Goal: Communication & Community: Share content

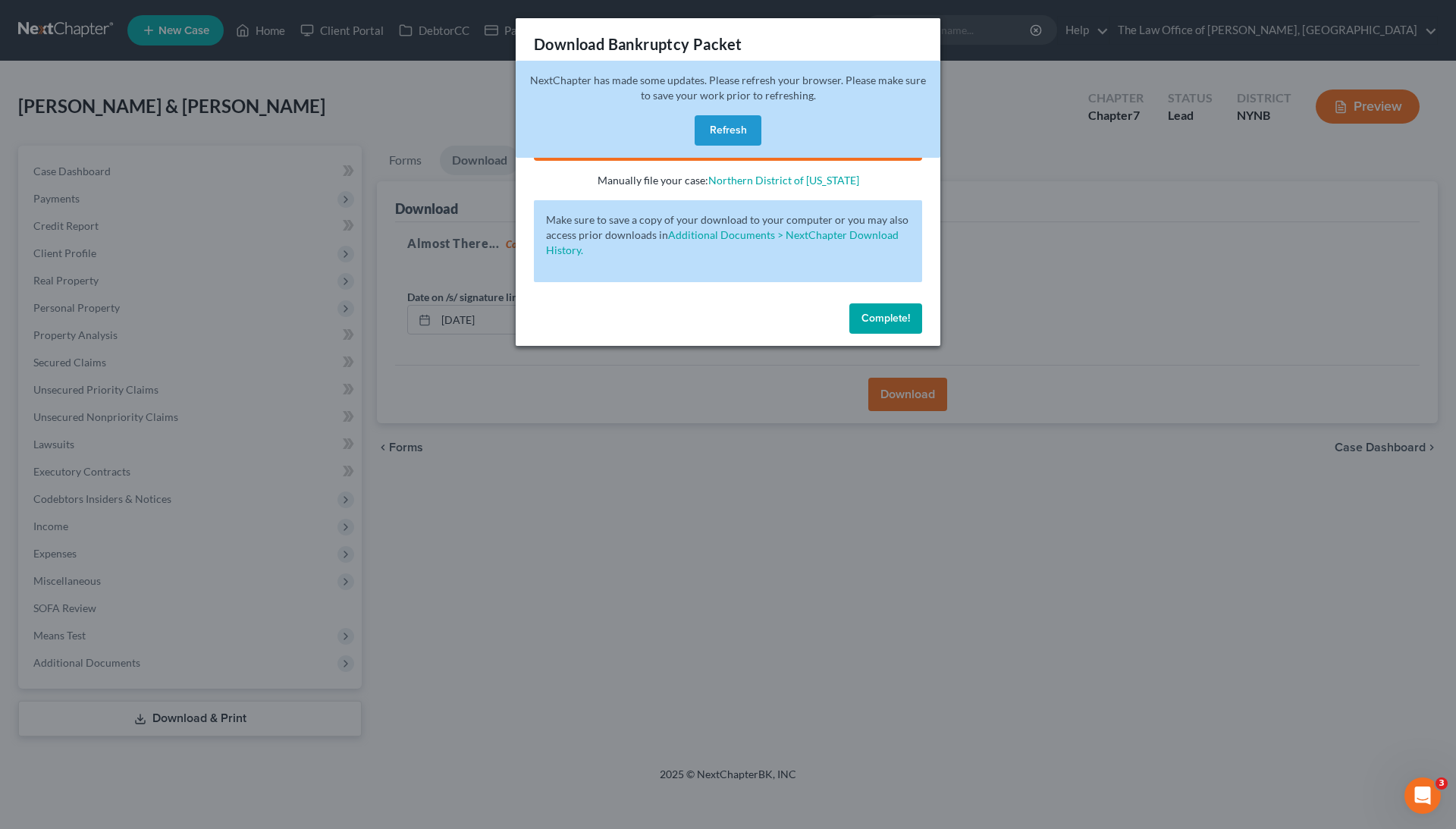
click at [751, 134] on button "Refresh" at bounding box center [727, 130] width 67 height 31
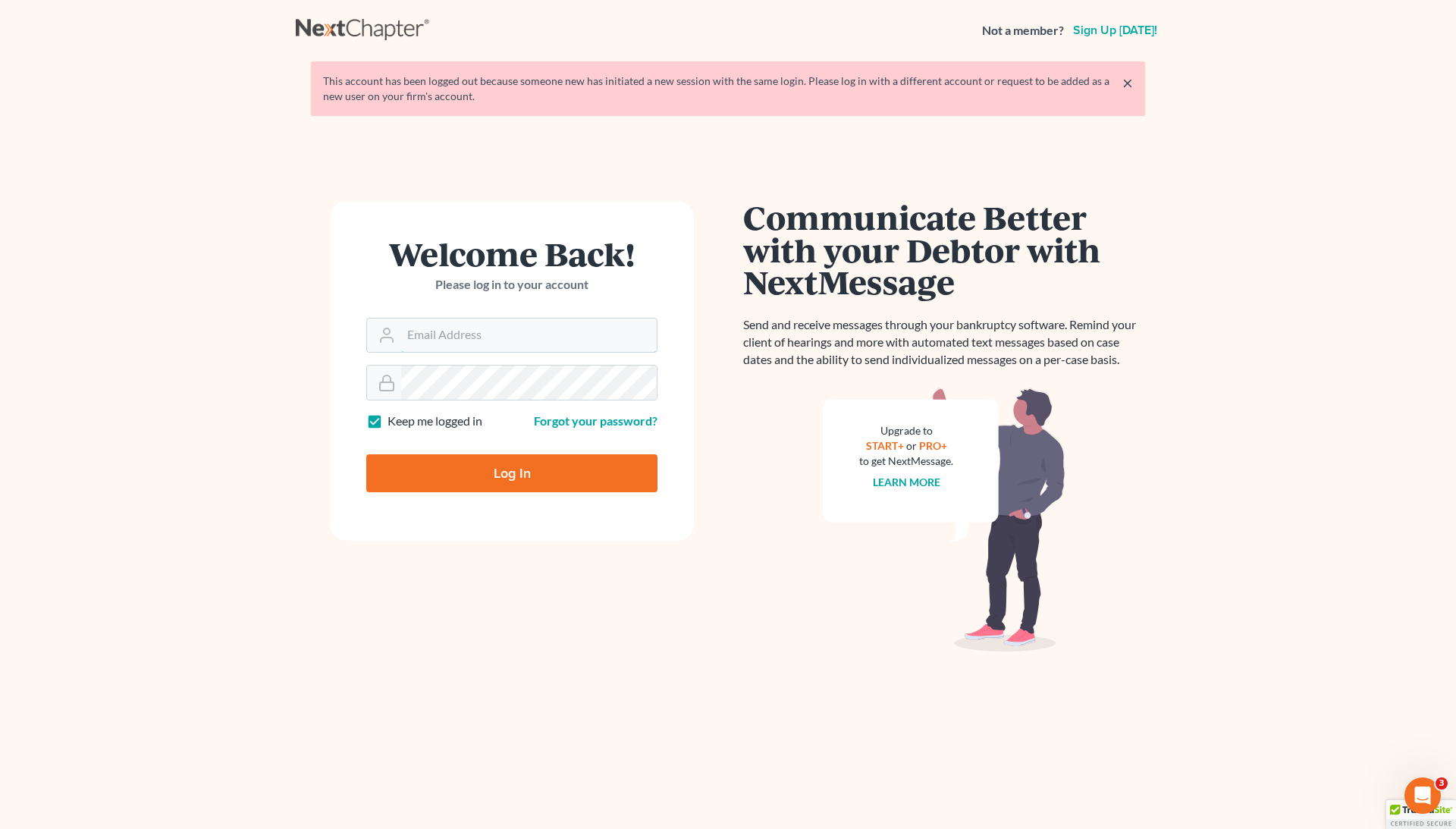
type input "[EMAIL_ADDRESS][DOMAIN_NAME]"
click at [512, 475] on input "Log In" at bounding box center [512, 473] width 292 height 38
type input "Thinking..."
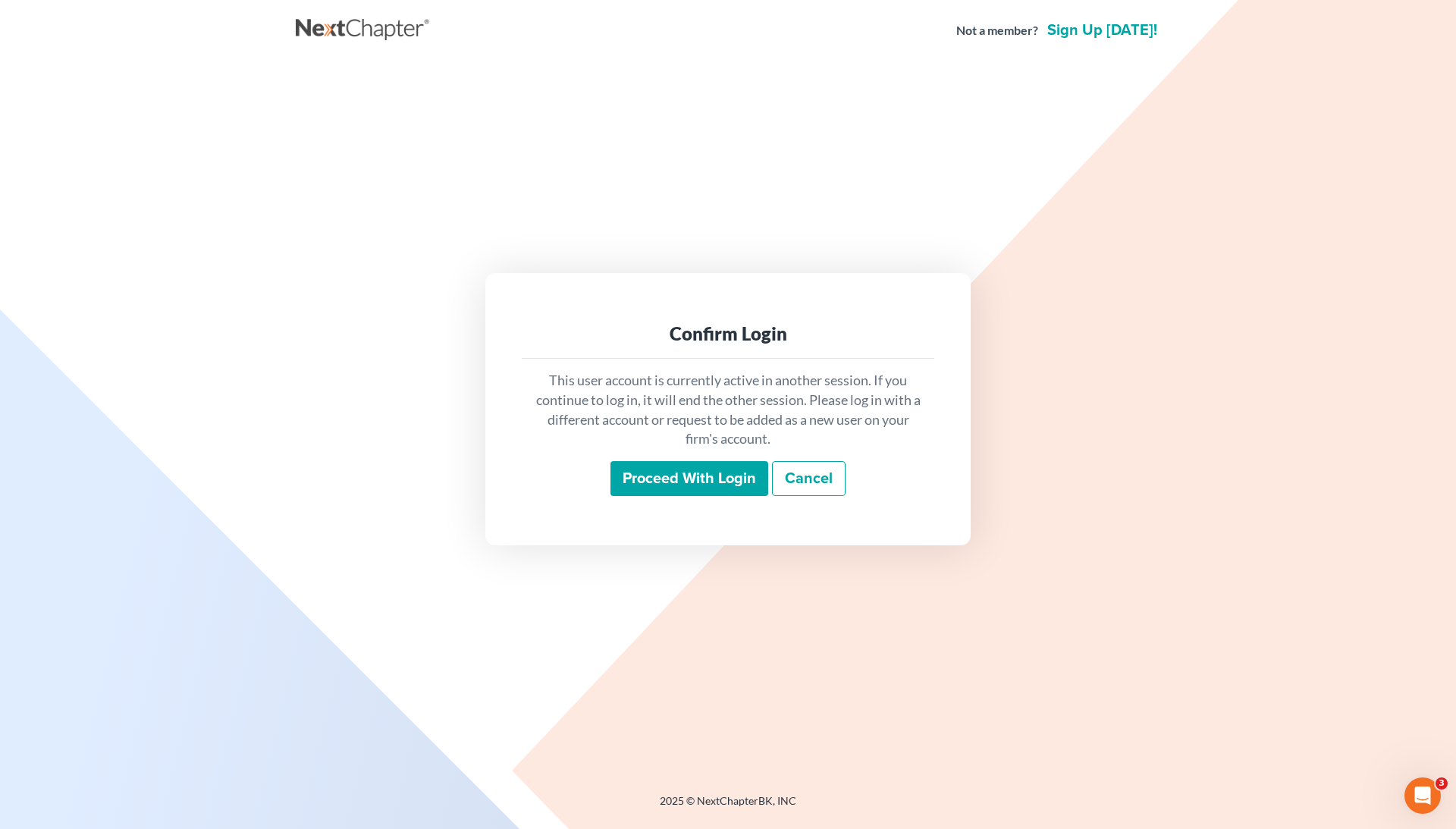
click at [680, 469] on input "Proceed with login" at bounding box center [689, 478] width 158 height 35
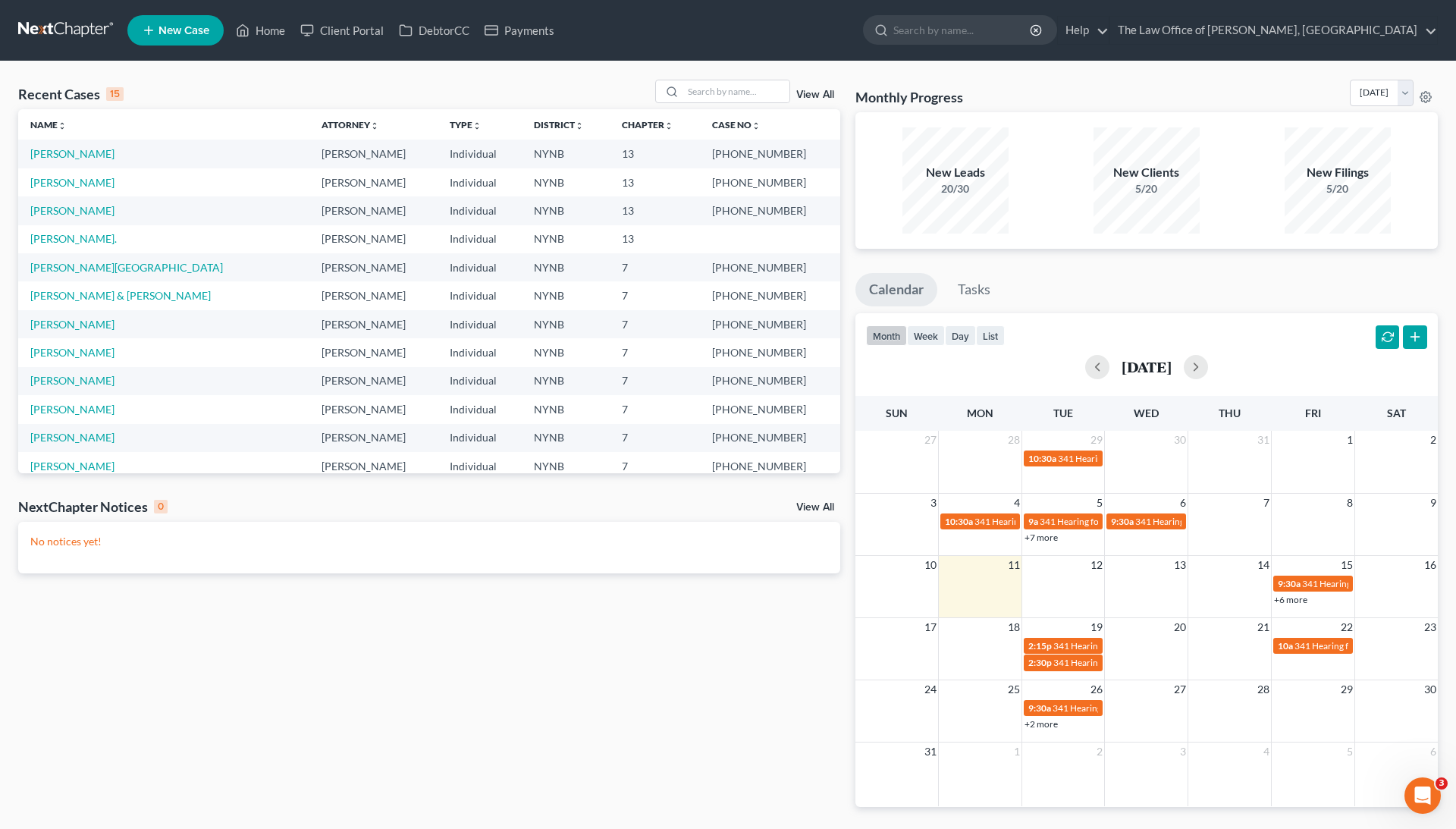
click at [714, 77] on div "Recent Cases 15 View All Name unfold_more expand_more expand_less Attorney unfo…" at bounding box center [728, 454] width 1456 height 787
click at [714, 91] on input "search" at bounding box center [736, 92] width 106 height 22
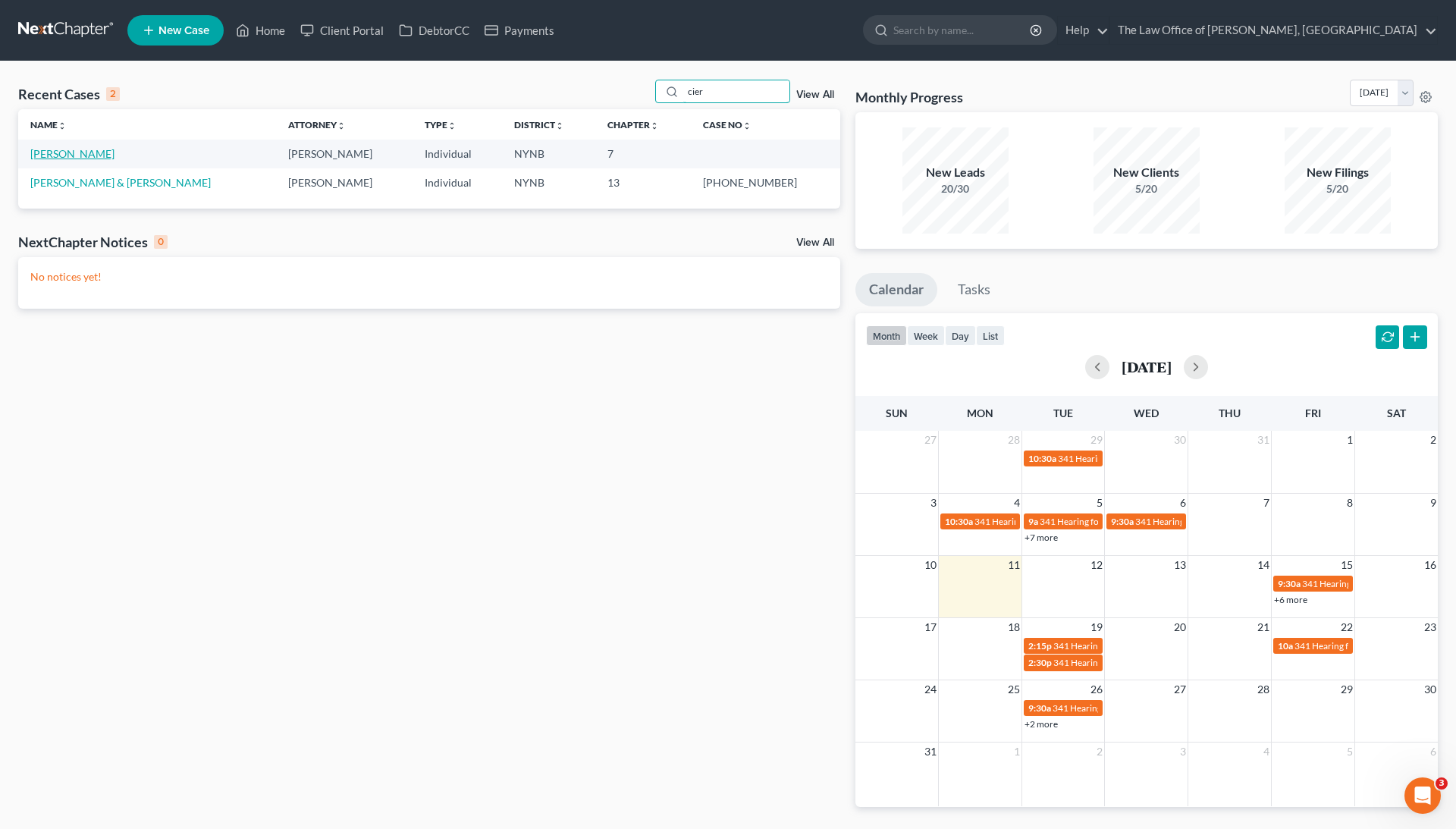
type input "cier"
click at [92, 155] on link "[PERSON_NAME]" at bounding box center [72, 154] width 84 height 13
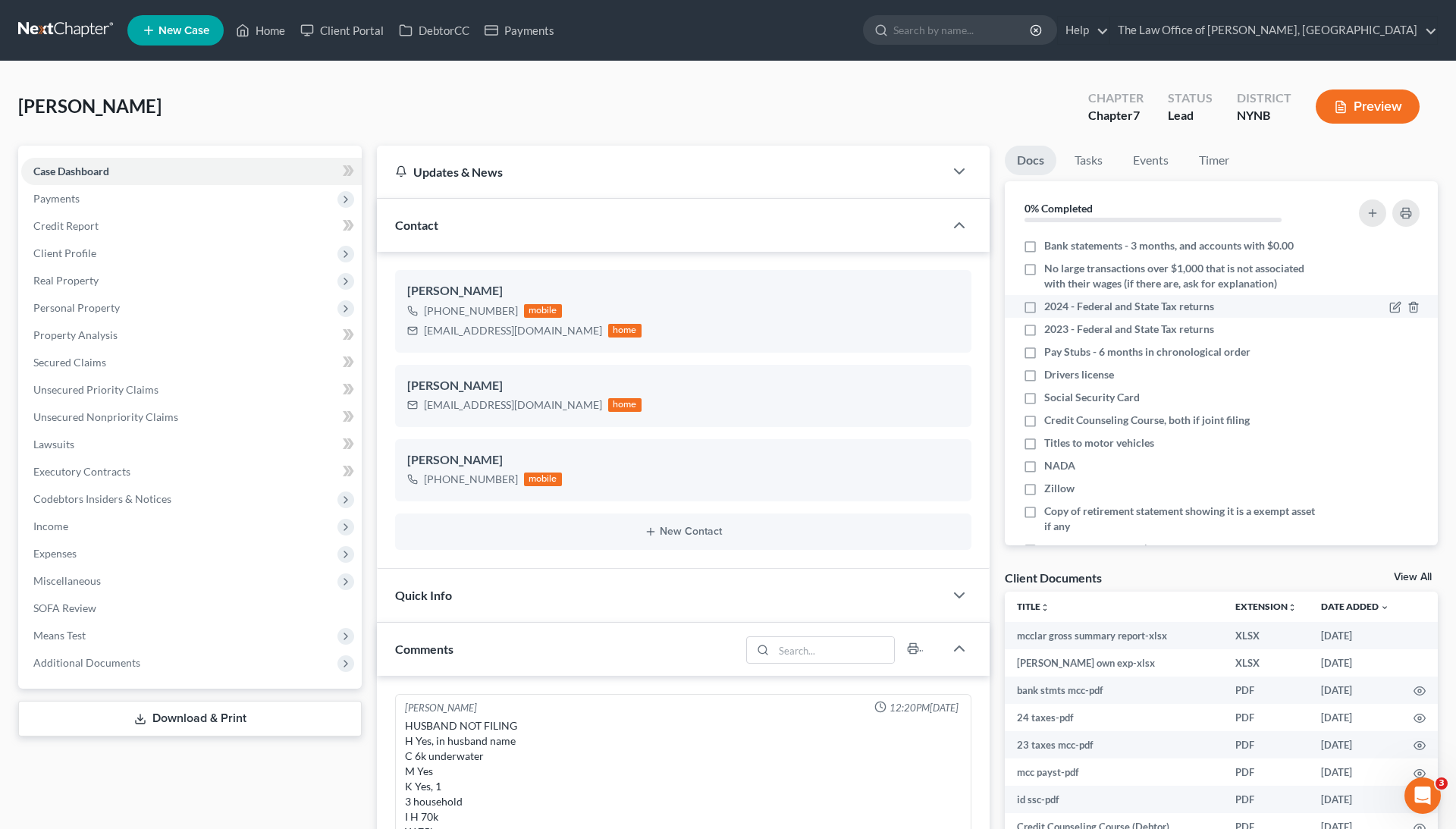
scroll to position [128, 0]
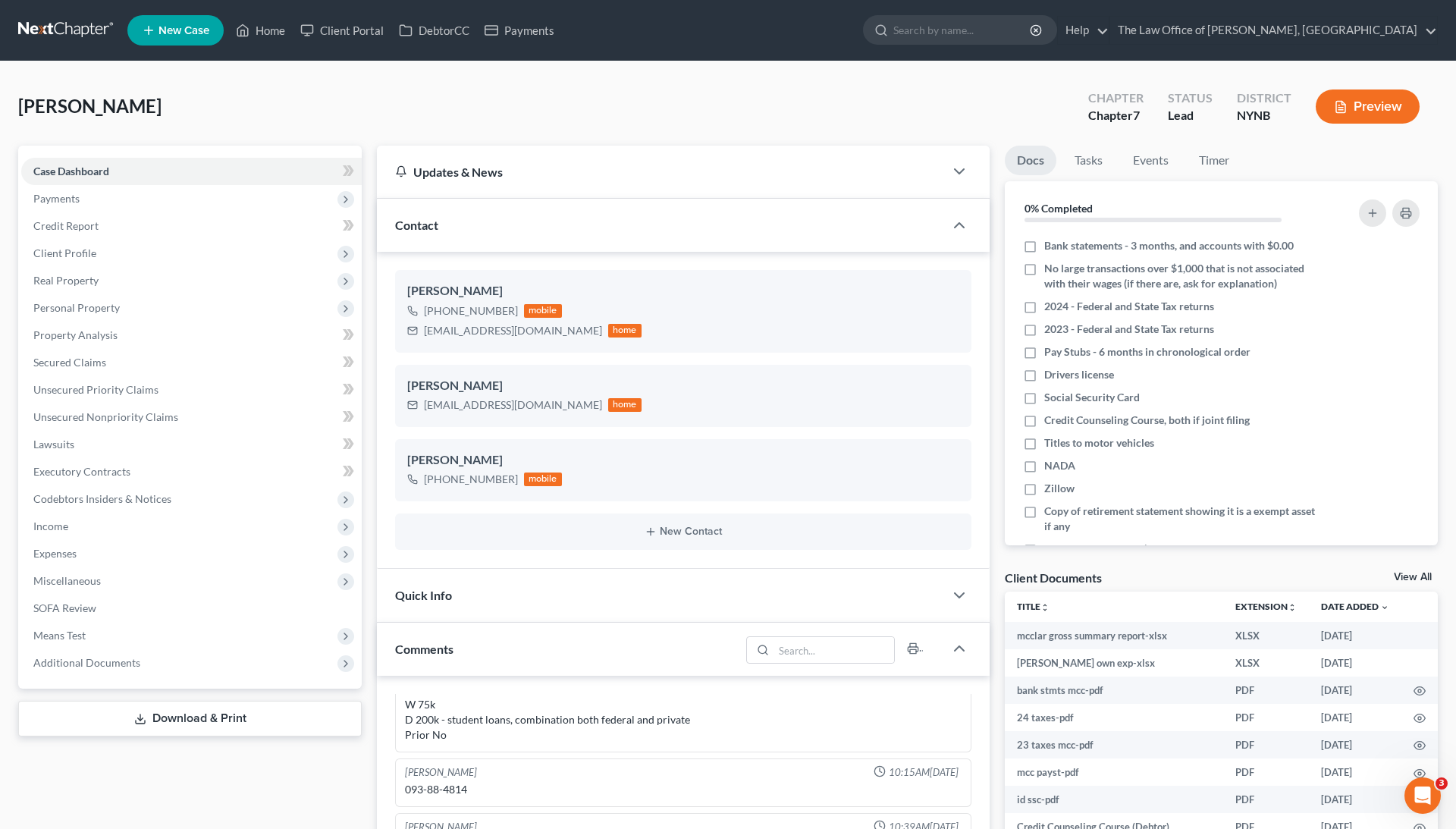
click at [1420, 574] on link "View All" at bounding box center [1413, 577] width 38 height 11
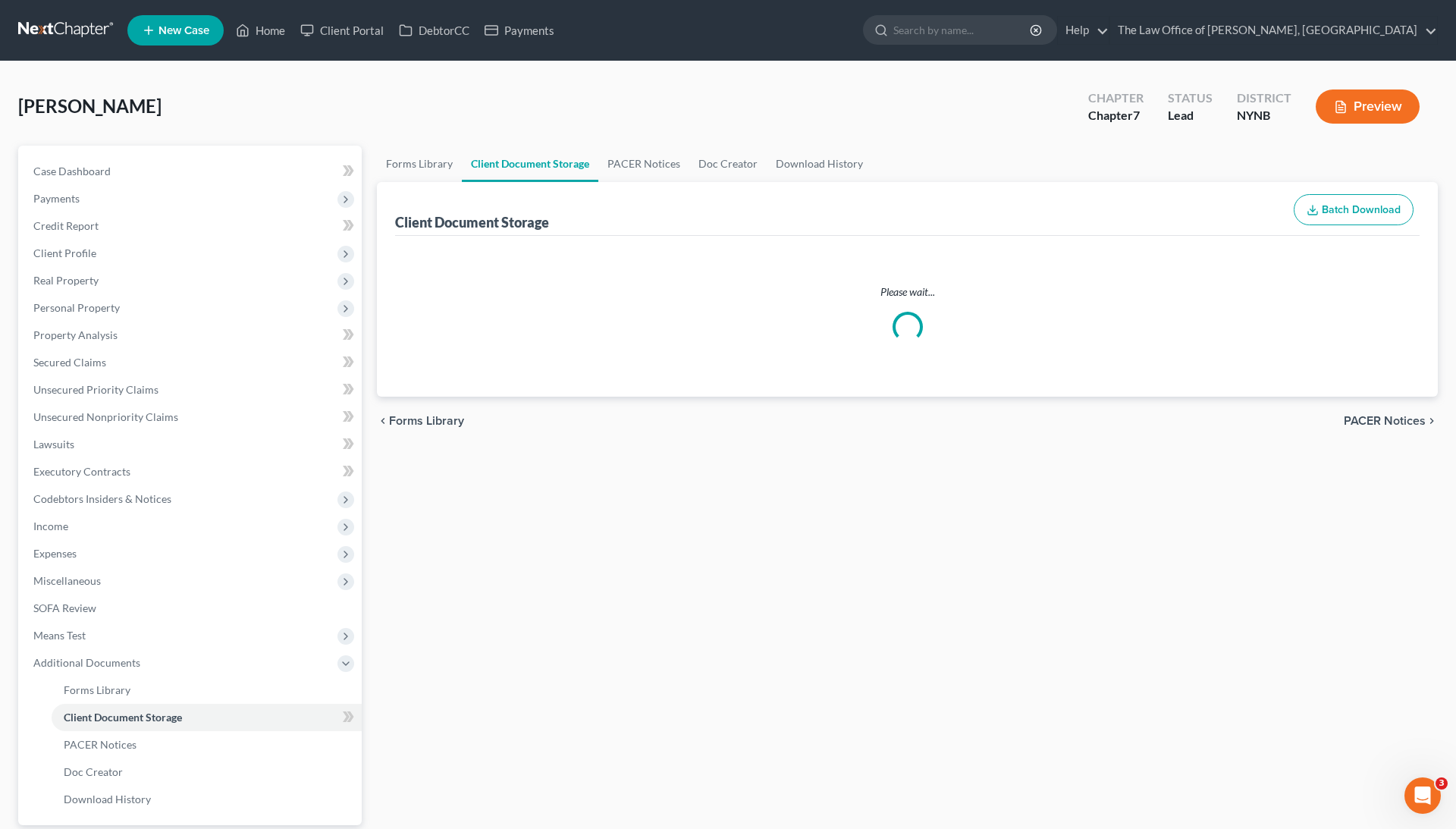
select select "1"
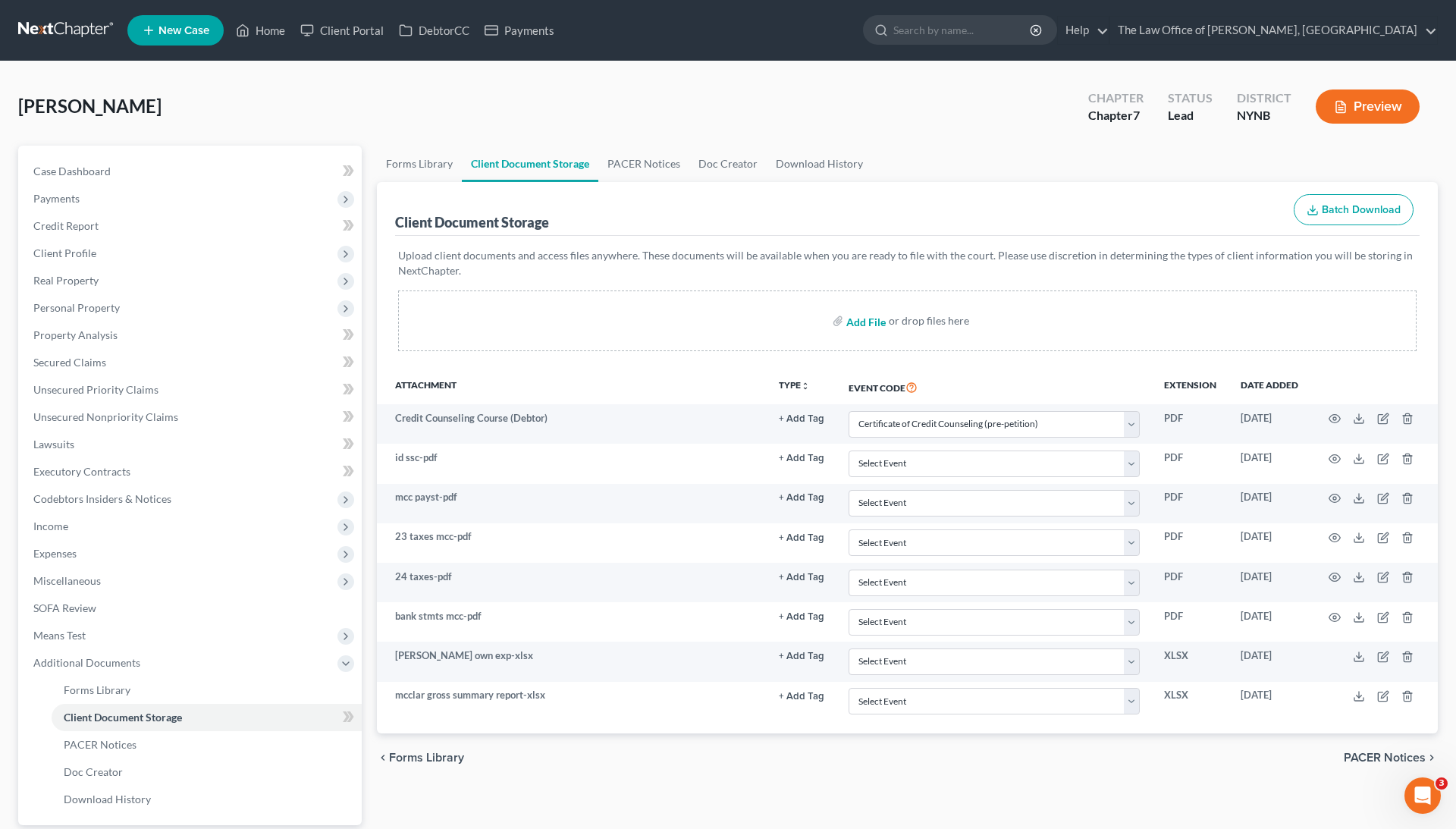
click at [859, 324] on input "file" at bounding box center [864, 320] width 36 height 27
type input "C:\fakepath\combinepdf.pdf"
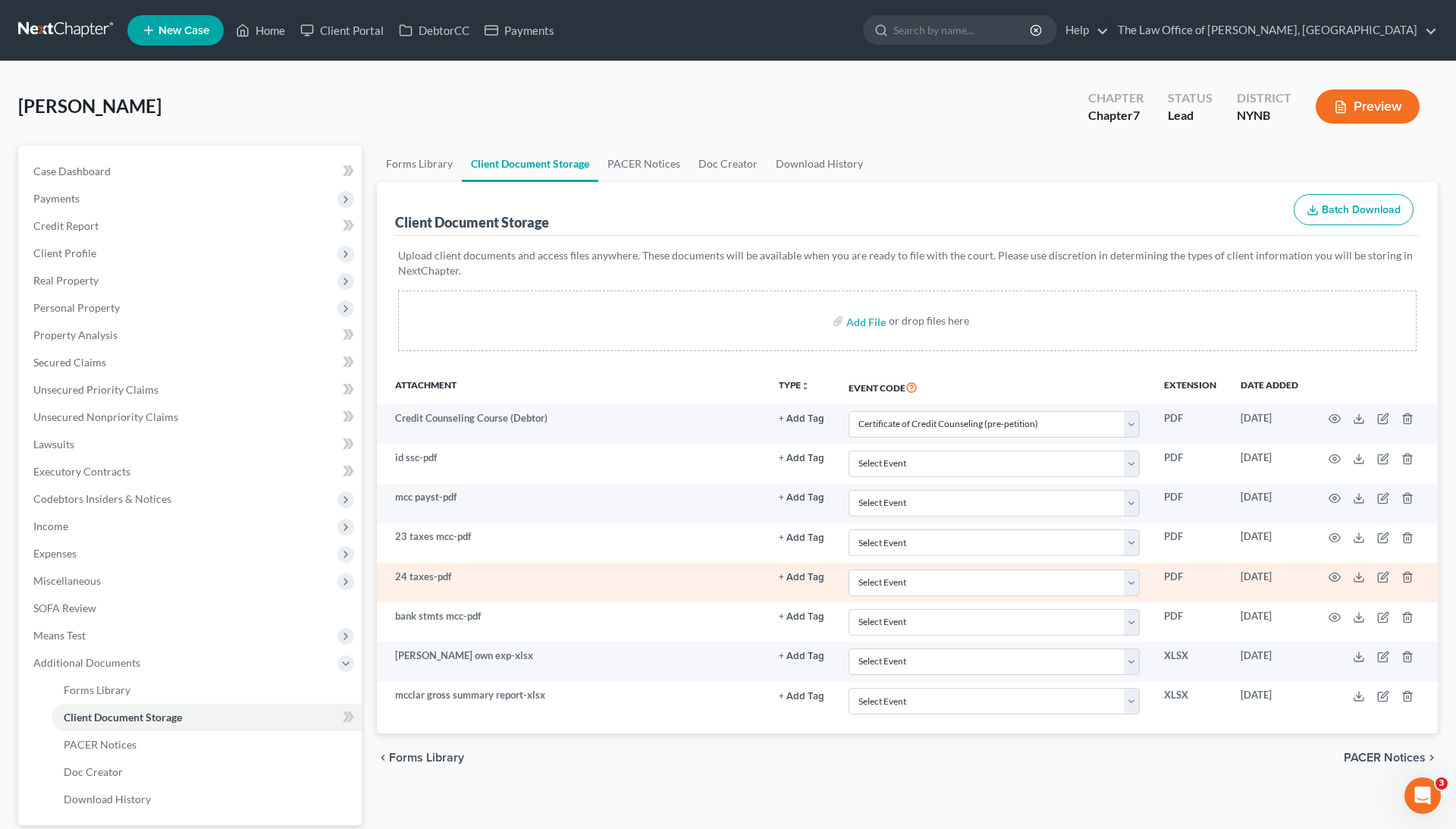
select select "1"
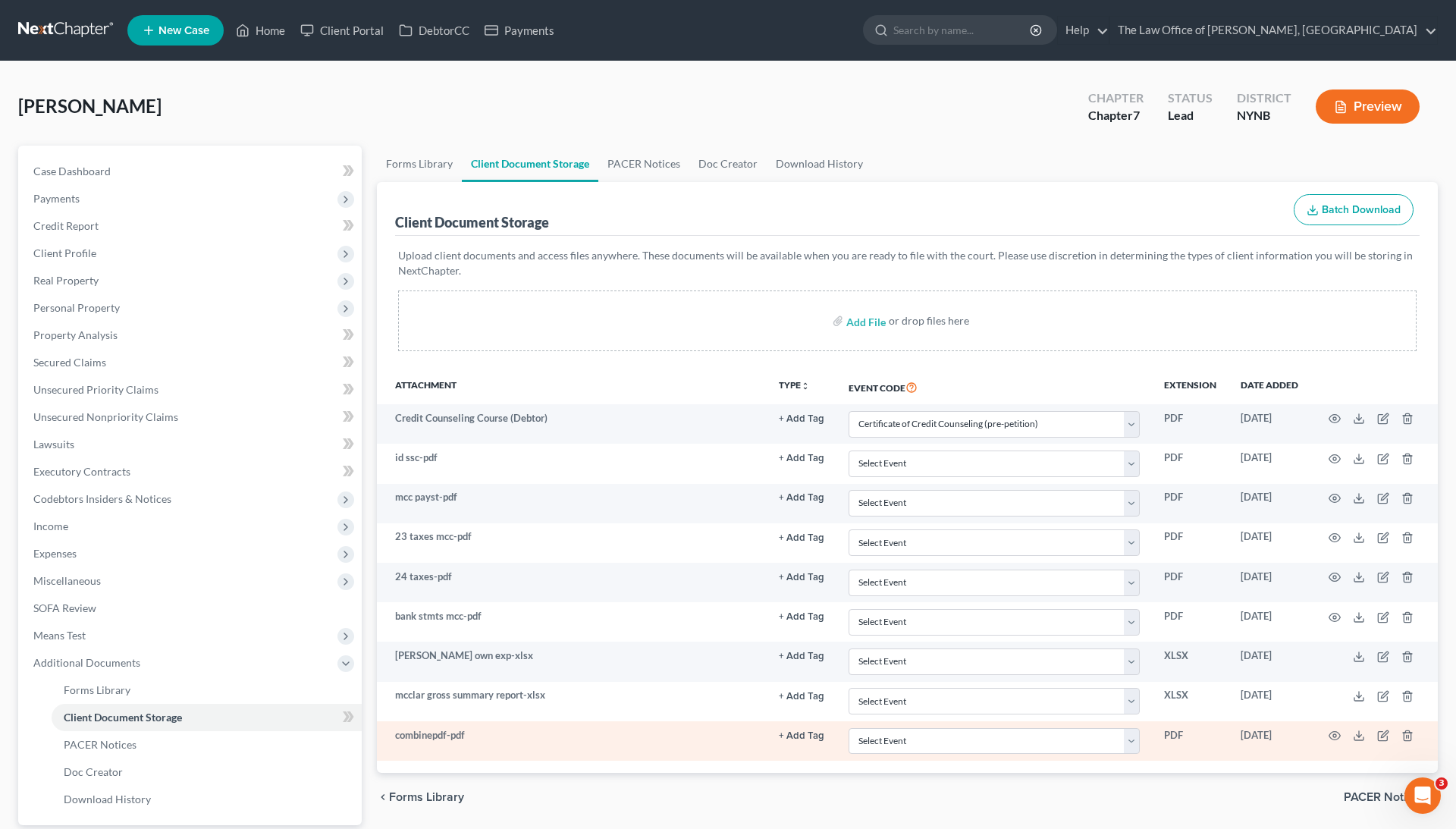
click at [1375, 732] on td at bounding box center [1374, 740] width 128 height 39
click at [1381, 732] on icon "button" at bounding box center [1382, 735] width 12 height 12
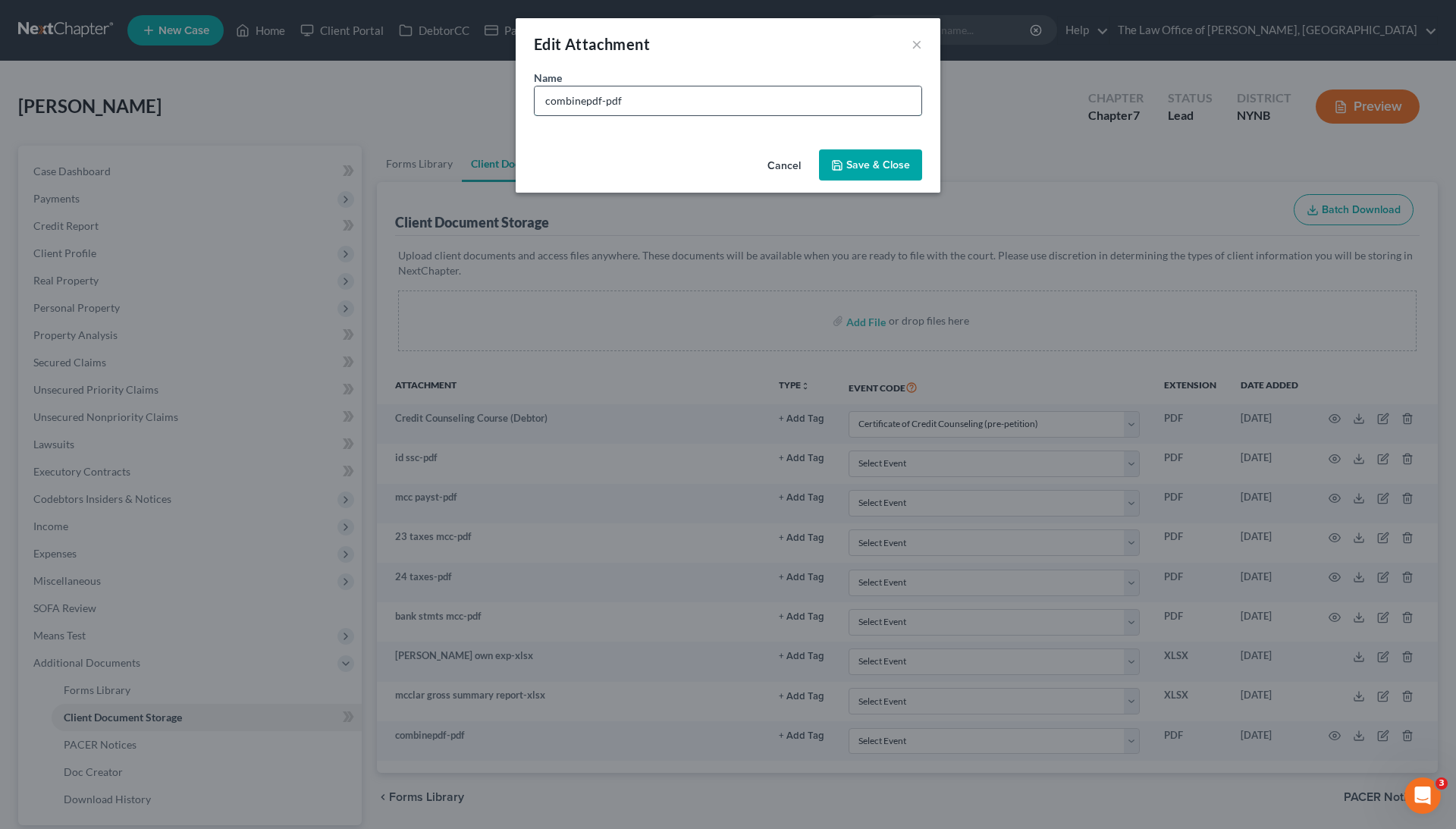
click at [589, 104] on input "combinepdf-pdf" at bounding box center [728, 100] width 387 height 29
type input "husband paystub"
click at [861, 152] on button "Save & Close" at bounding box center [871, 165] width 103 height 32
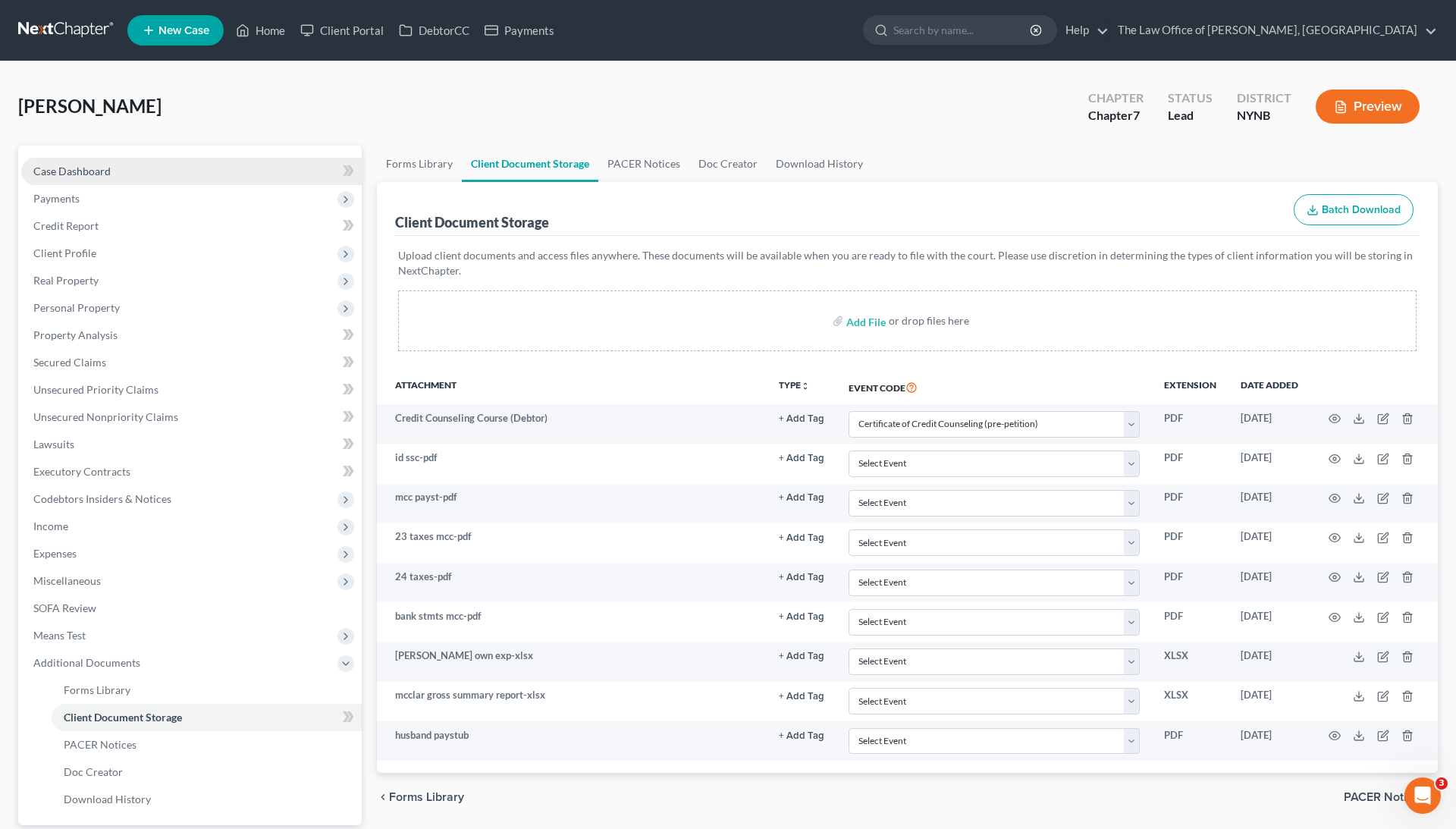
click at [207, 170] on link "Case Dashboard" at bounding box center [191, 171] width 340 height 27
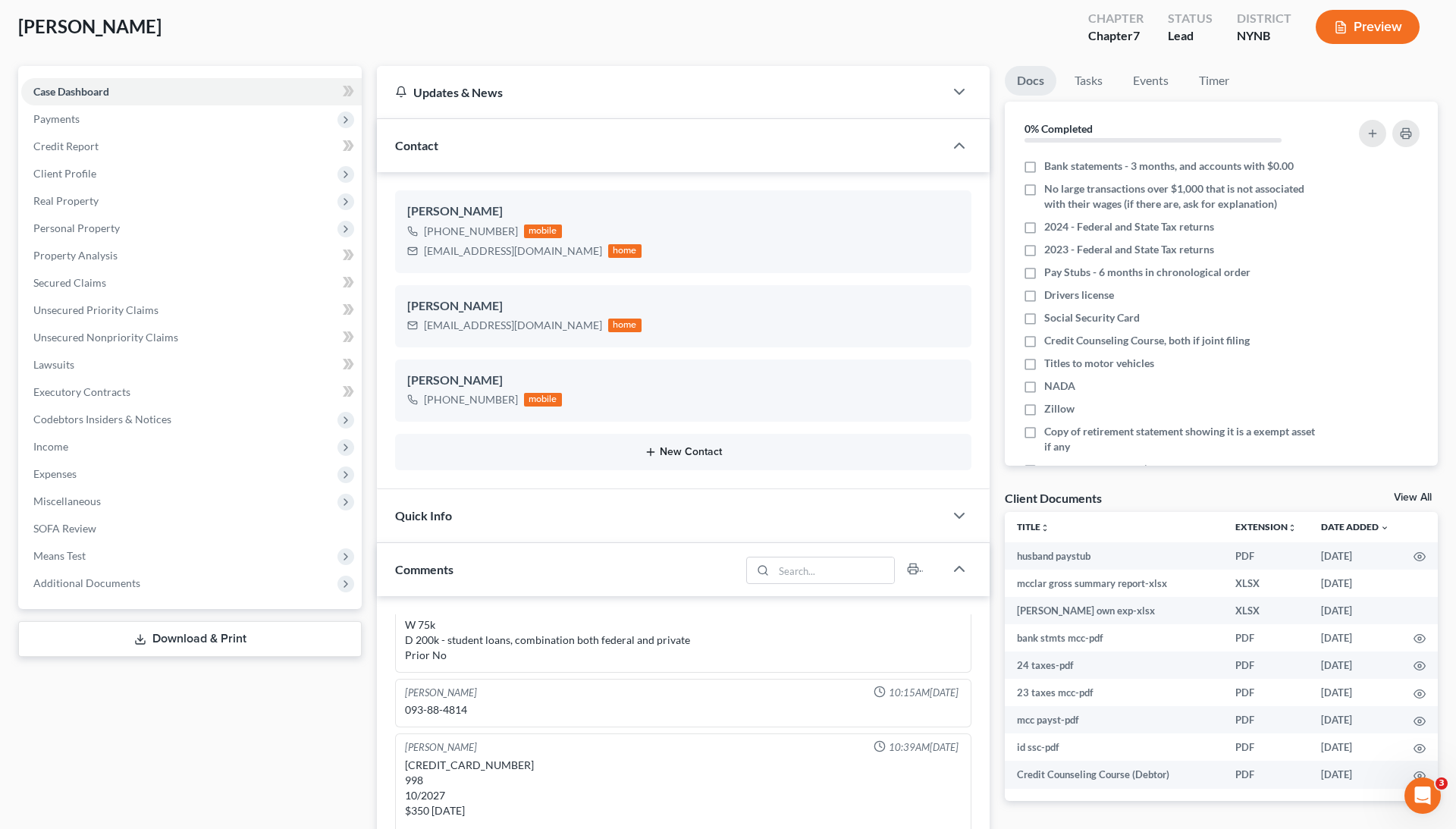
scroll to position [83, 0]
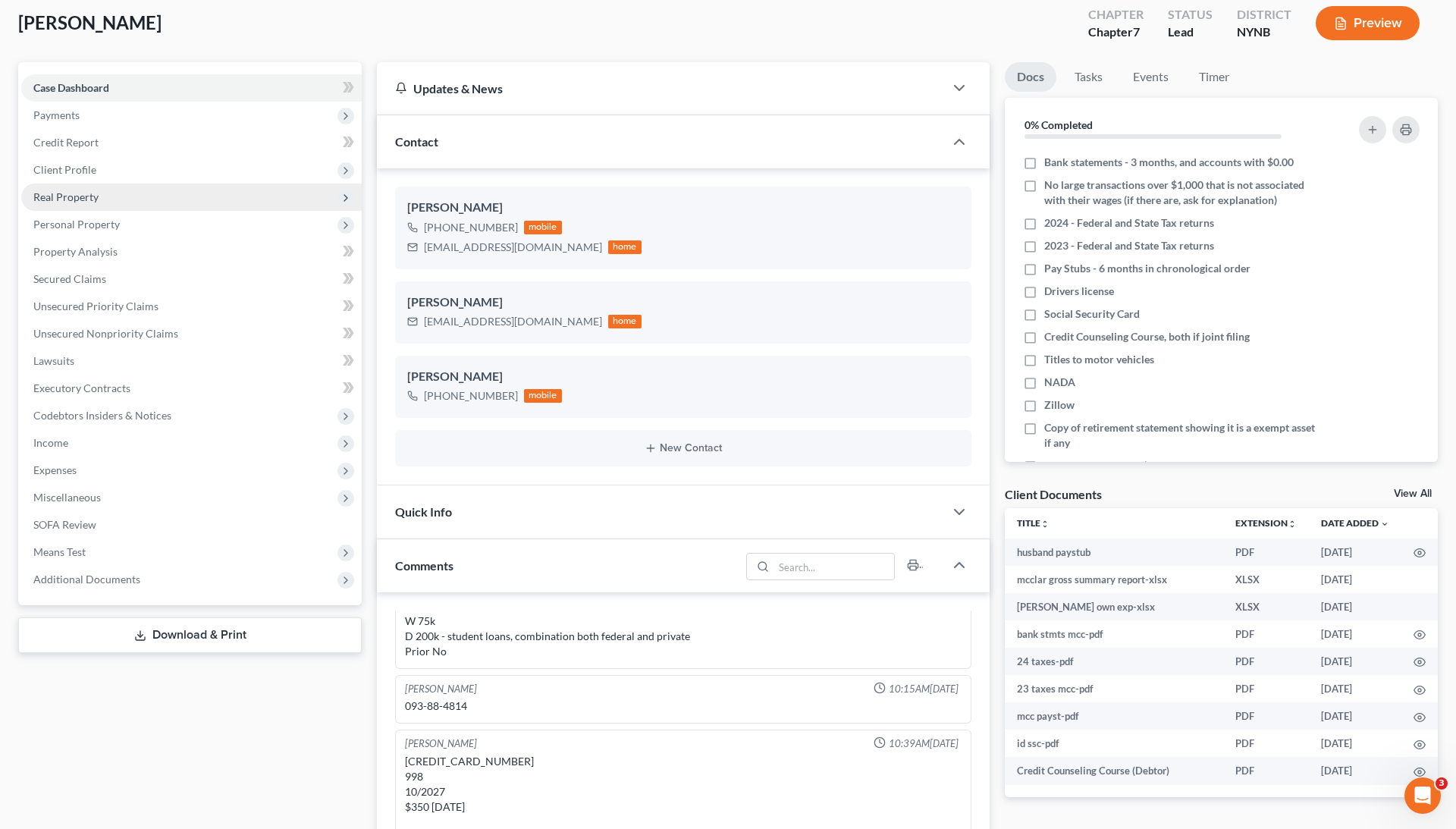
click at [116, 196] on span "Real Property" at bounding box center [191, 197] width 340 height 27
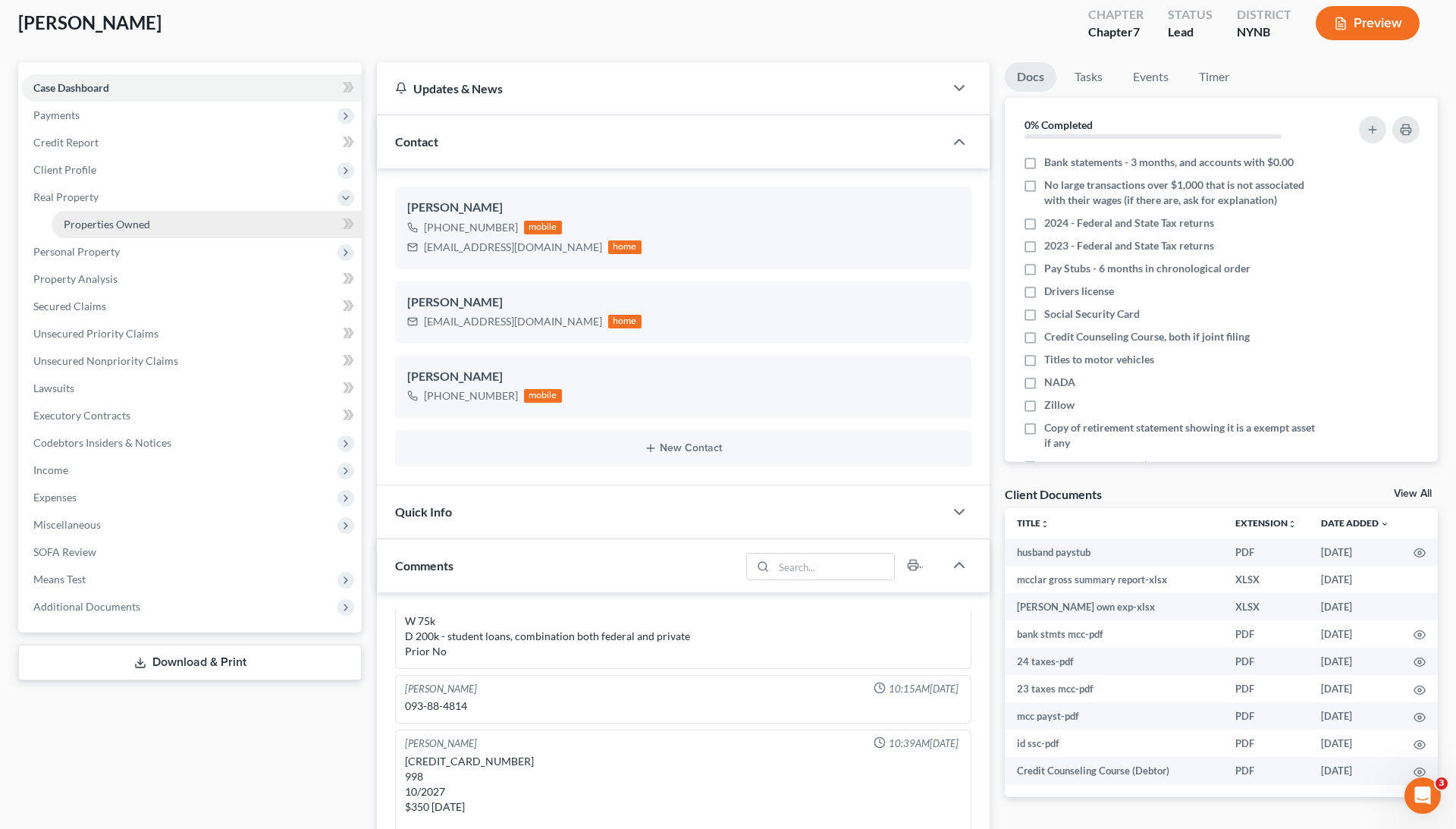
click at [123, 218] on span "Properties Owned" at bounding box center [107, 224] width 86 height 13
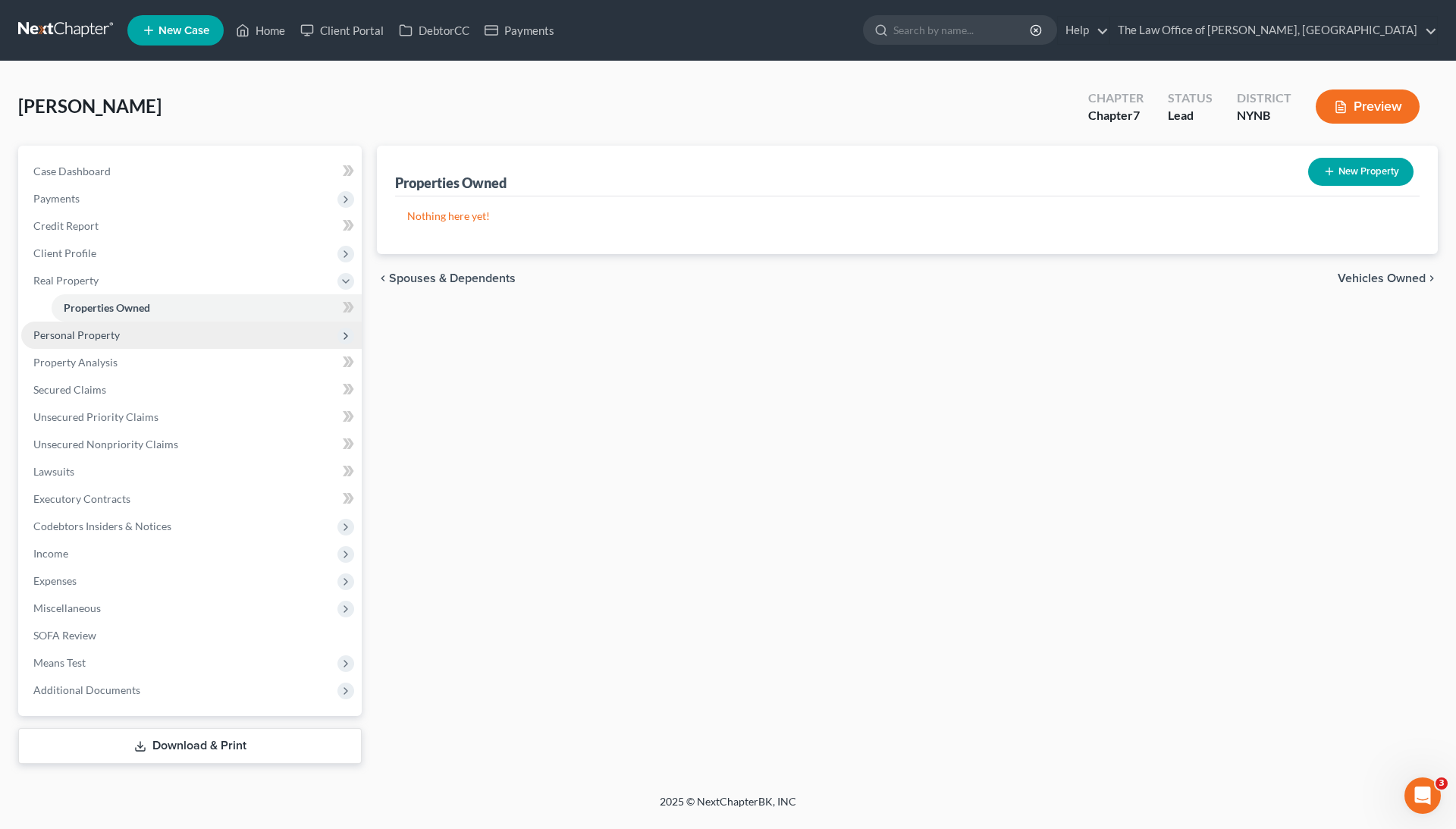
click at [106, 338] on span "Personal Property" at bounding box center [77, 335] width 86 height 13
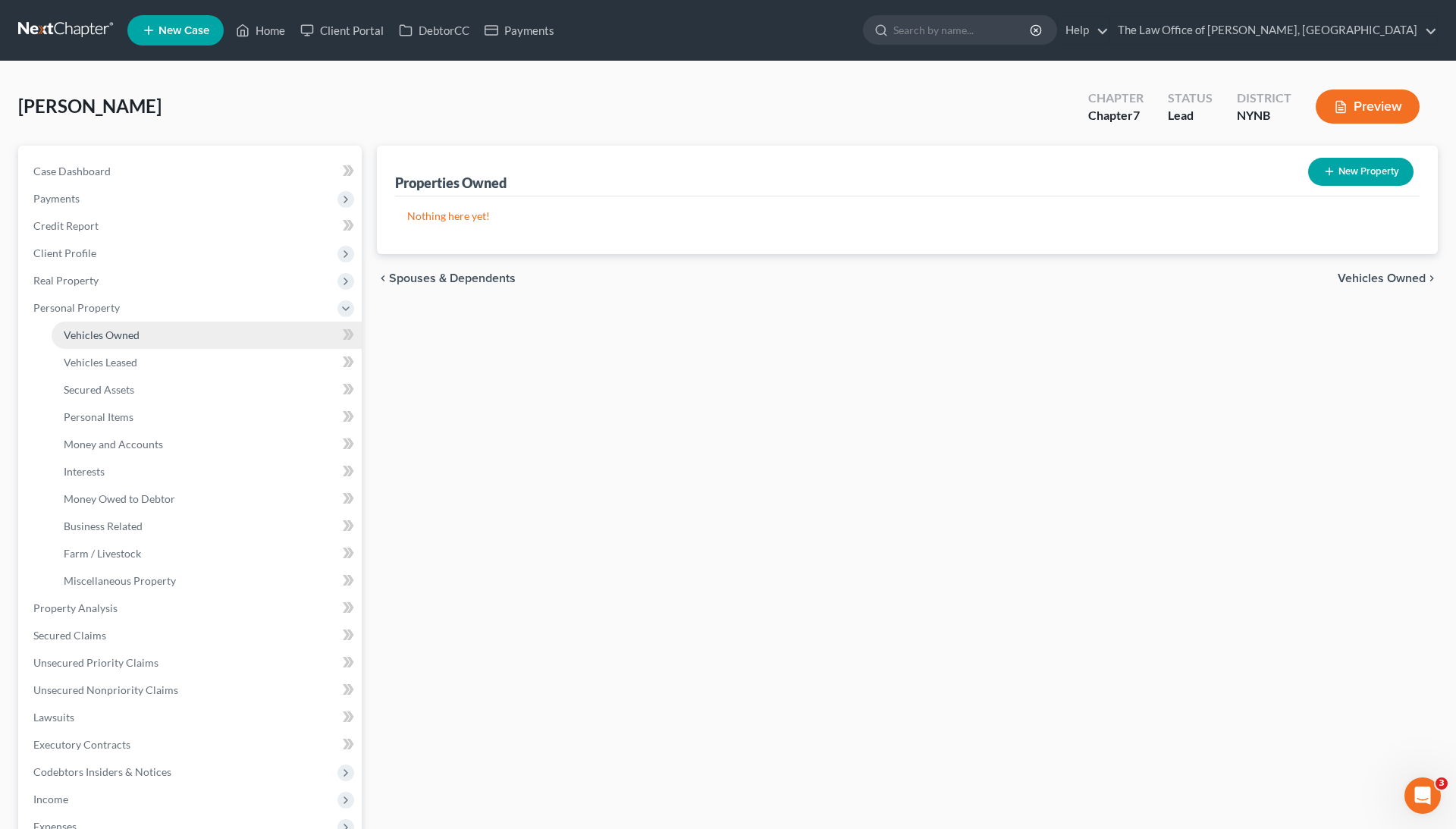
click at [110, 331] on span "Vehicles Owned" at bounding box center [101, 335] width 76 height 13
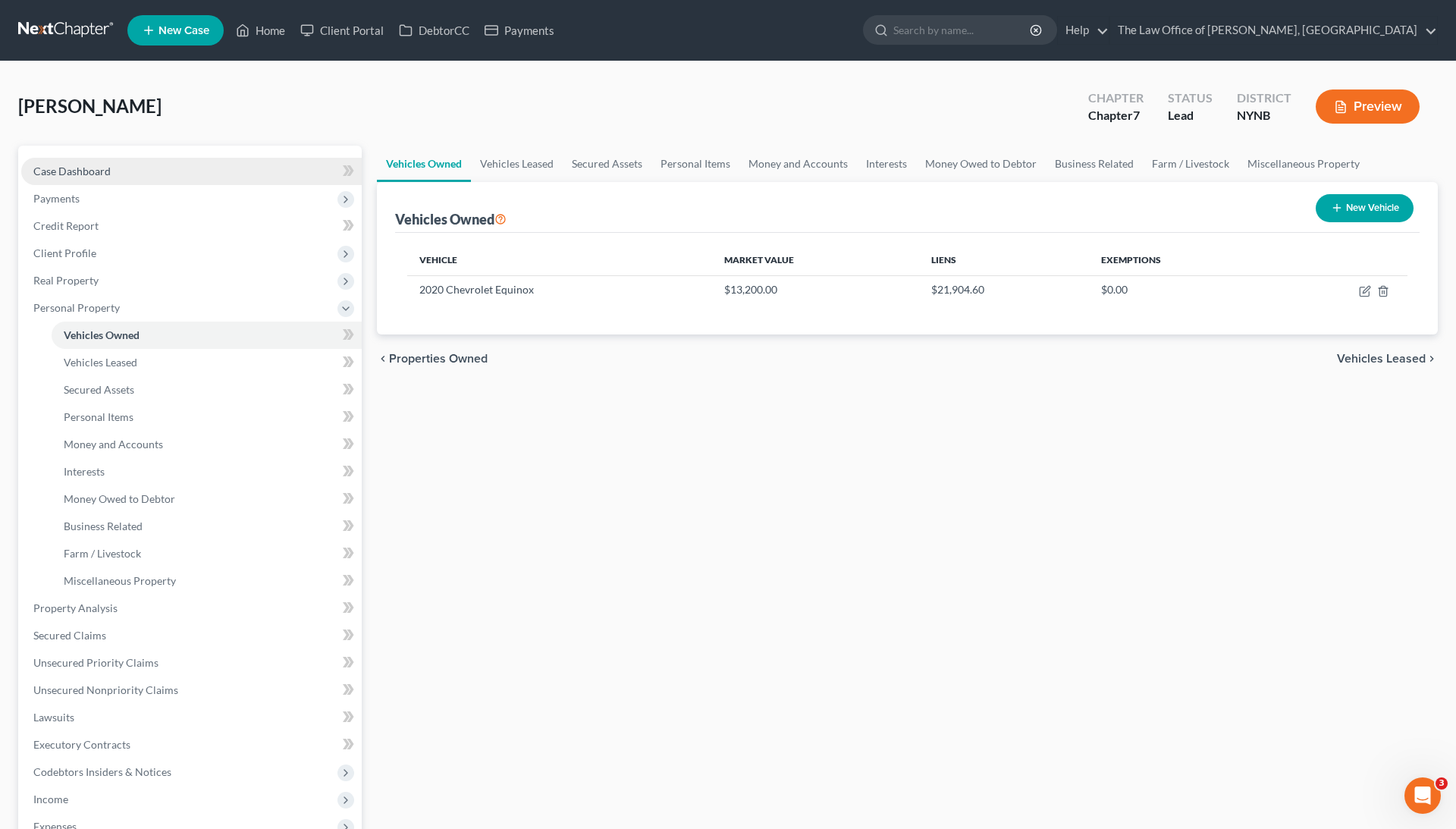
click at [120, 170] on link "Case Dashboard" at bounding box center [191, 171] width 340 height 27
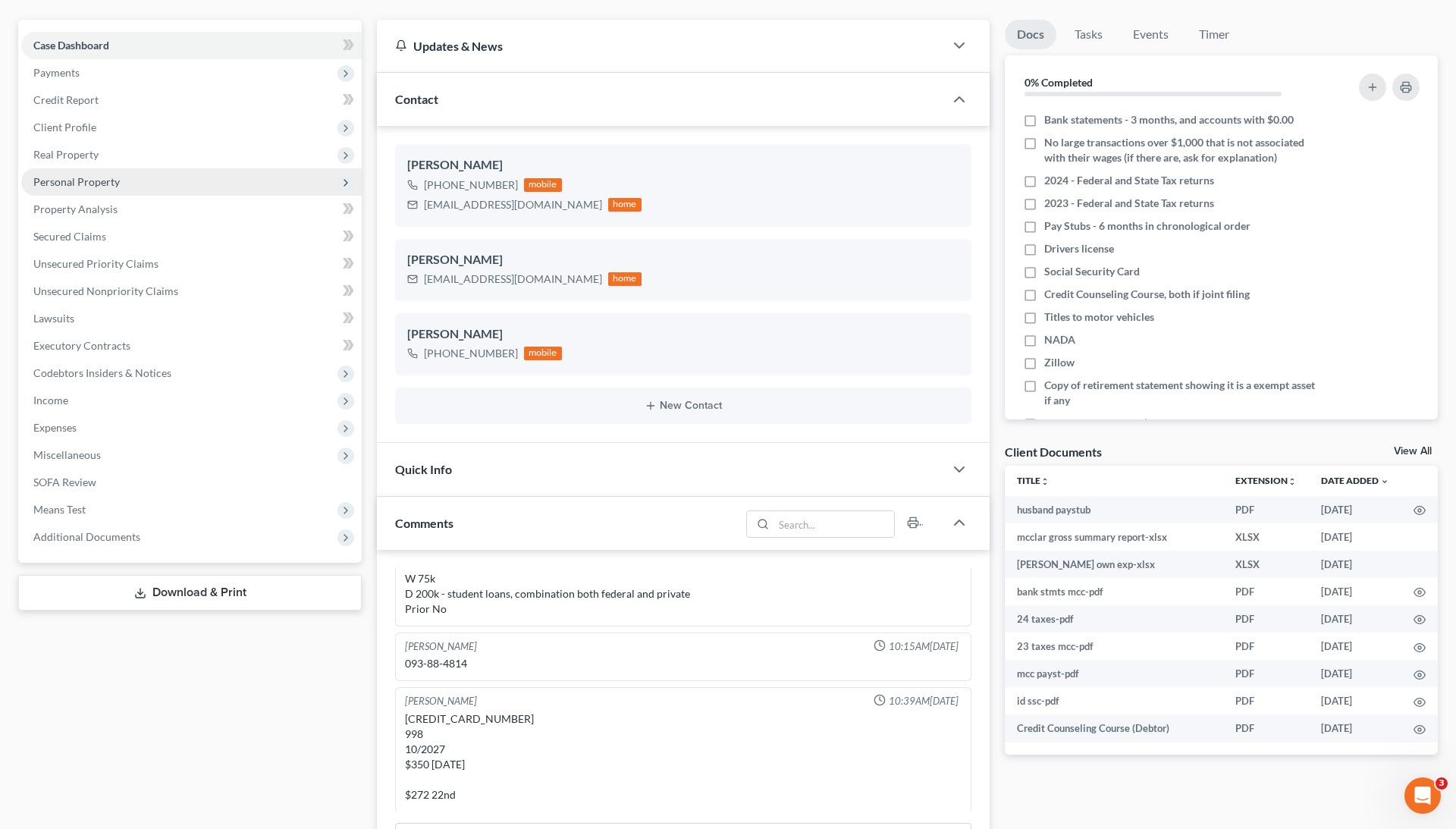
scroll to position [41, 0]
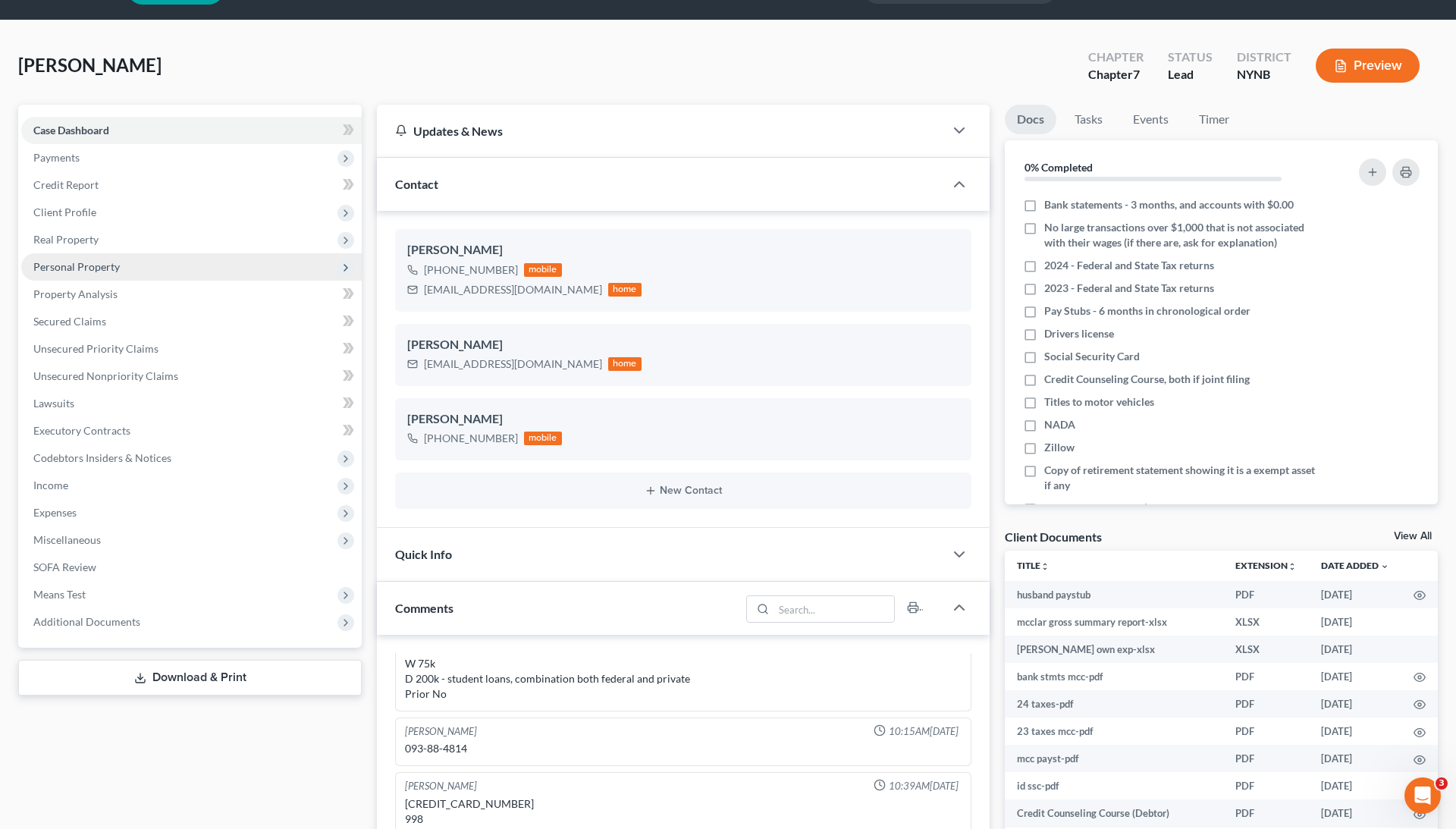
click at [159, 262] on span "Personal Property" at bounding box center [191, 266] width 340 height 27
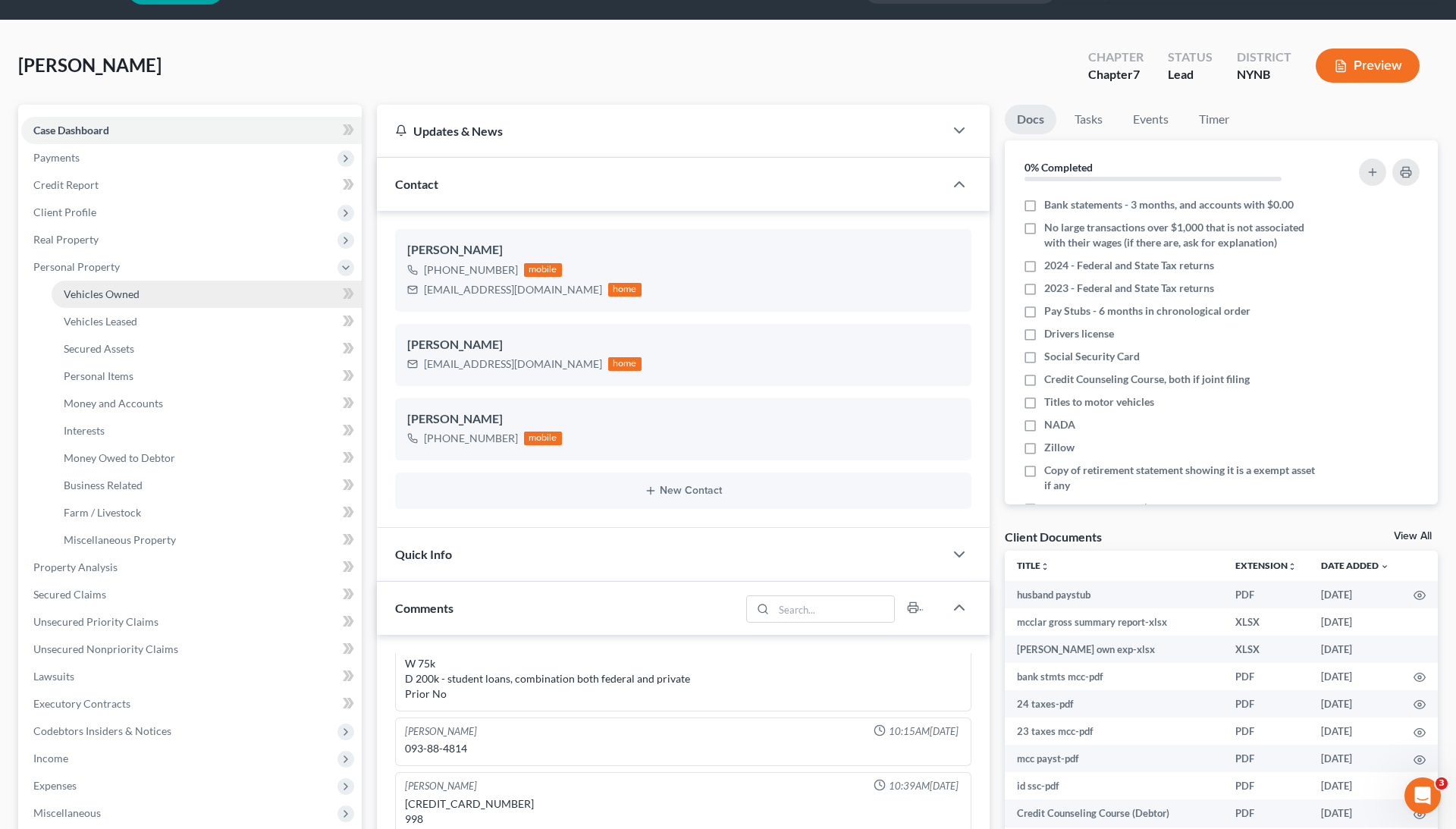
click at [212, 299] on link "Vehicles Owned" at bounding box center [207, 294] width 310 height 27
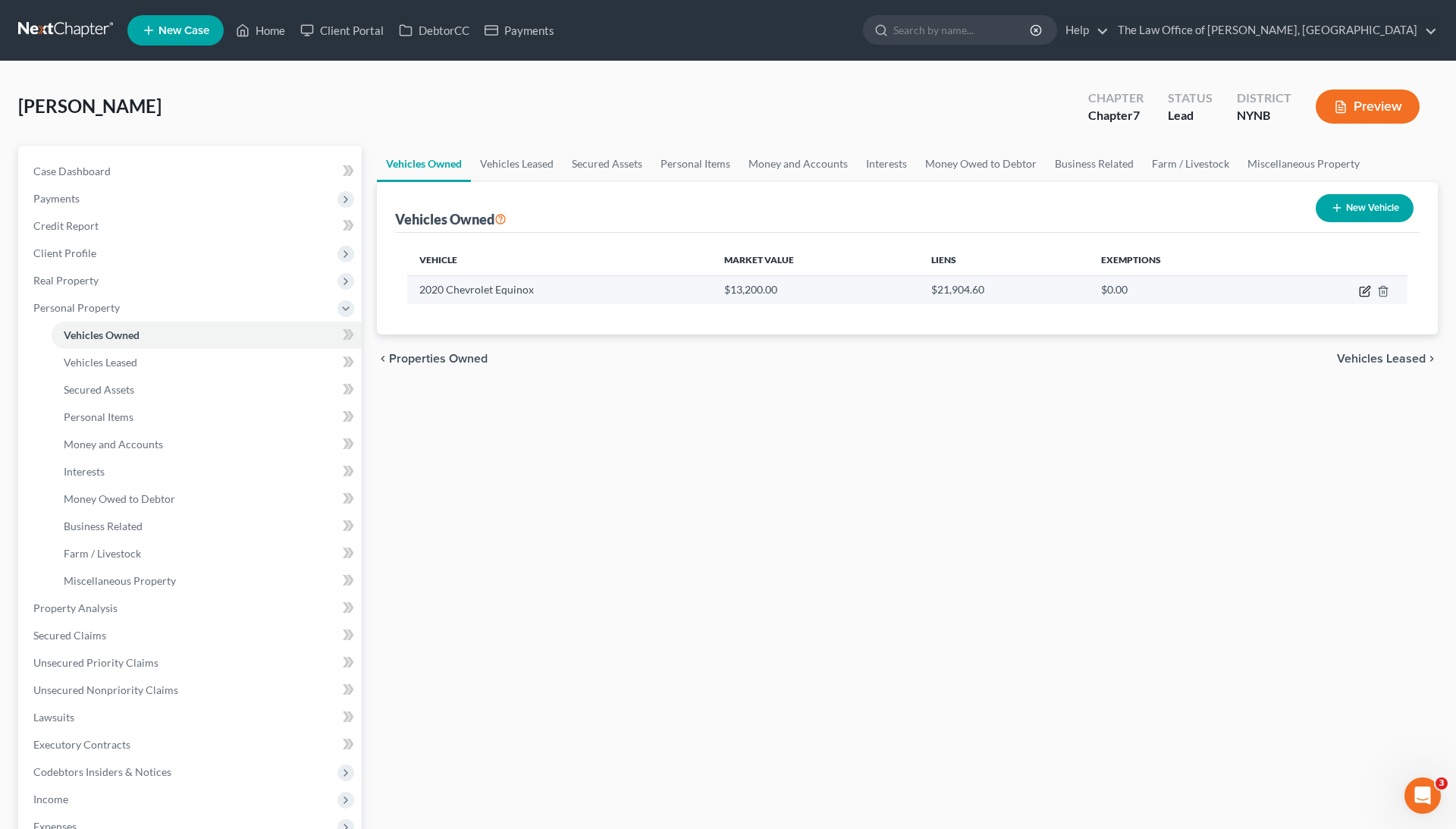
click at [1362, 293] on icon "button" at bounding box center [1364, 291] width 12 height 12
select select "0"
select select "6"
select select "2"
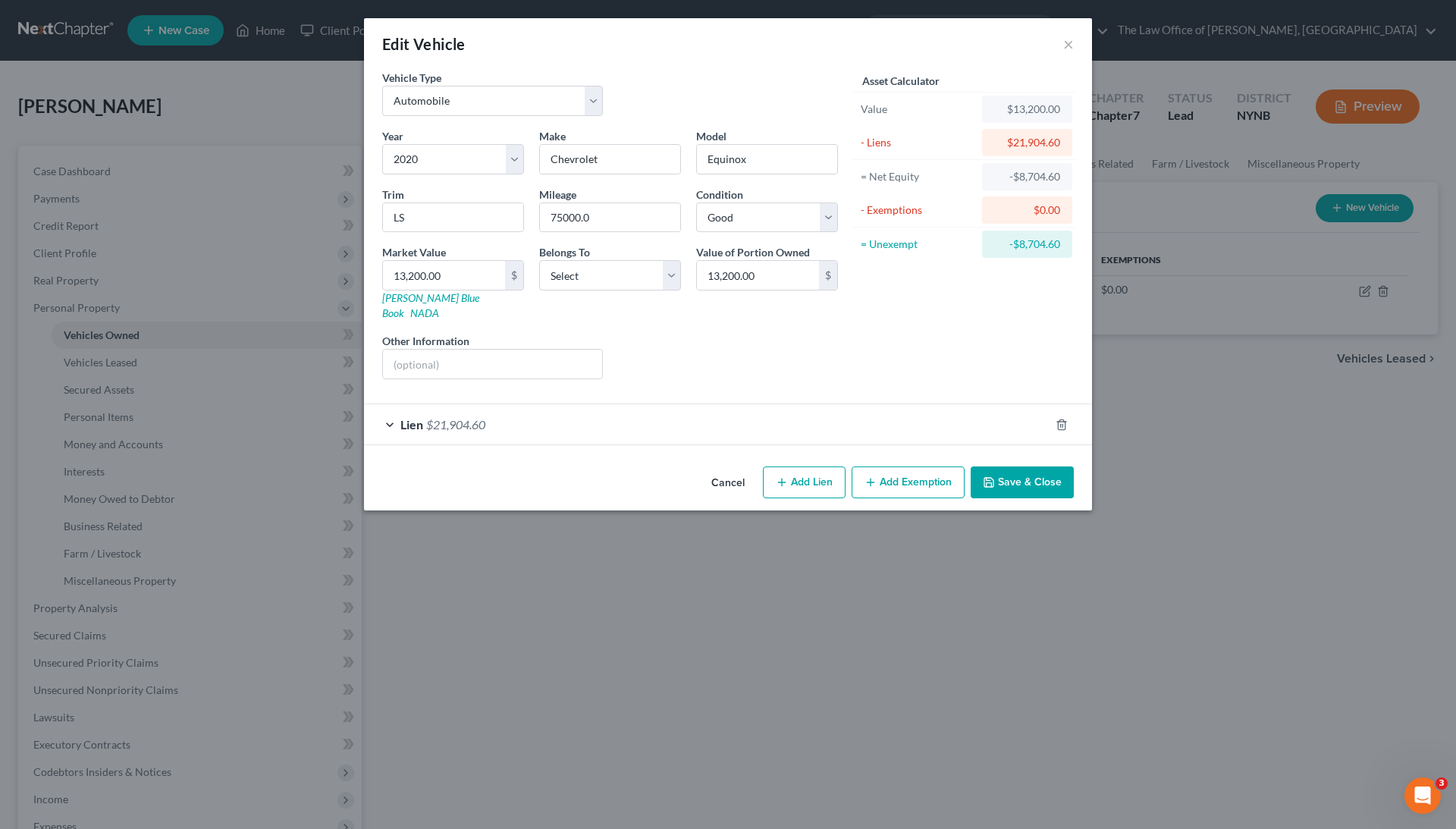
click at [681, 531] on div "Edit Vehicle × Vehicle Type Select Automobile Truck Trailer Watercraft Aircraft…" at bounding box center [728, 414] width 1456 height 829
click at [1068, 38] on button "×" at bounding box center [1069, 44] width 11 height 18
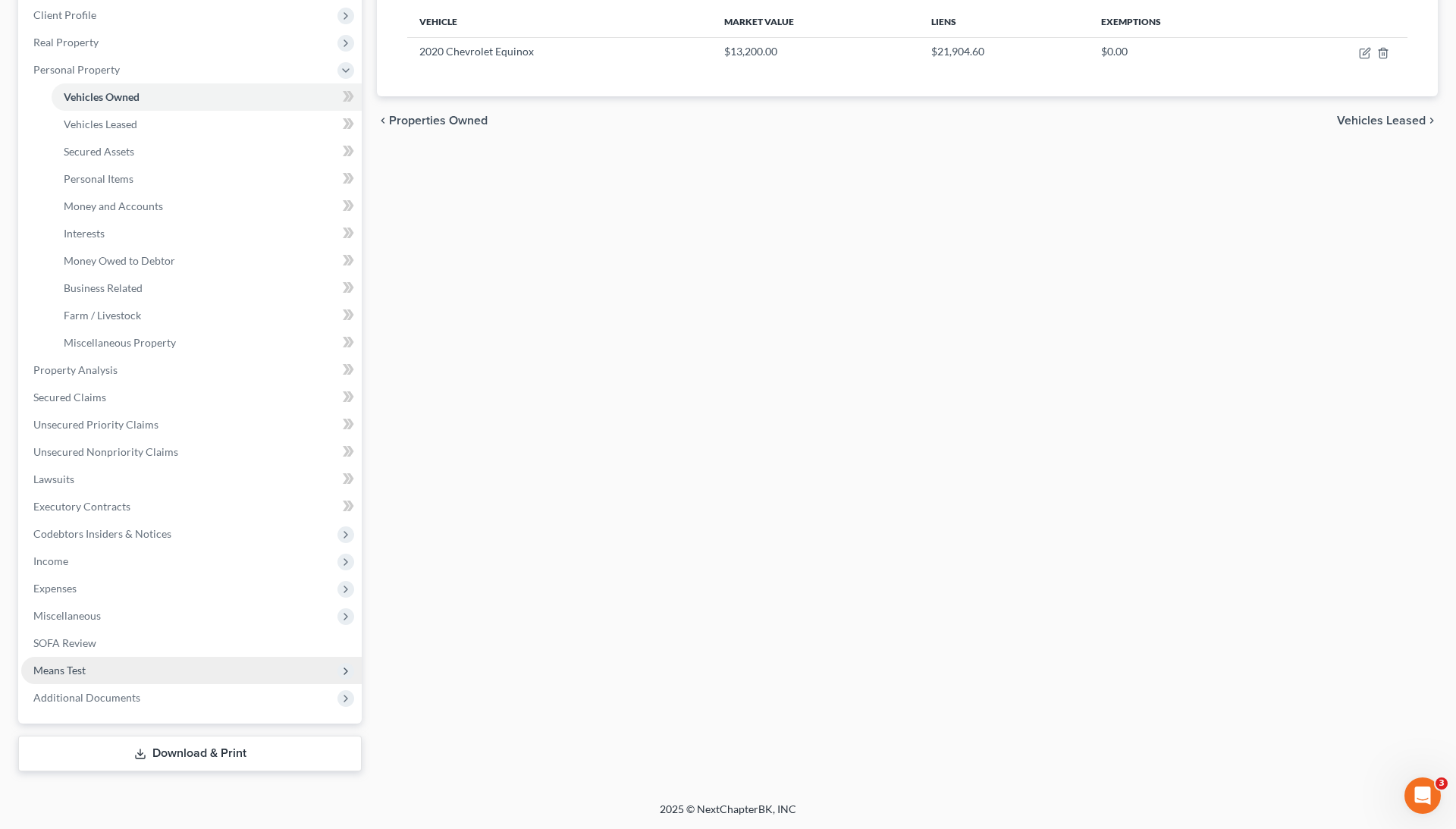
scroll to position [240, 0]
click at [115, 688] on span "Additional Documents" at bounding box center [191, 697] width 340 height 27
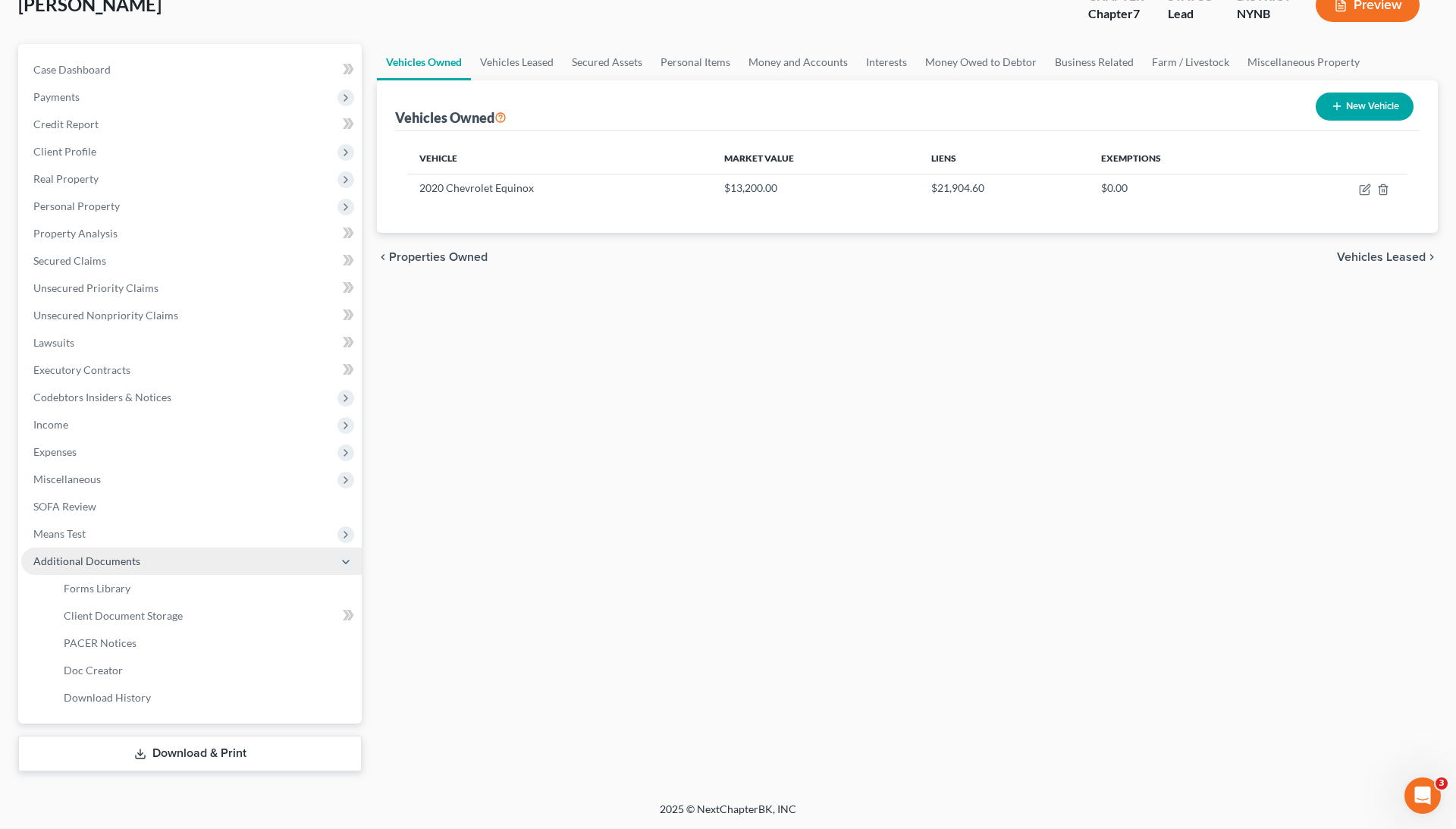
scroll to position [102, 0]
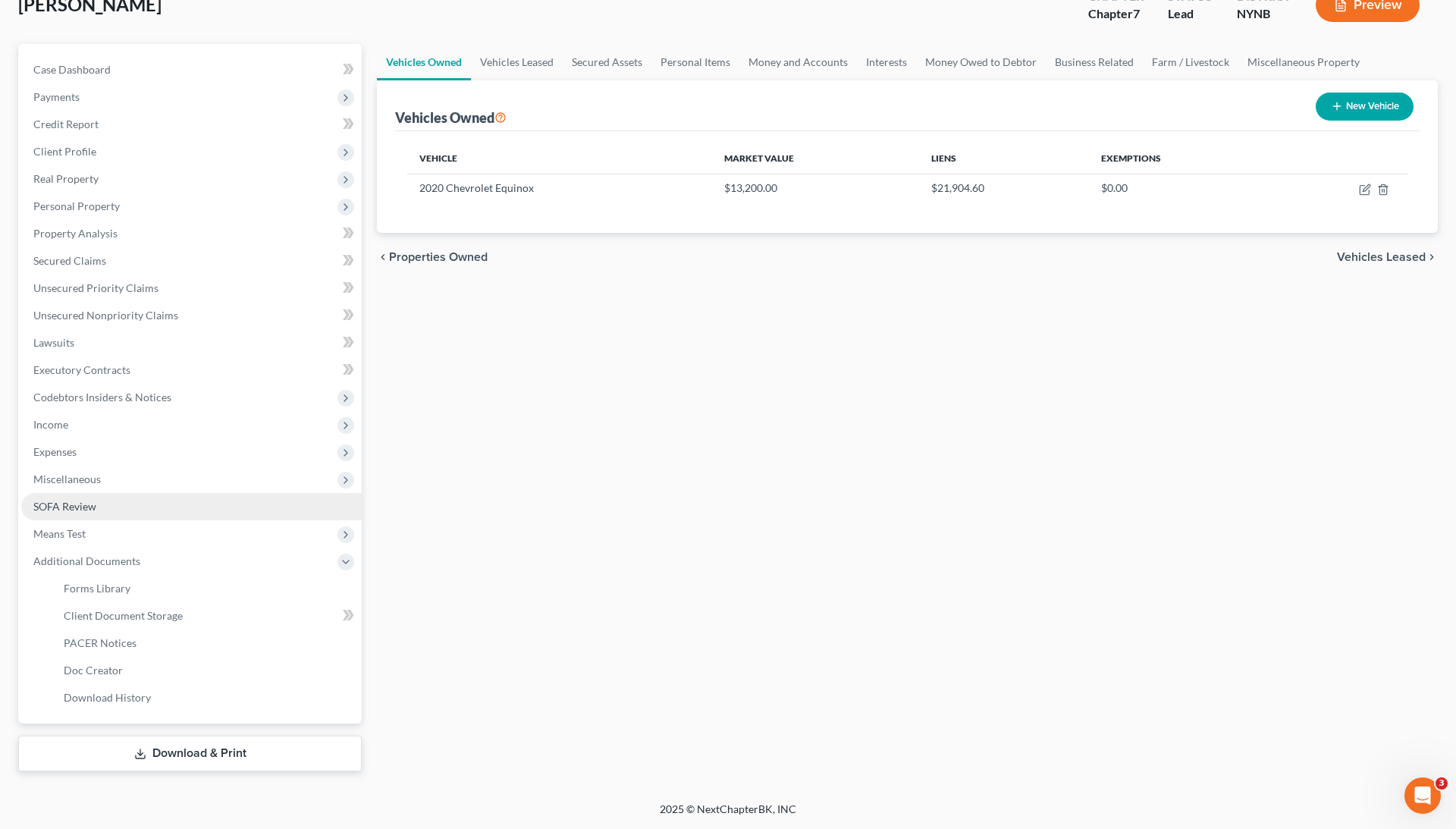
click at [176, 612] on span "Client Document Storage" at bounding box center [123, 615] width 119 height 13
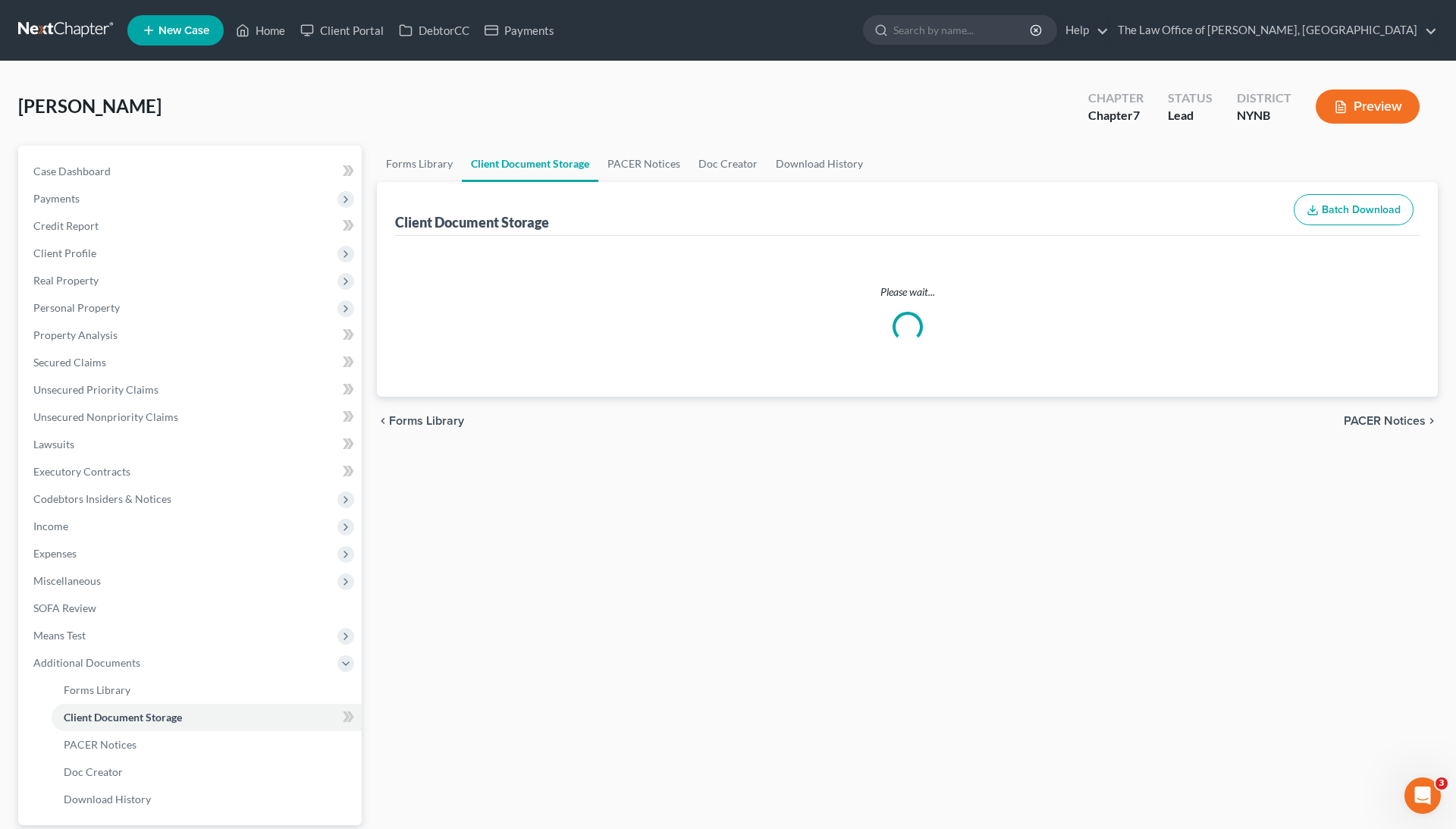
select select "1"
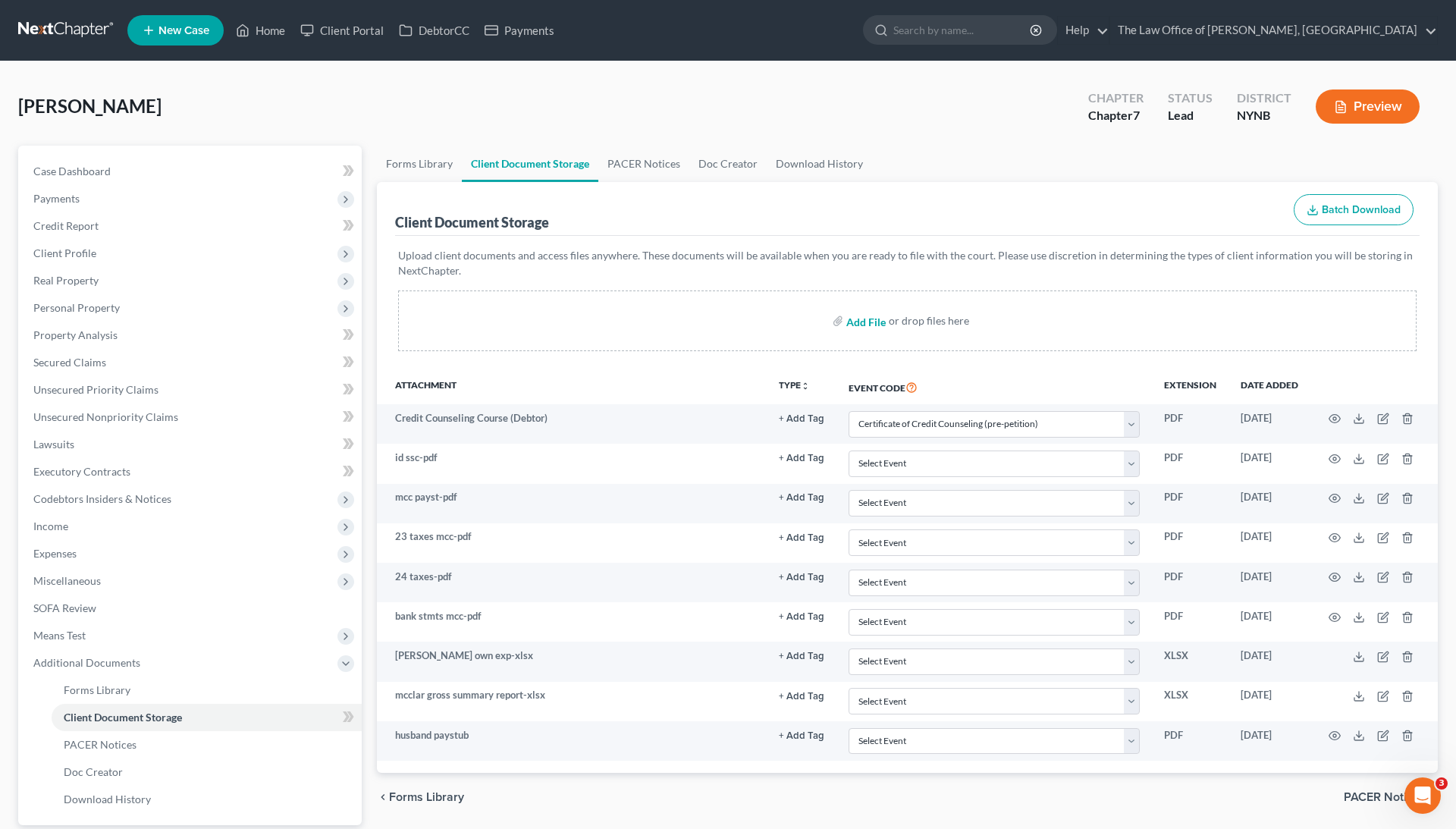
click at [867, 321] on input "file" at bounding box center [864, 320] width 36 height 27
type input "C:\fakepath\2020 Chevrolet Equinox Utility 4D LS AWD Average Price & Estimated …"
select select "1"
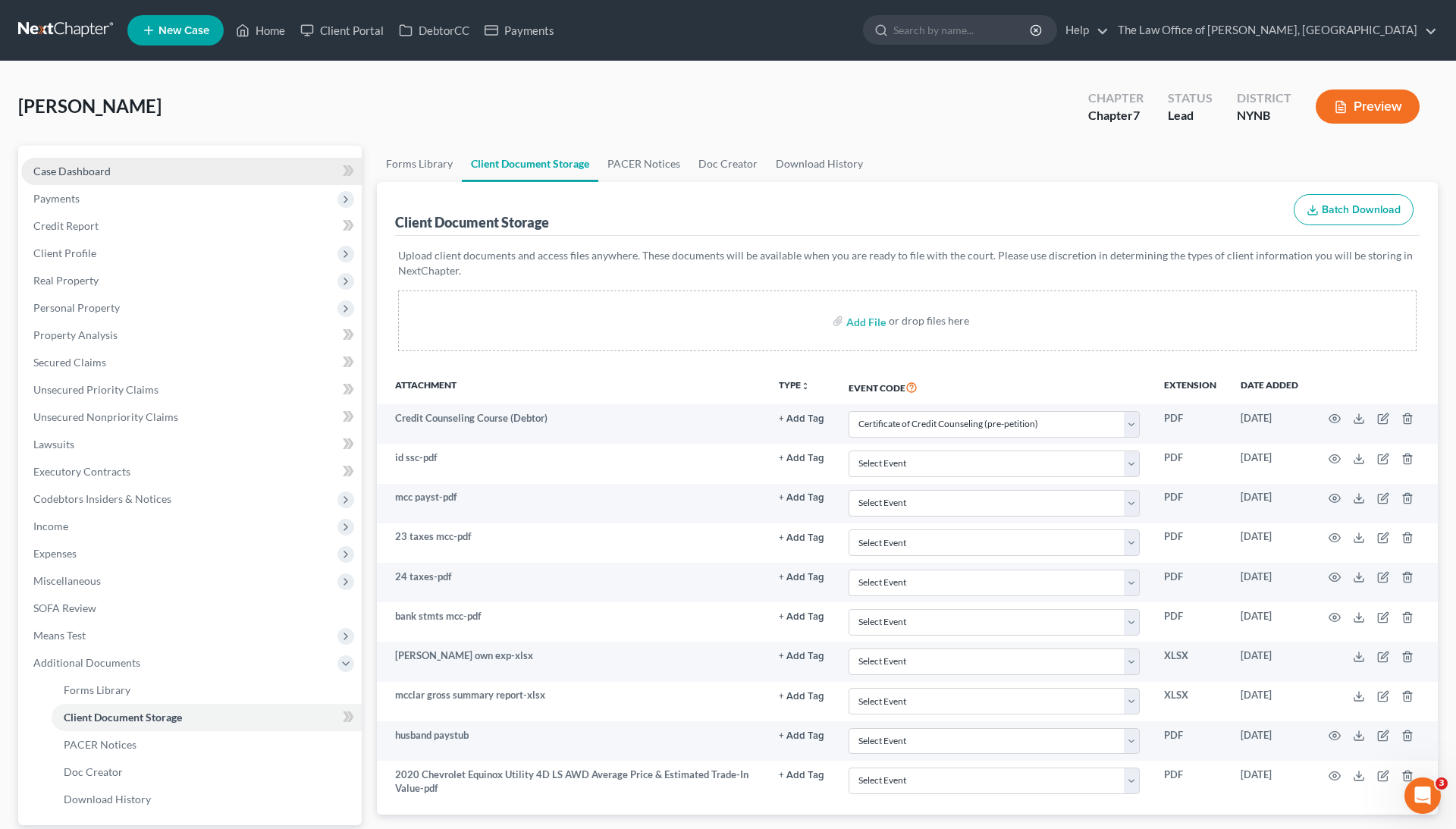
click at [185, 168] on link "Case Dashboard" at bounding box center [191, 171] width 340 height 27
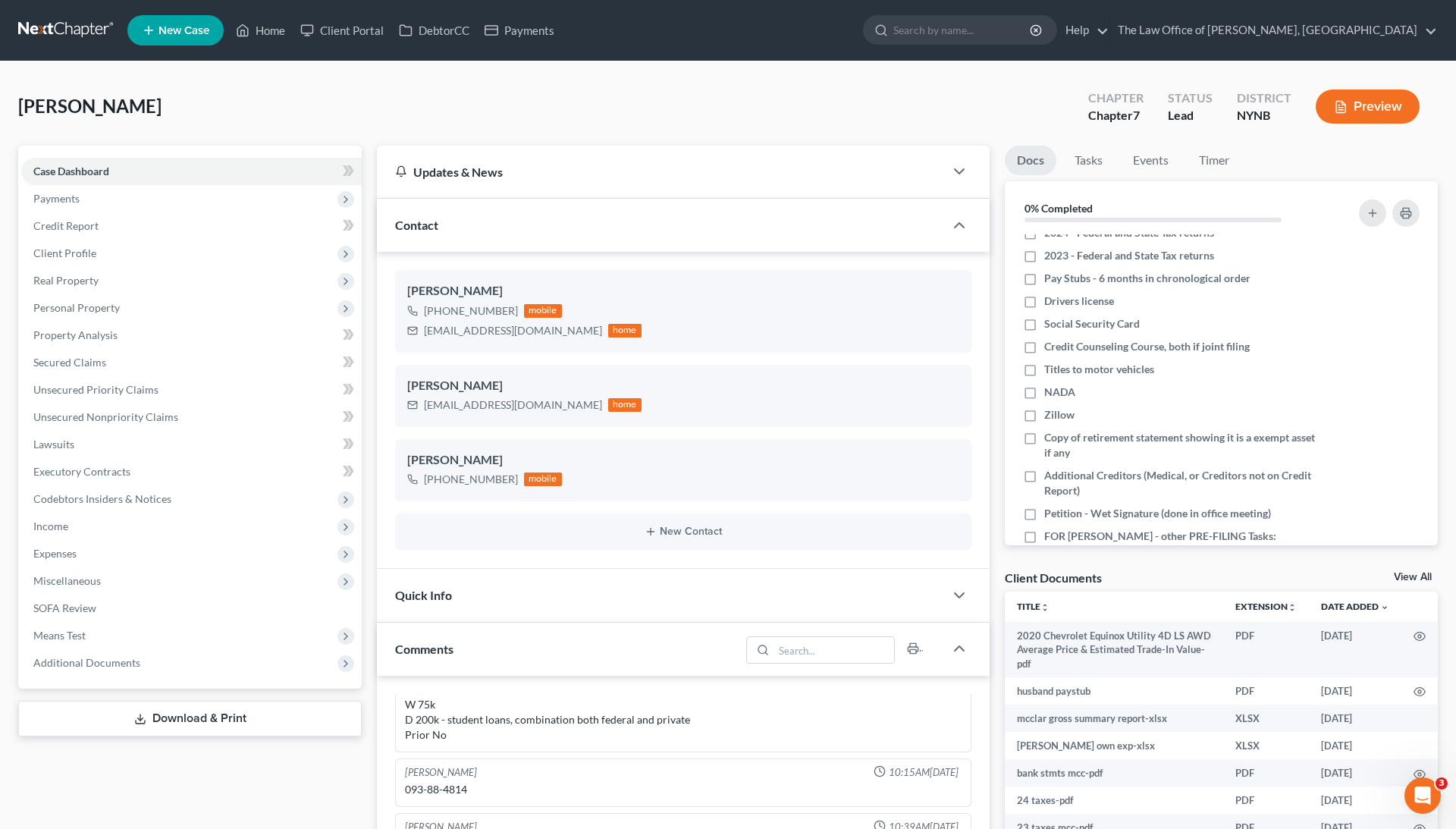
scroll to position [150, 0]
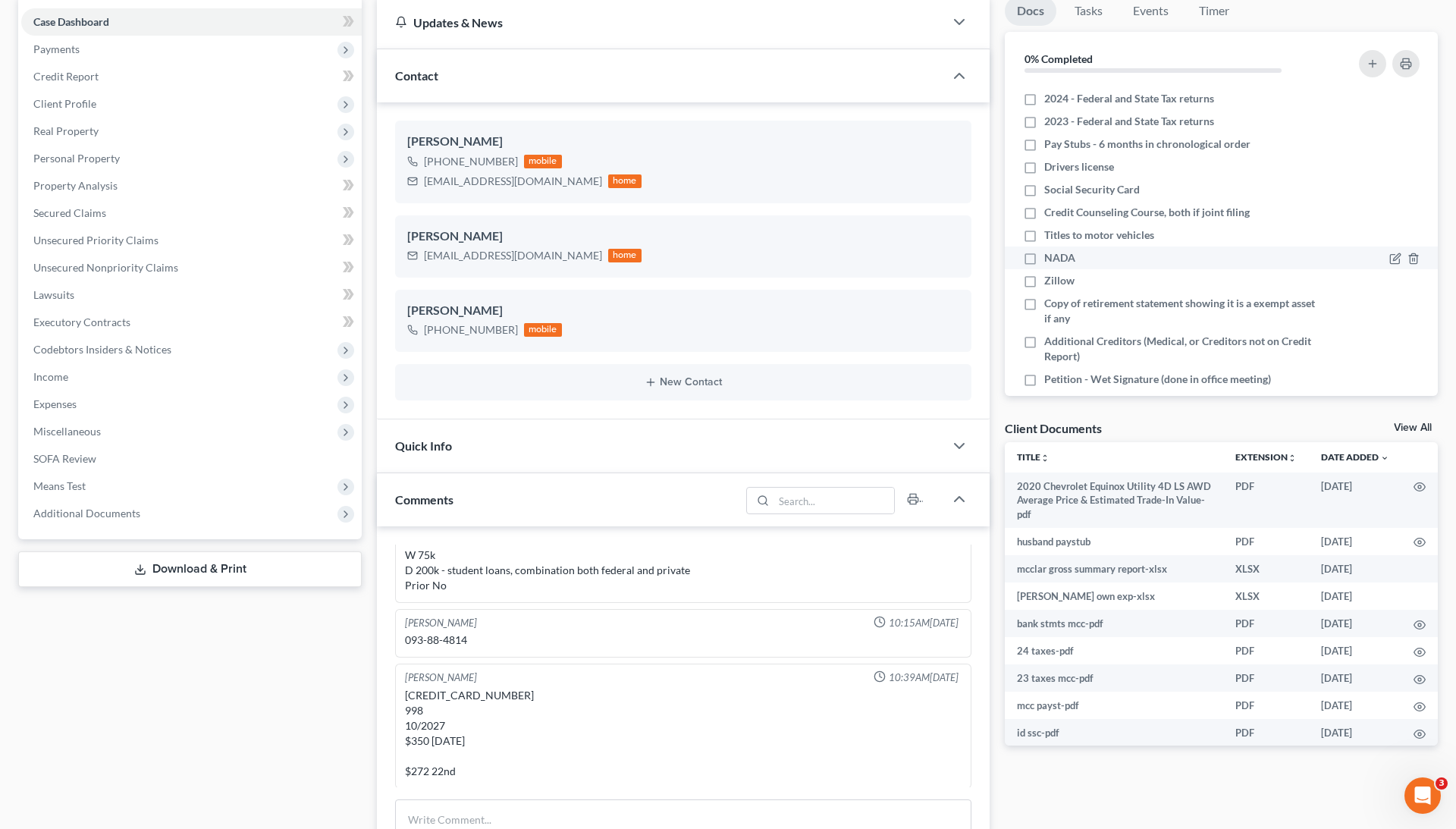
click at [1044, 255] on label "NADA" at bounding box center [1059, 257] width 31 height 15
click at [1050, 255] on input "NADA" at bounding box center [1055, 255] width 10 height 10
checkbox input "true"
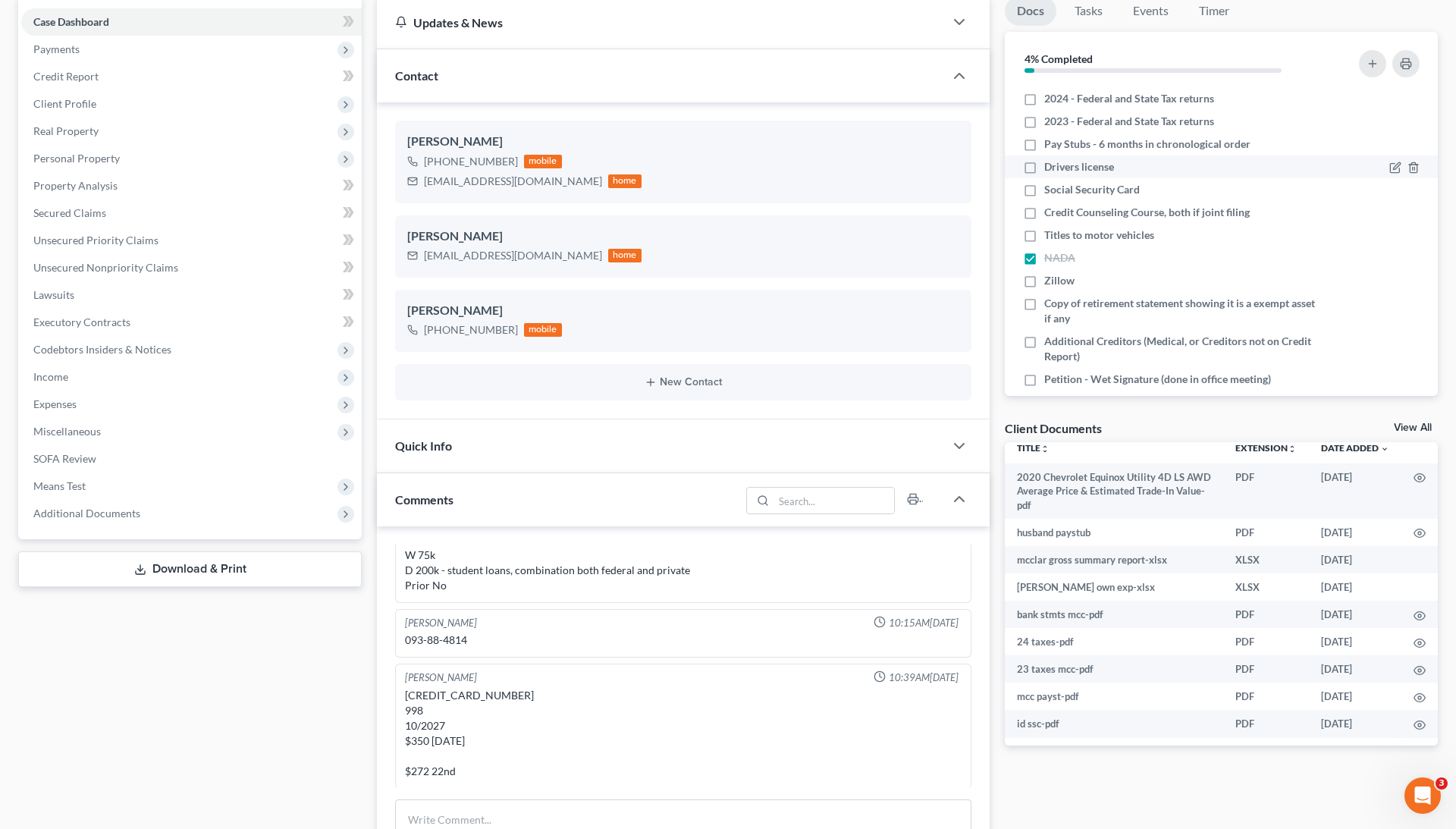
click at [1044, 161] on label "Drivers license" at bounding box center [1078, 166] width 70 height 15
click at [1050, 161] on input "Drivers license" at bounding box center [1055, 164] width 10 height 10
checkbox input "true"
click at [1044, 182] on label "Social Security Card" at bounding box center [1092, 189] width 96 height 15
click at [1050, 182] on input "Social Security Card" at bounding box center [1055, 186] width 10 height 10
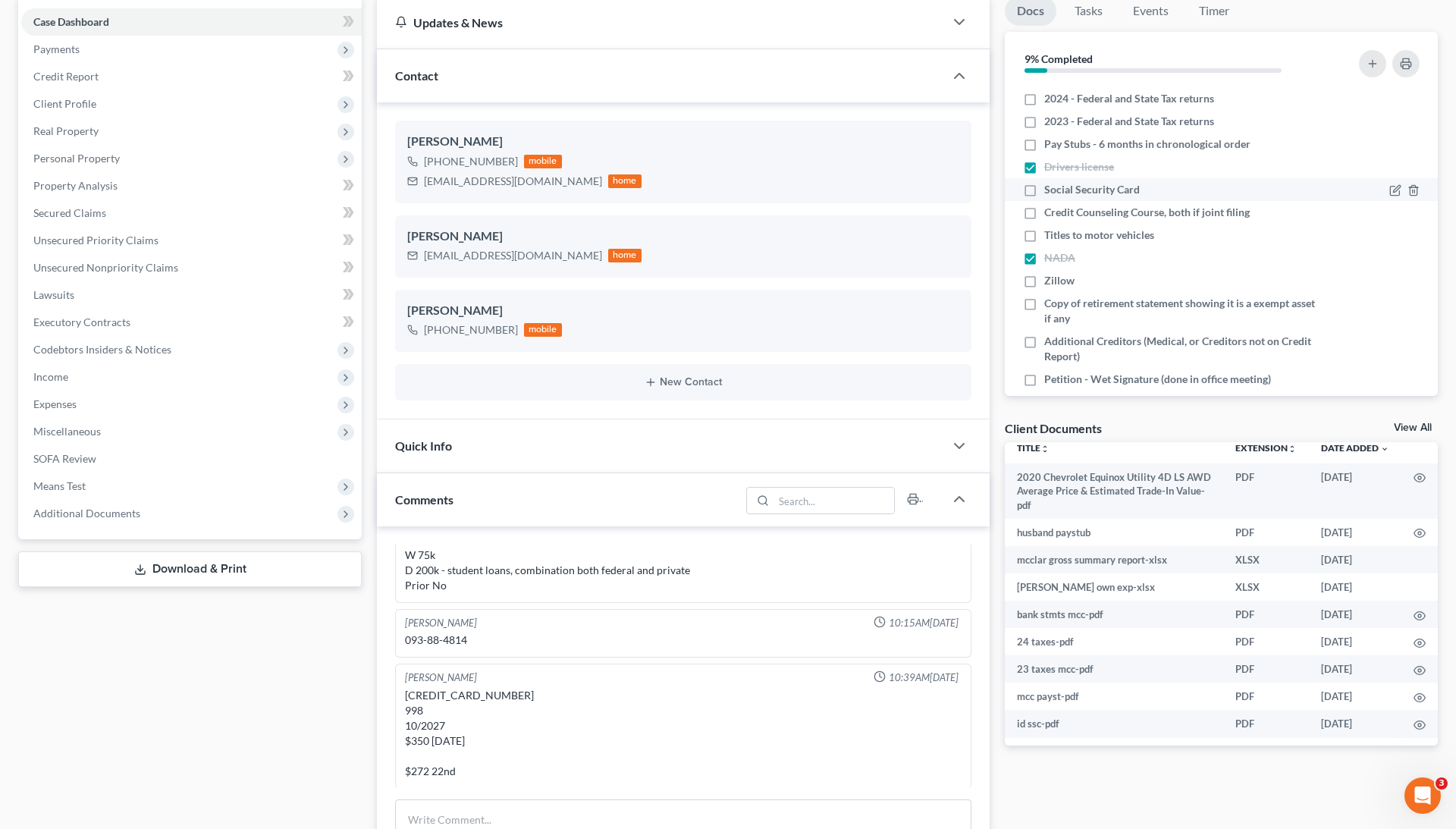
checkbox input "true"
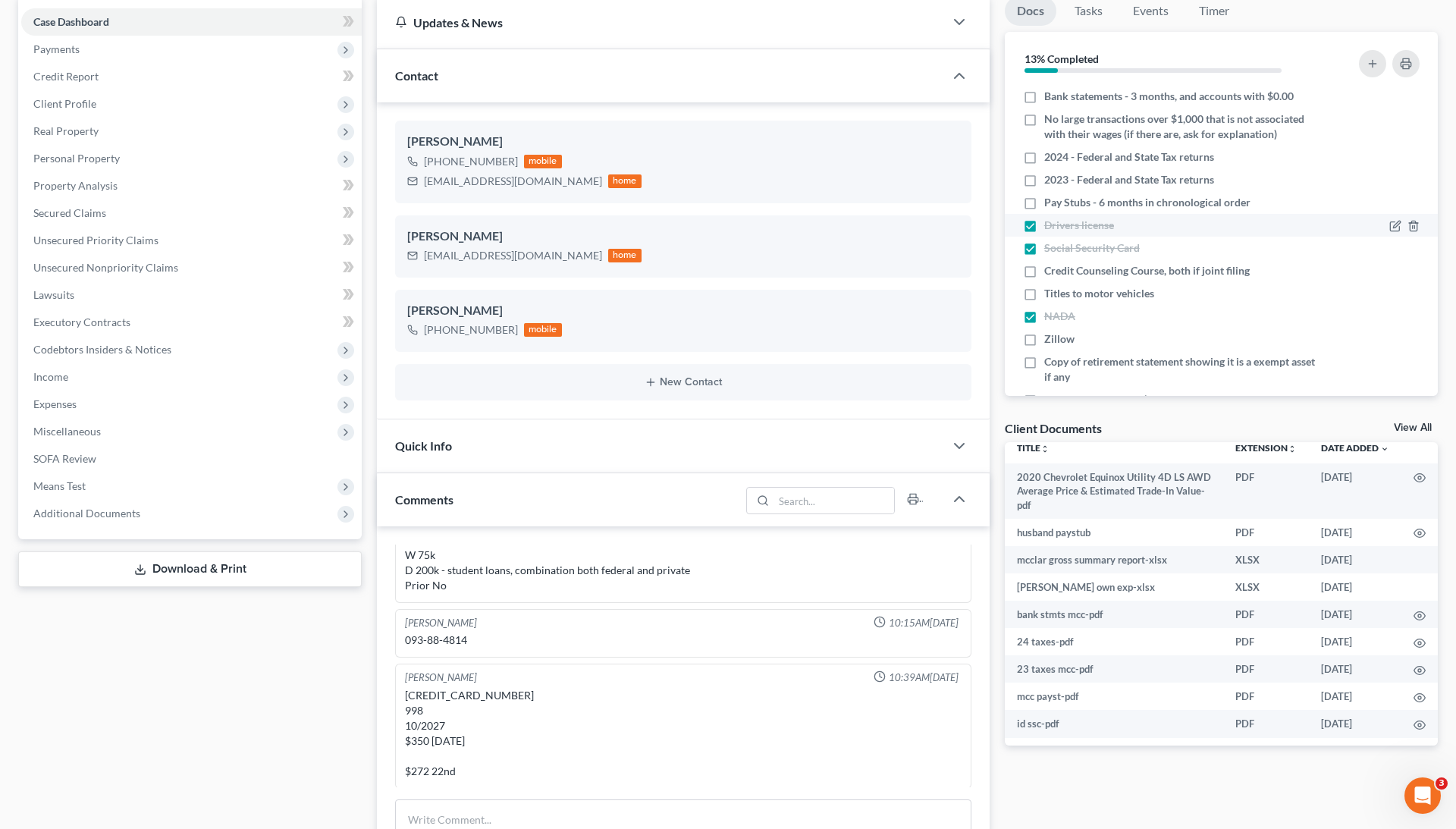
scroll to position [0, 0]
click at [1044, 98] on label "Bank statements - 3 months, and accounts with $0.00" at bounding box center [1168, 96] width 249 height 15
click at [1050, 98] on input "Bank statements - 3 months, and accounts with $0.00" at bounding box center [1055, 93] width 10 height 10
checkbox input "true"
click at [1044, 119] on label "No large transactions over $1,000 that is not associated with their wages (if t…" at bounding box center [1179, 126] width 272 height 31
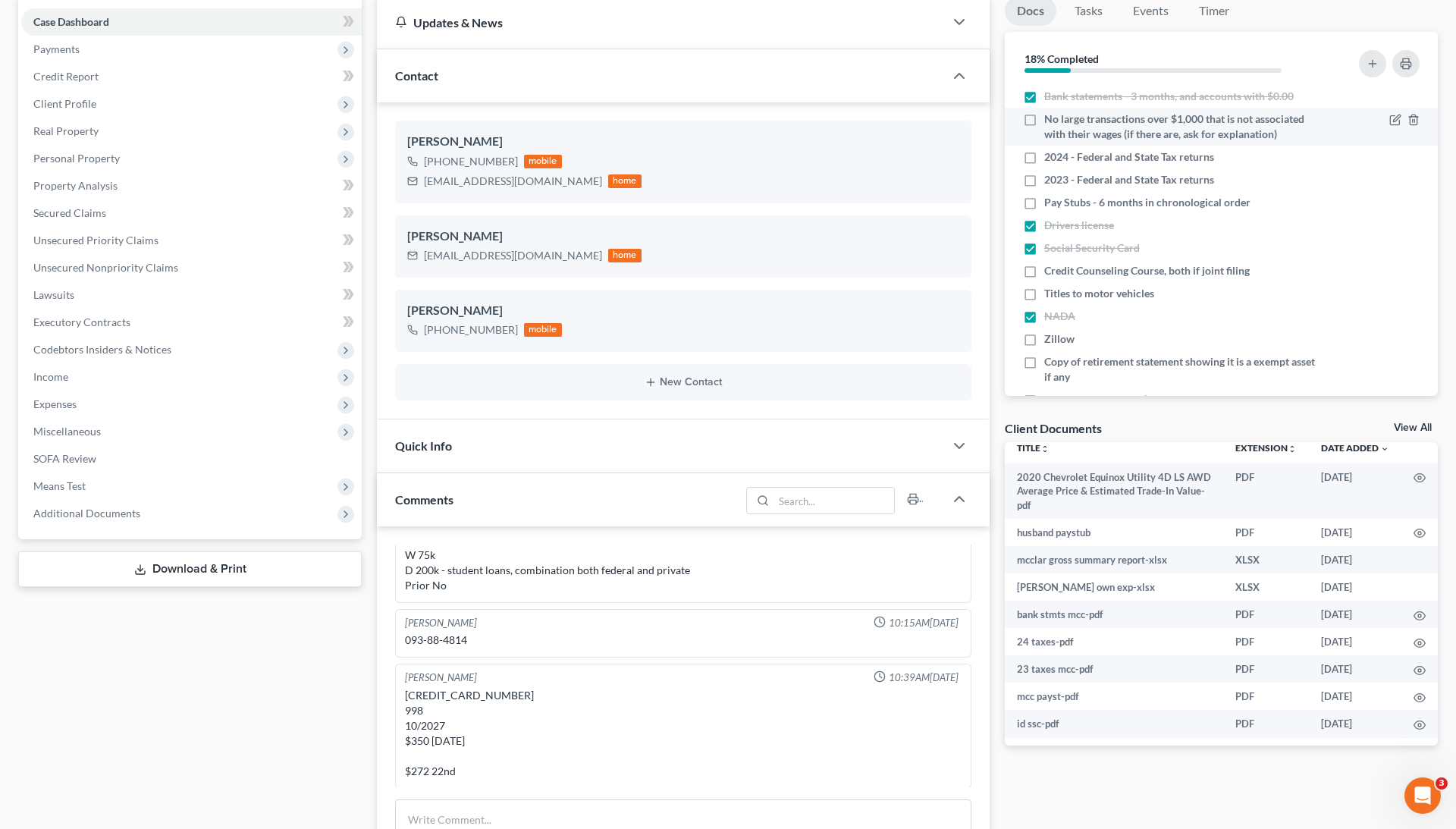
click at [1050, 119] on input "No large transactions over $1,000 that is not associated with their wages (if t…" at bounding box center [1055, 116] width 10 height 10
checkbox input "true"
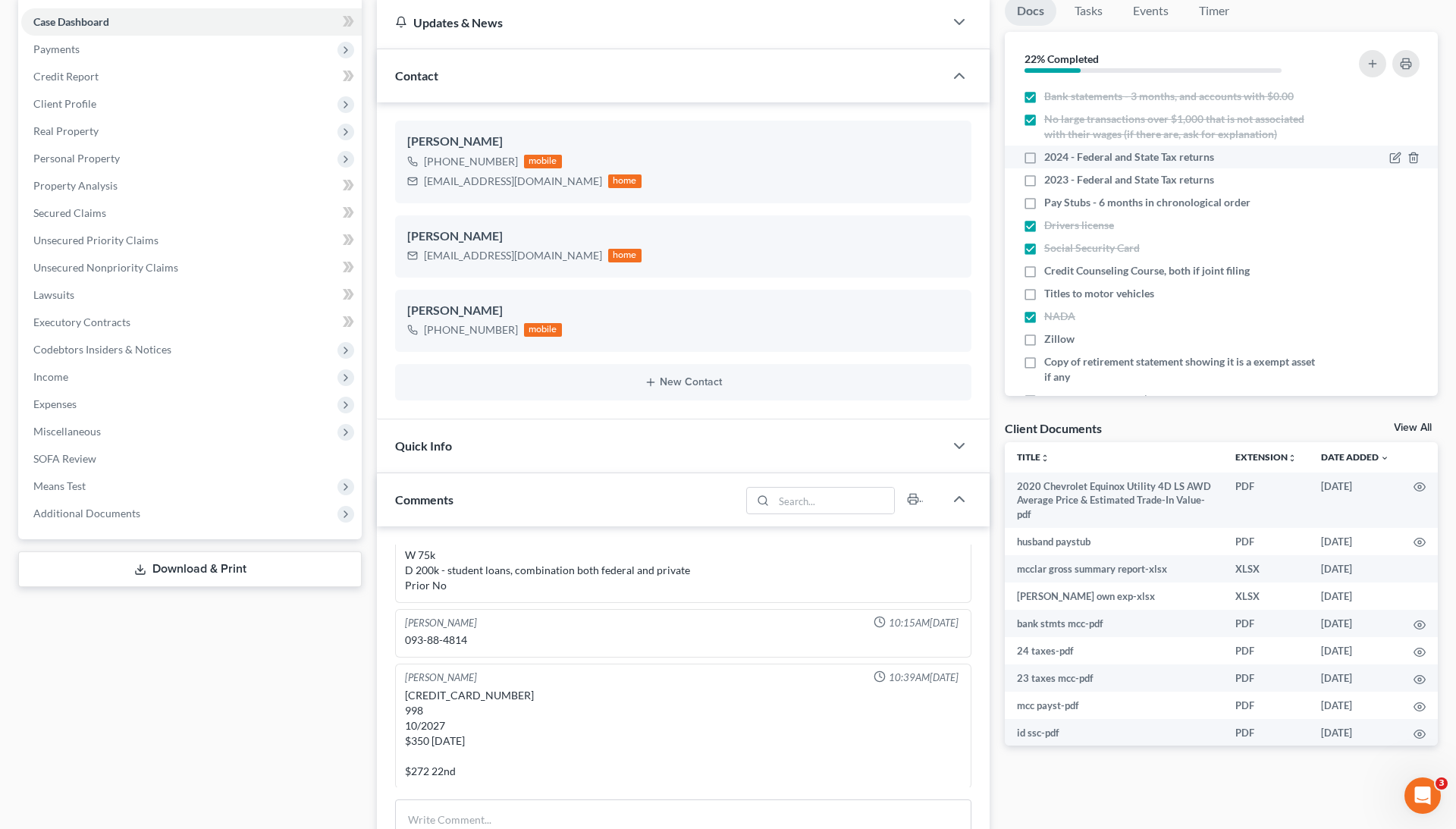
click at [1044, 155] on label "2024 - Federal and State Tax returns" at bounding box center [1128, 157] width 170 height 15
click at [1050, 155] on input "2024 - Federal and State Tax returns" at bounding box center [1055, 154] width 10 height 10
checkbox input "true"
click at [1044, 177] on label "2023 - Federal and State Tax returns" at bounding box center [1128, 179] width 170 height 15
click at [1050, 177] on input "2023 - Federal and State Tax returns" at bounding box center [1055, 177] width 10 height 10
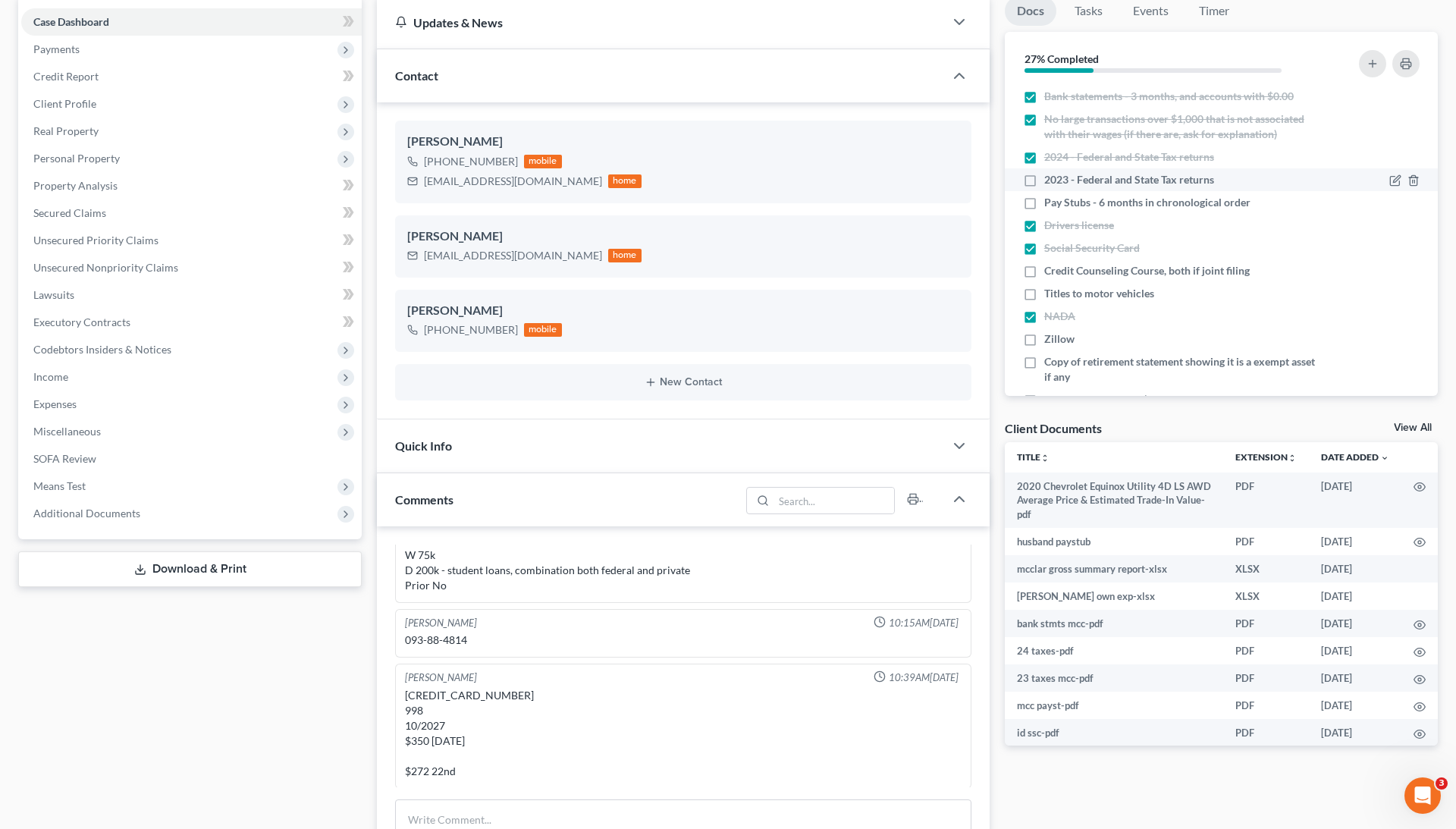
checkbox input "true"
click at [1044, 201] on label "Pay Stubs - 6 months in chronological order" at bounding box center [1146, 202] width 206 height 15
click at [1050, 201] on input "Pay Stubs - 6 months in chronological order" at bounding box center [1055, 200] width 10 height 10
checkbox input "true"
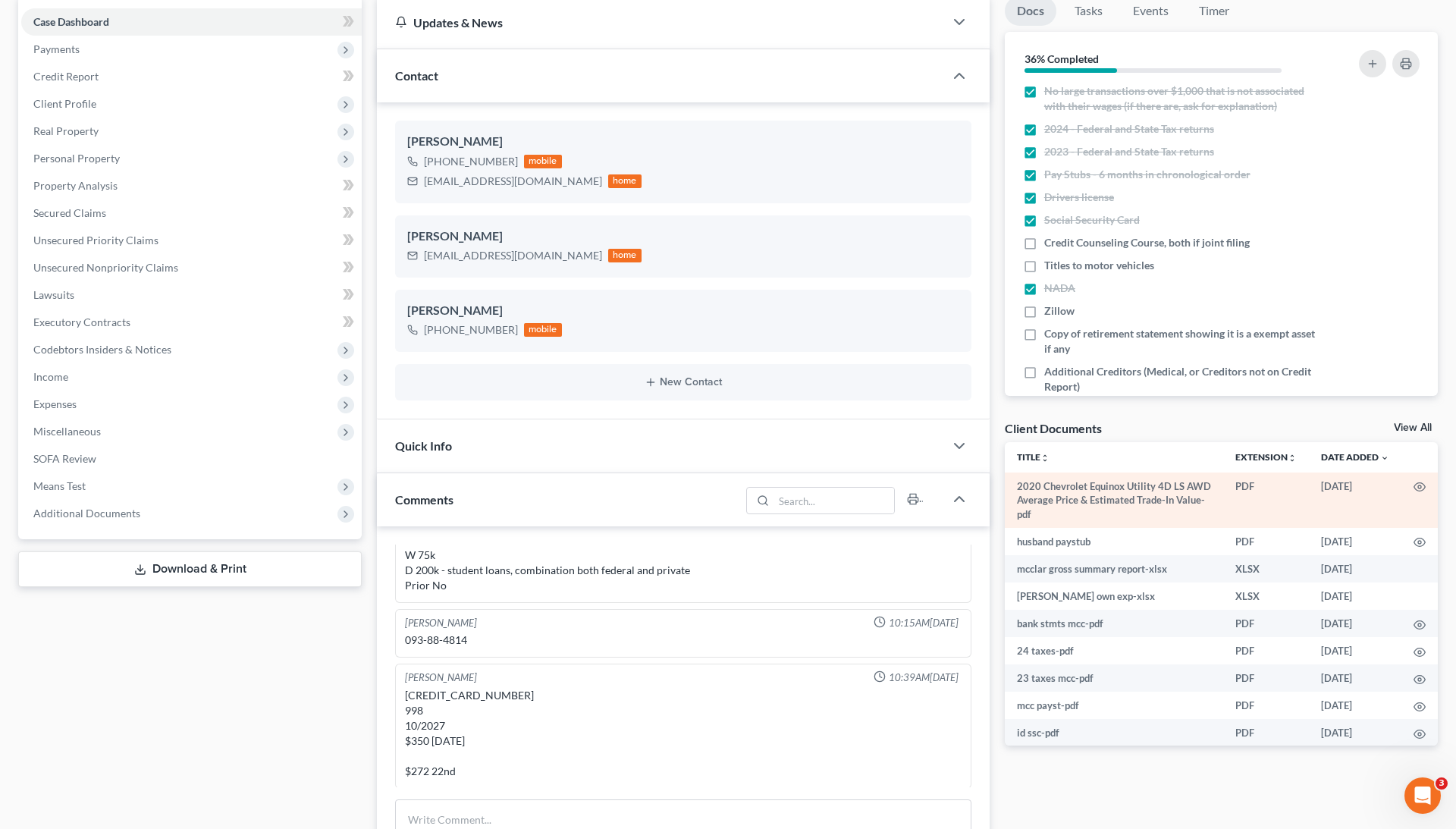
scroll to position [38, 0]
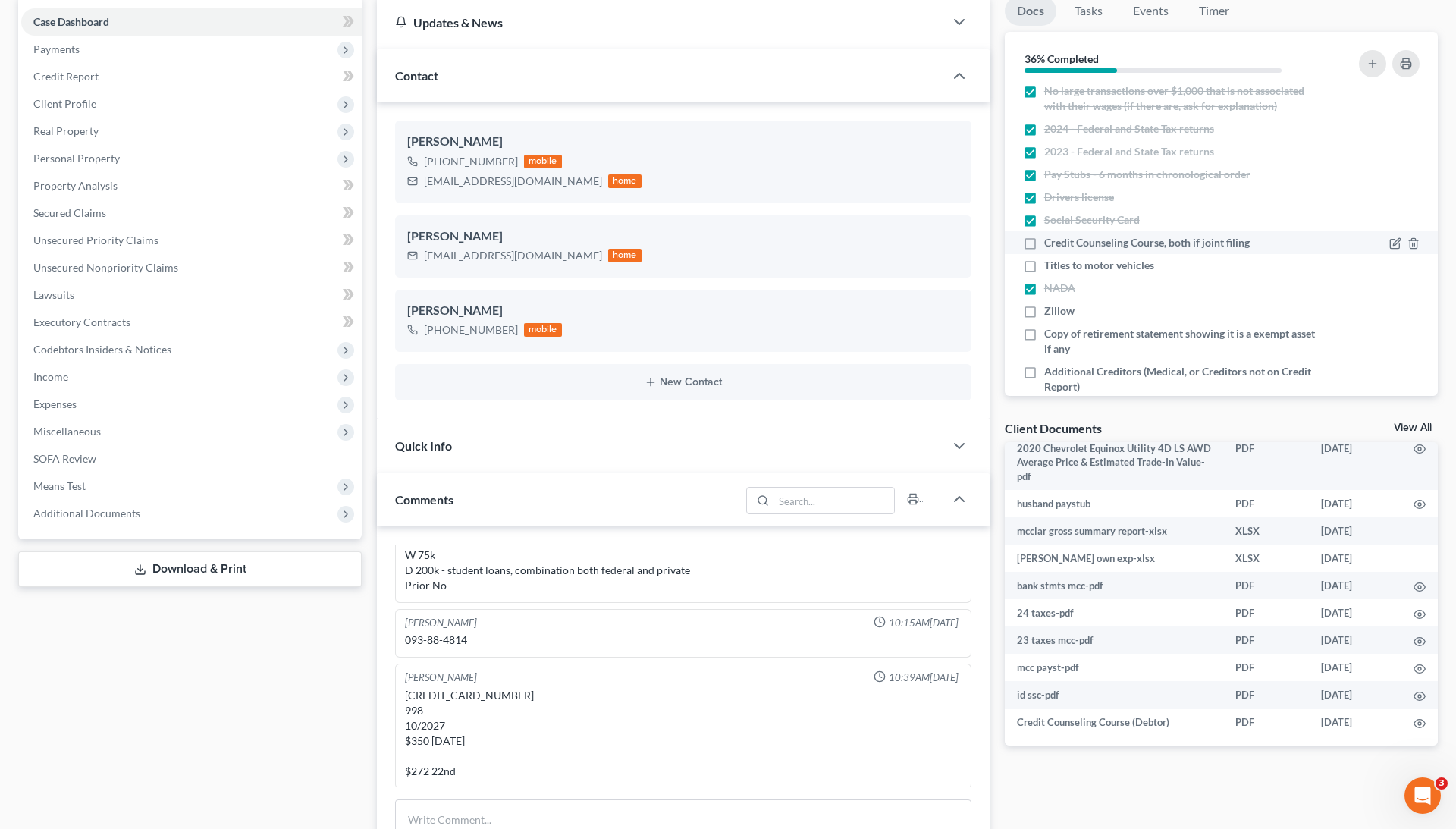
click at [1044, 241] on label "Credit Counseling Course, both if joint filing" at bounding box center [1146, 242] width 205 height 15
click at [1050, 241] on input "Credit Counseling Course, both if joint filing" at bounding box center [1055, 240] width 10 height 10
checkbox input "true"
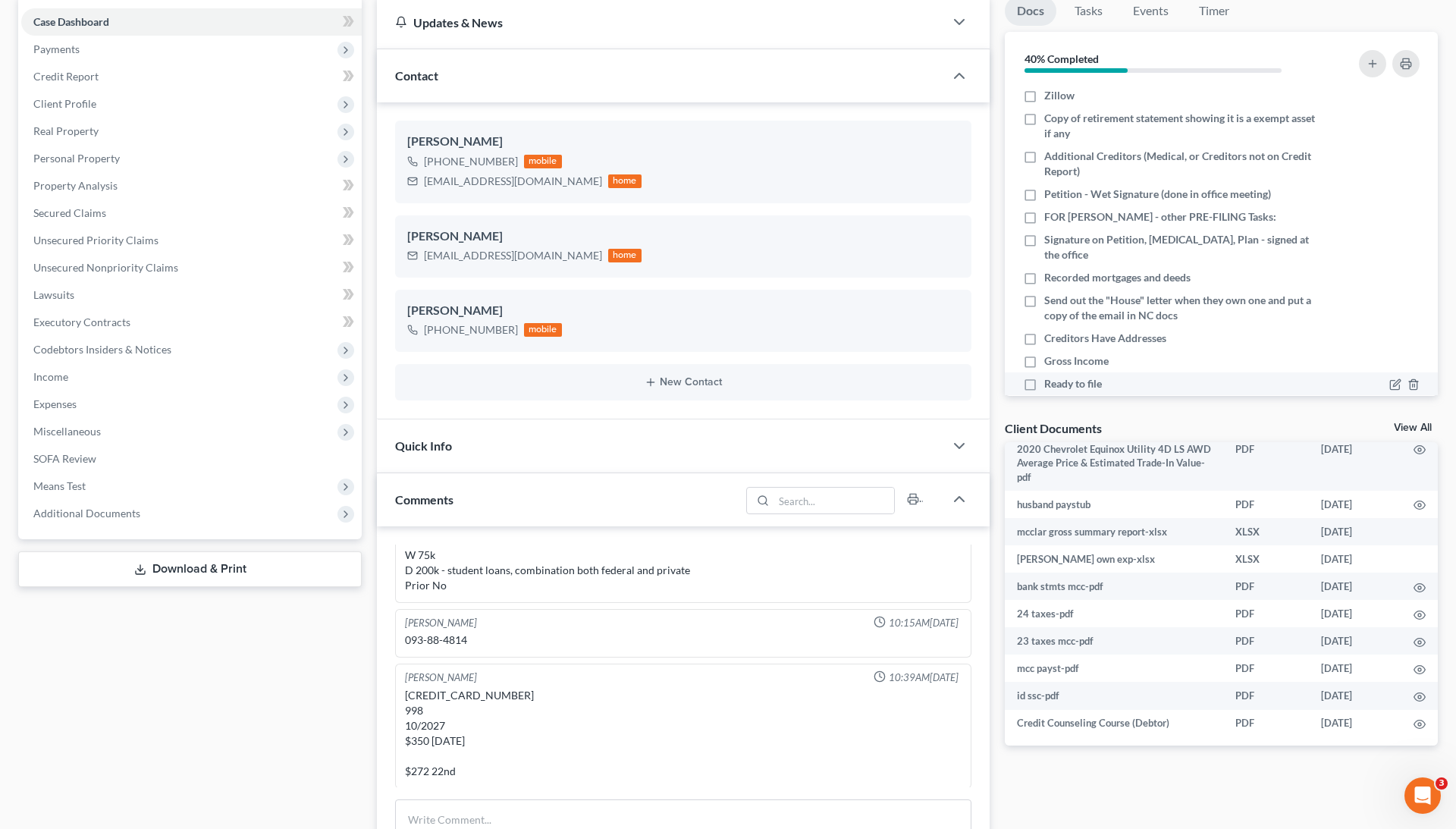
scroll to position [290, 0]
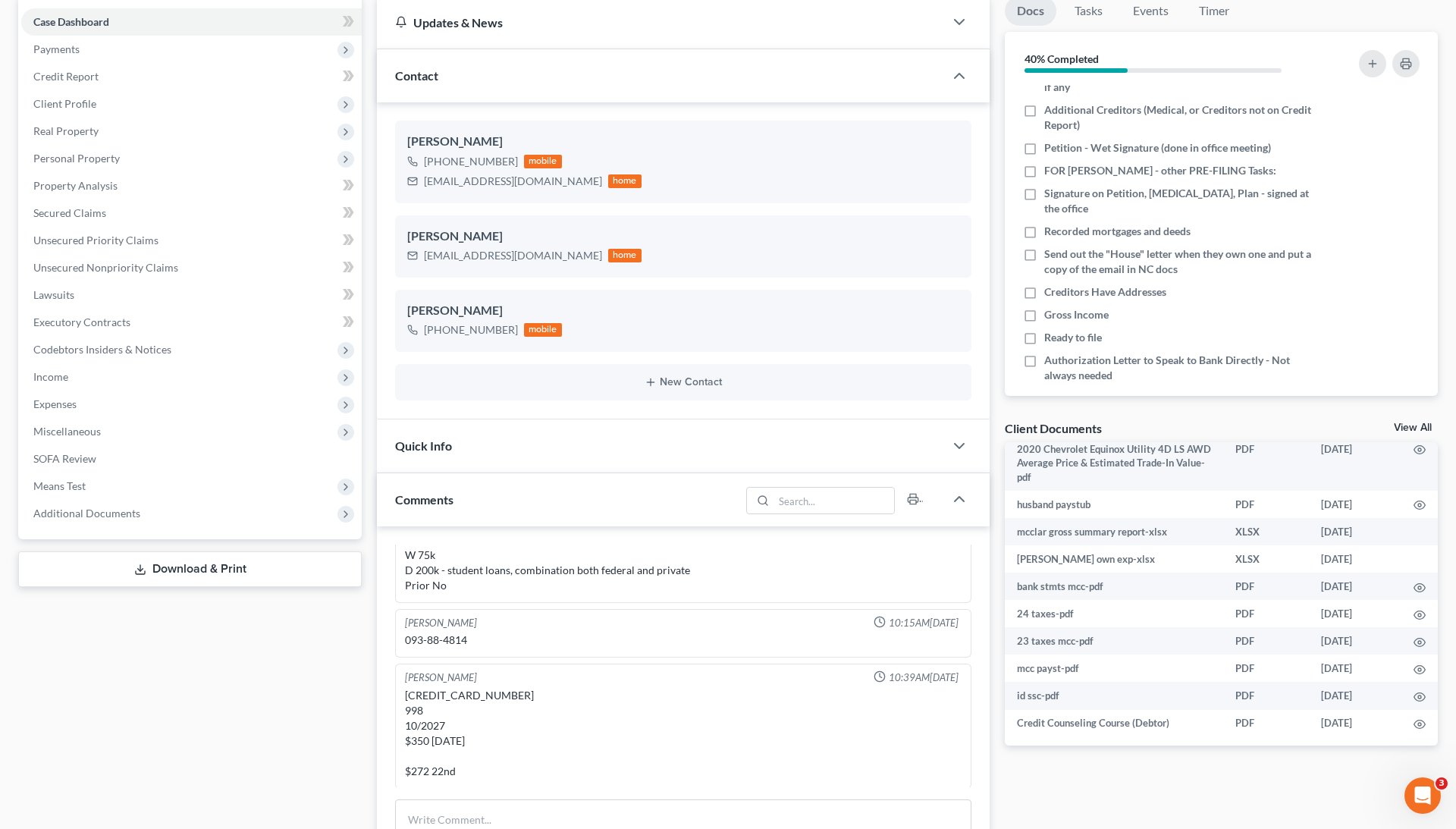
drag, startPoint x: 161, startPoint y: 110, endPoint x: 0, endPoint y: 109, distance: 161.0
click at [0, 109] on div "[PERSON_NAME] Upgraded Chapter Chapter 7 Status Lead District [GEOGRAPHIC_DATA]…" at bounding box center [728, 617] width 1456 height 1409
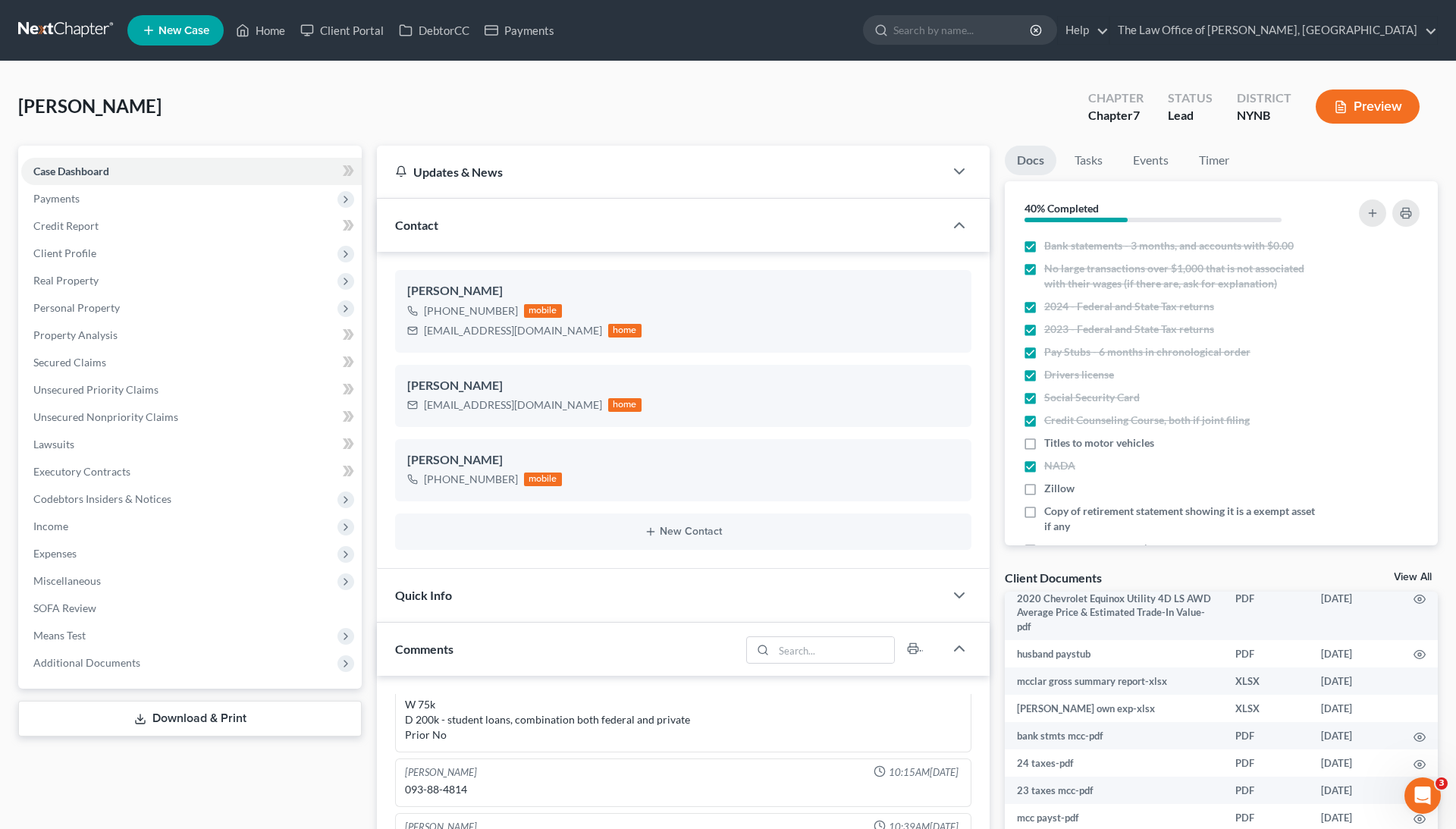
copy span "[PERSON_NAME]"
click at [279, 37] on link "Home" at bounding box center [260, 30] width 64 height 27
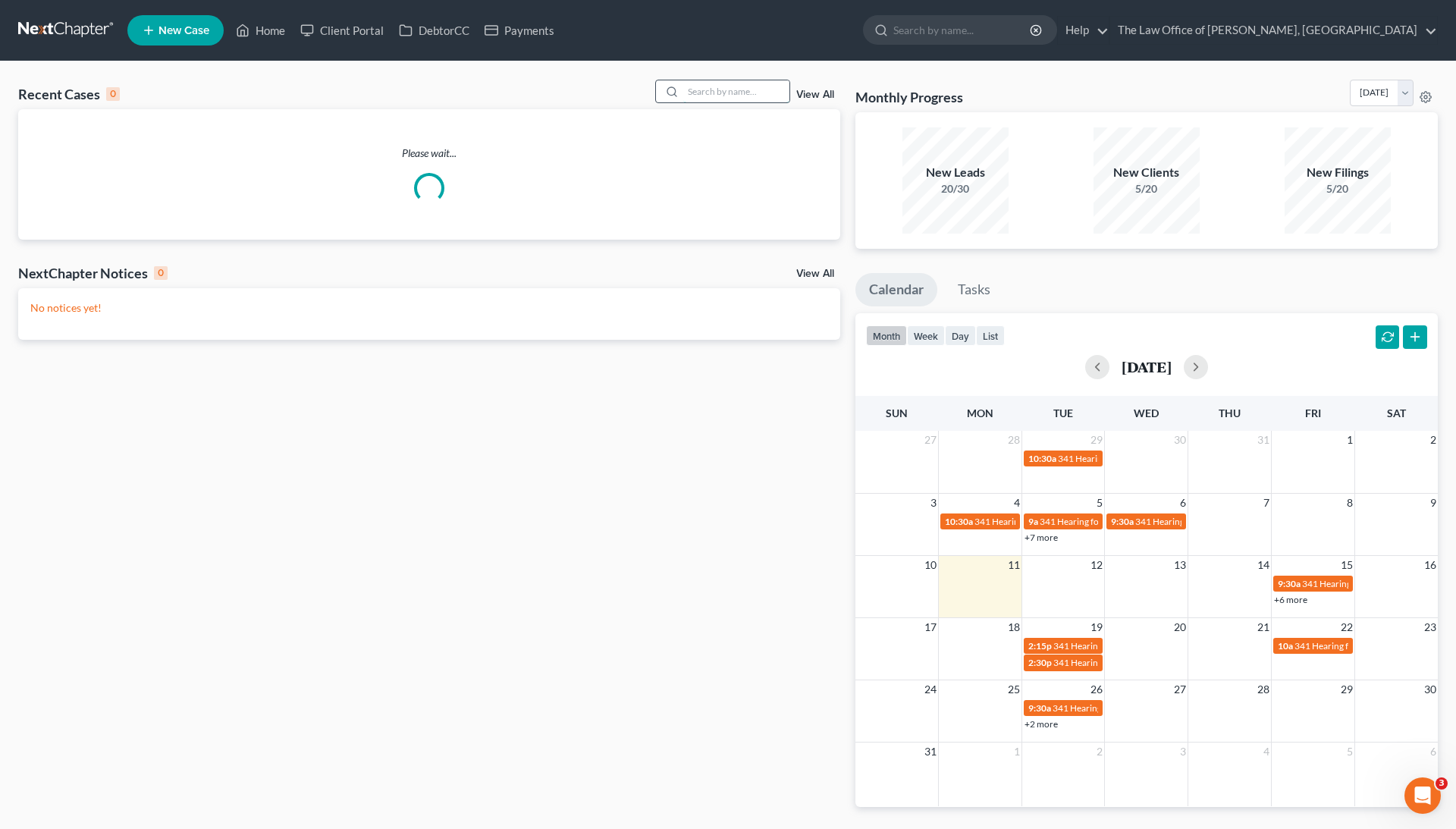
click at [698, 95] on input "search" at bounding box center [736, 92] width 106 height 22
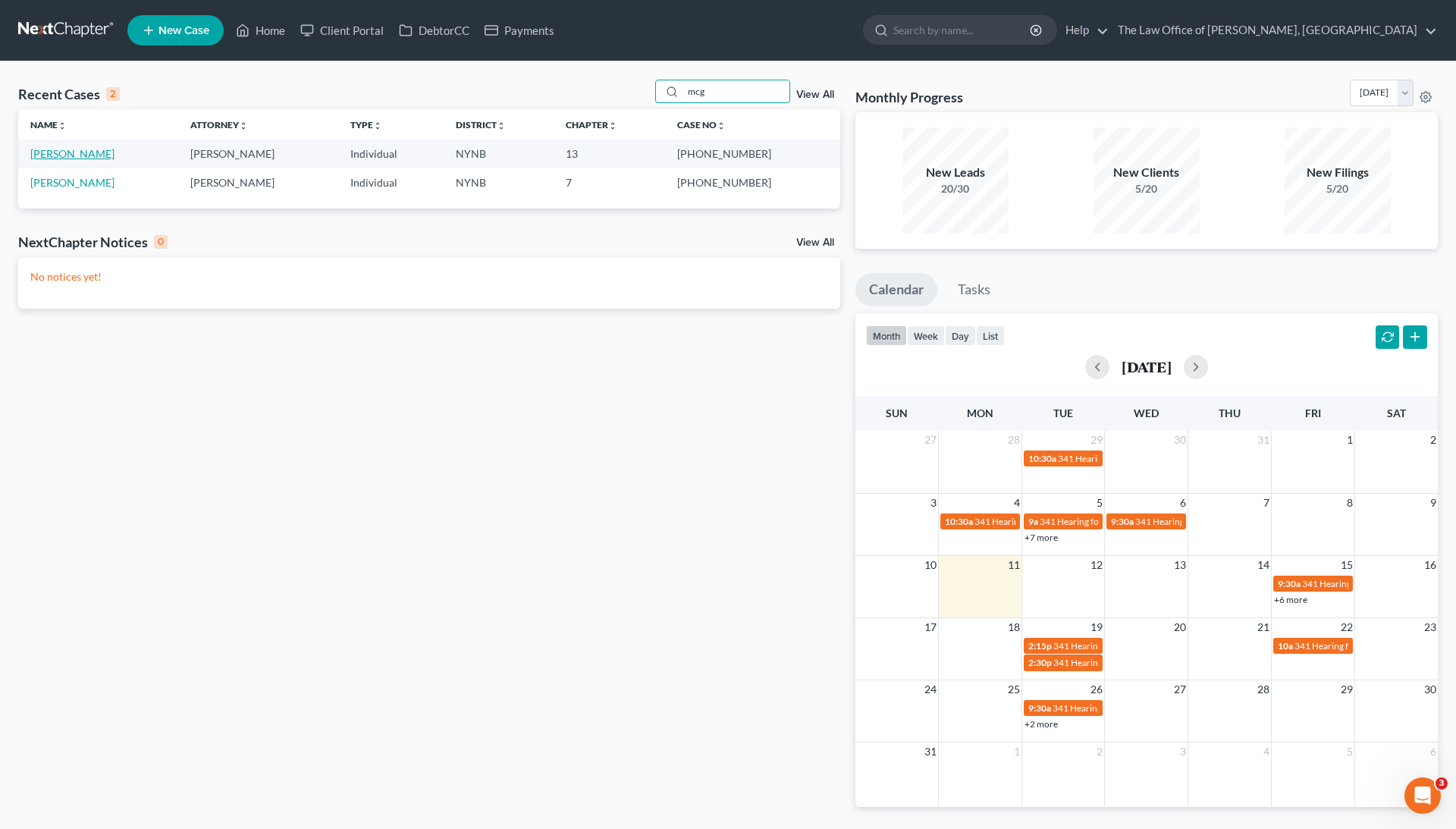
type input "mcg"
click at [81, 149] on link "[PERSON_NAME]" at bounding box center [72, 154] width 84 height 13
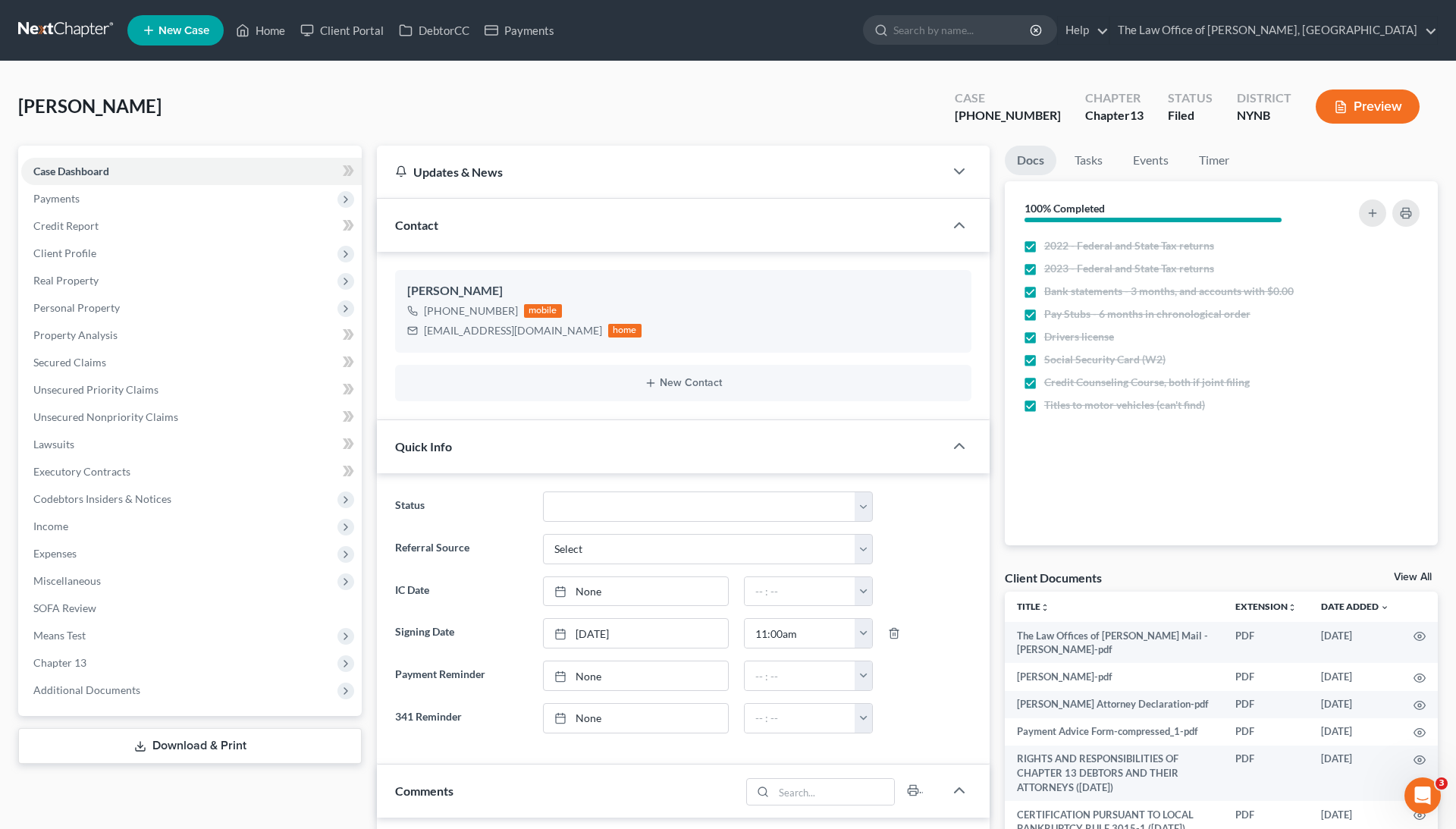
scroll to position [966, 0]
click at [349, 31] on link "Client Portal" at bounding box center [342, 30] width 99 height 27
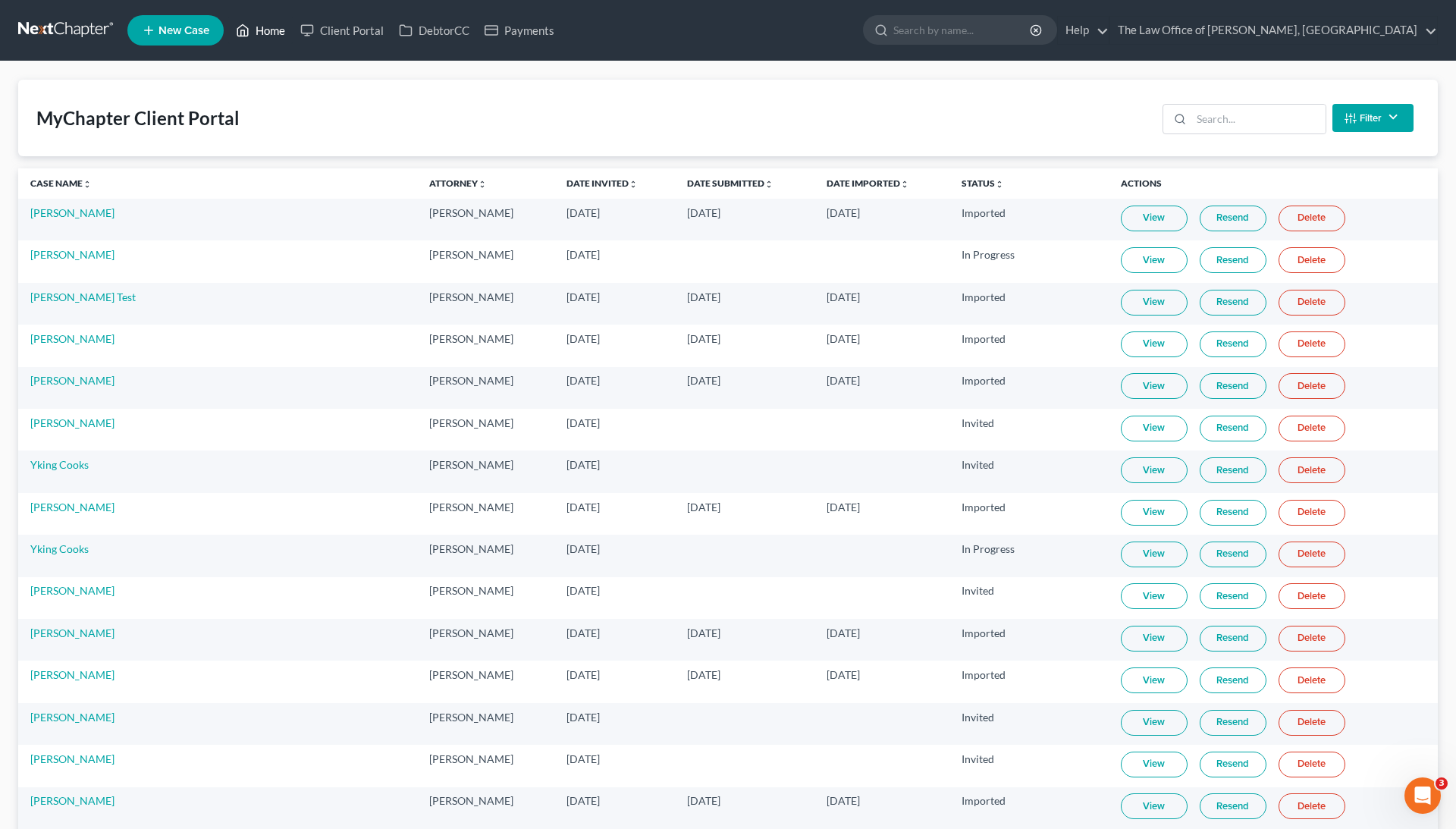
click at [271, 38] on link "Home" at bounding box center [260, 30] width 64 height 27
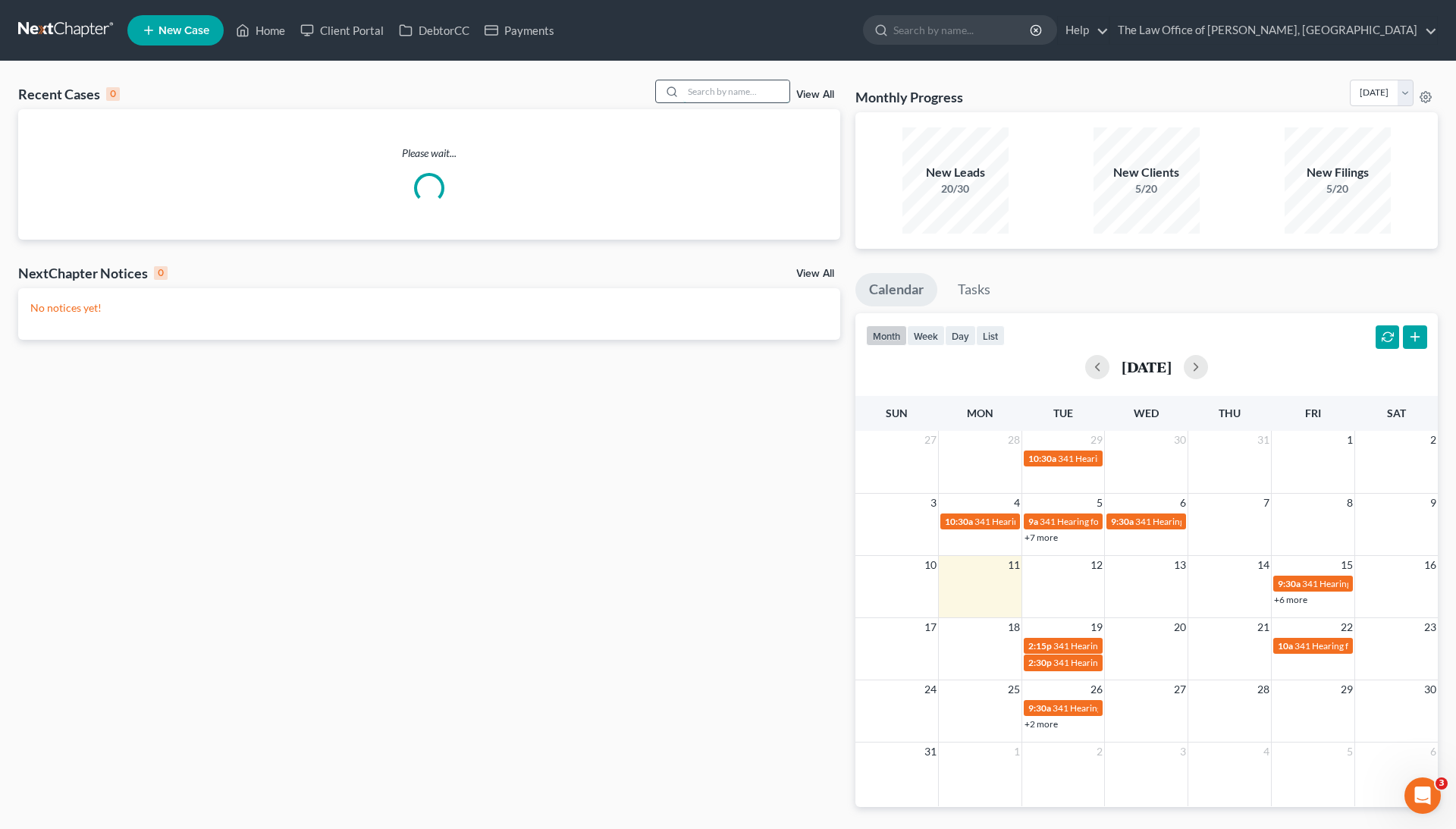
click at [728, 85] on input "search" at bounding box center [736, 92] width 106 height 22
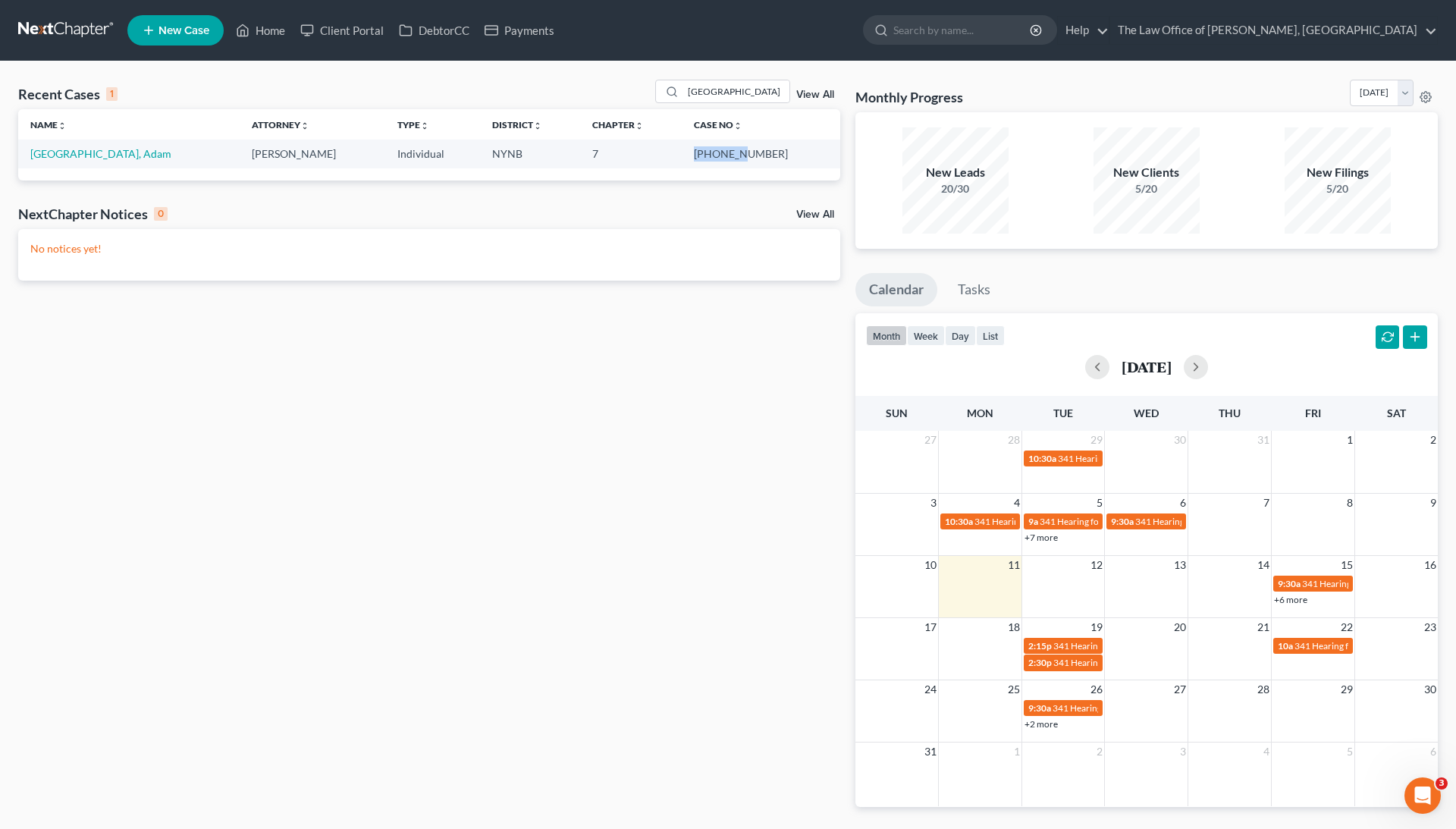
drag, startPoint x: 722, startPoint y: 157, endPoint x: 768, endPoint y: 157, distance: 46.0
click at [768, 157] on td "[PHONE_NUMBER]" at bounding box center [761, 154] width 158 height 28
copy td "25-10595"
click at [701, 95] on input "[GEOGRAPHIC_DATA]" at bounding box center [736, 92] width 106 height 22
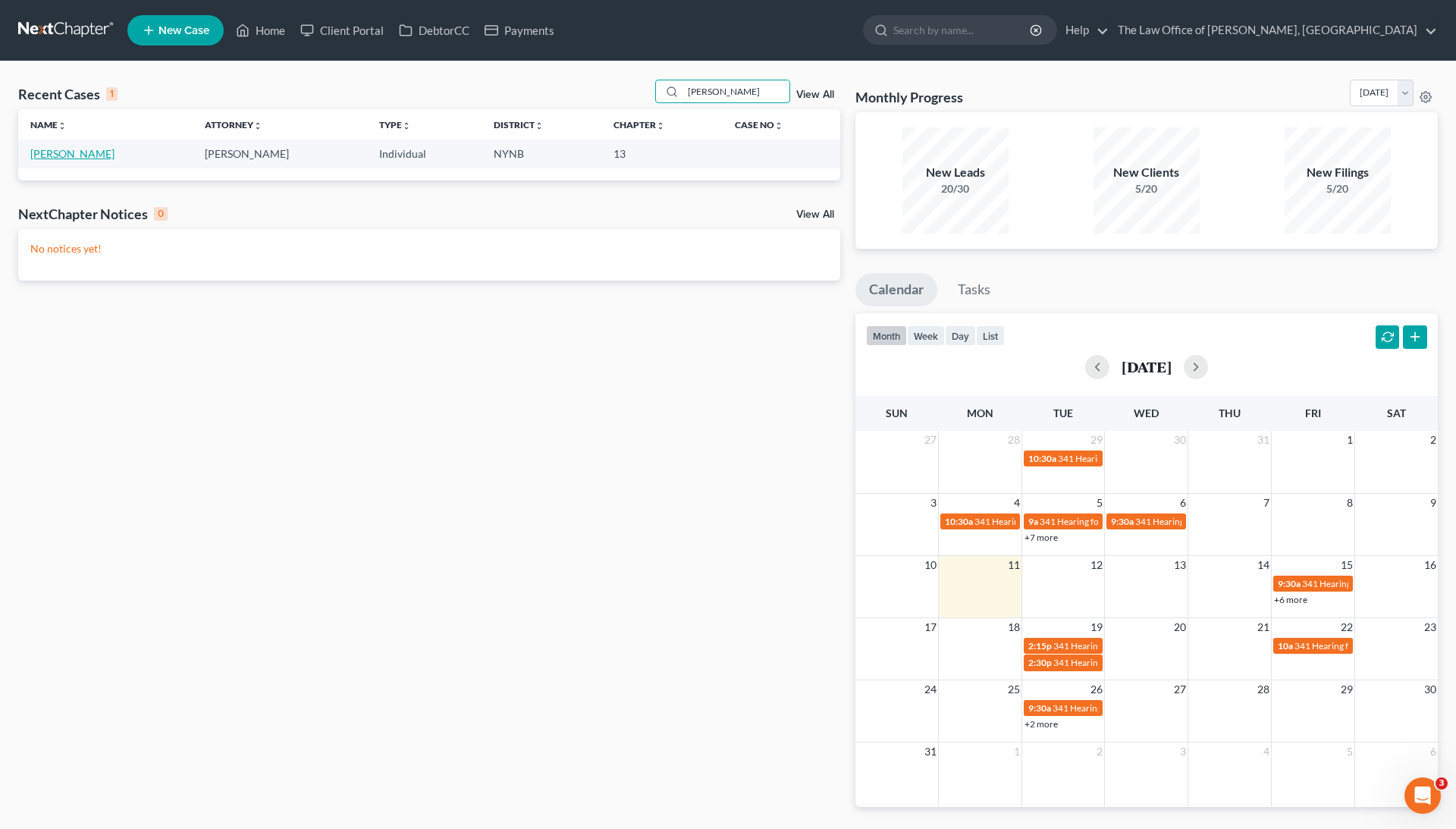
type input "[PERSON_NAME]"
click at [81, 150] on link "[PERSON_NAME]" at bounding box center [72, 154] width 84 height 13
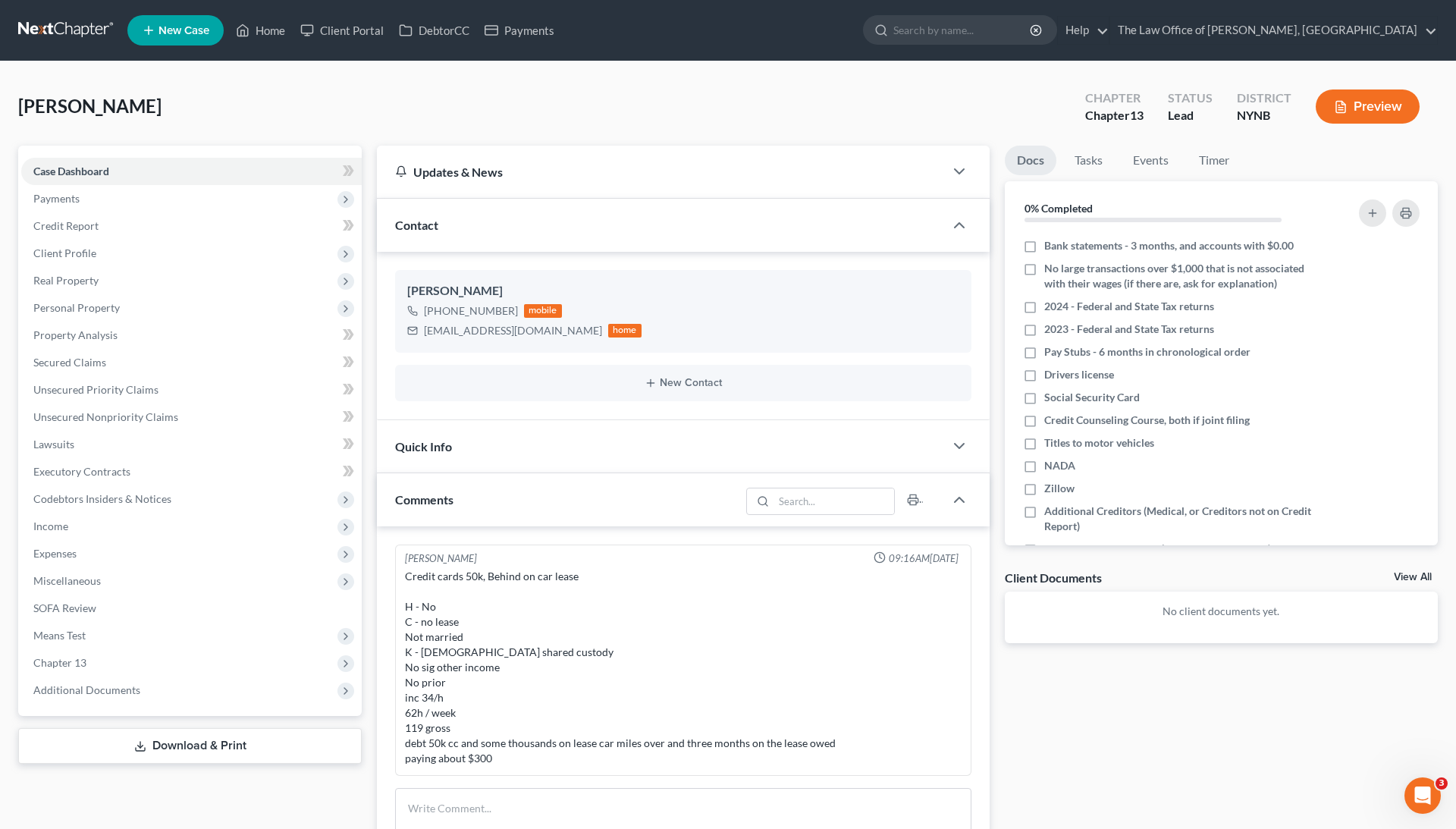
scroll to position [686, 0]
click at [357, 32] on link "Client Portal" at bounding box center [342, 30] width 99 height 27
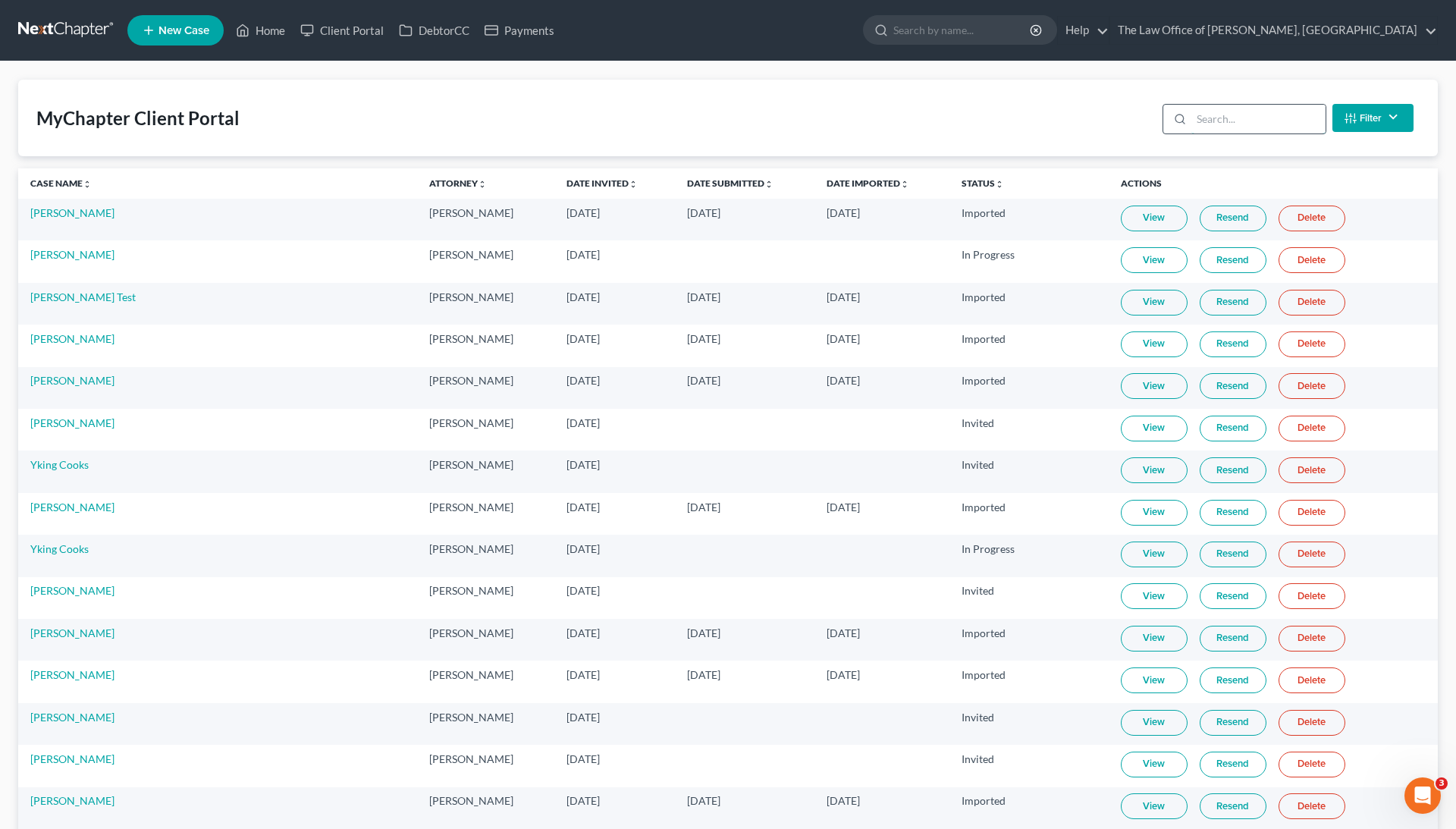
click at [1273, 120] on input "search" at bounding box center [1258, 119] width 134 height 29
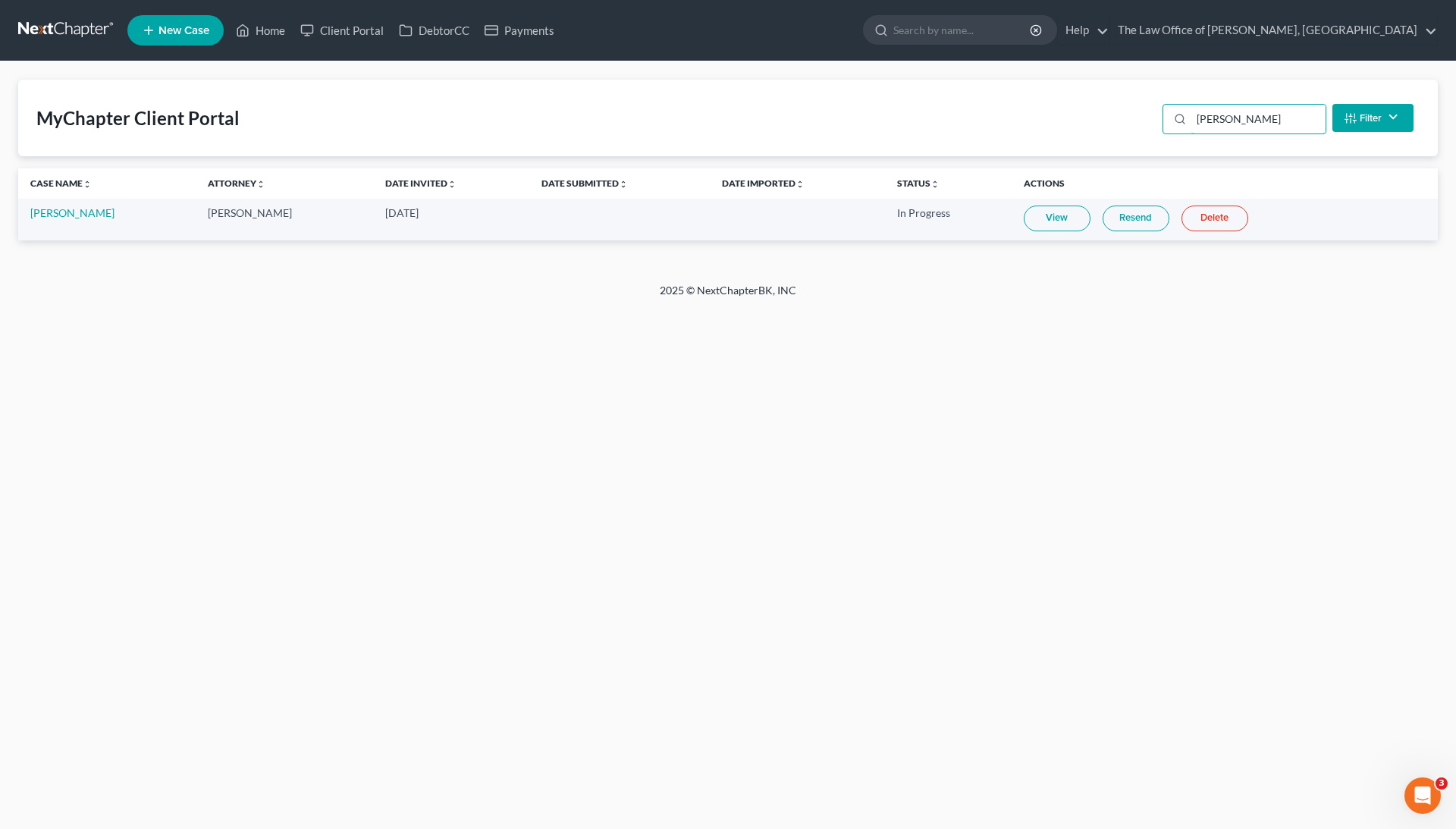
type input "[PERSON_NAME]"
click at [1053, 220] on link "View" at bounding box center [1056, 218] width 67 height 26
click at [265, 34] on link "Home" at bounding box center [260, 30] width 64 height 27
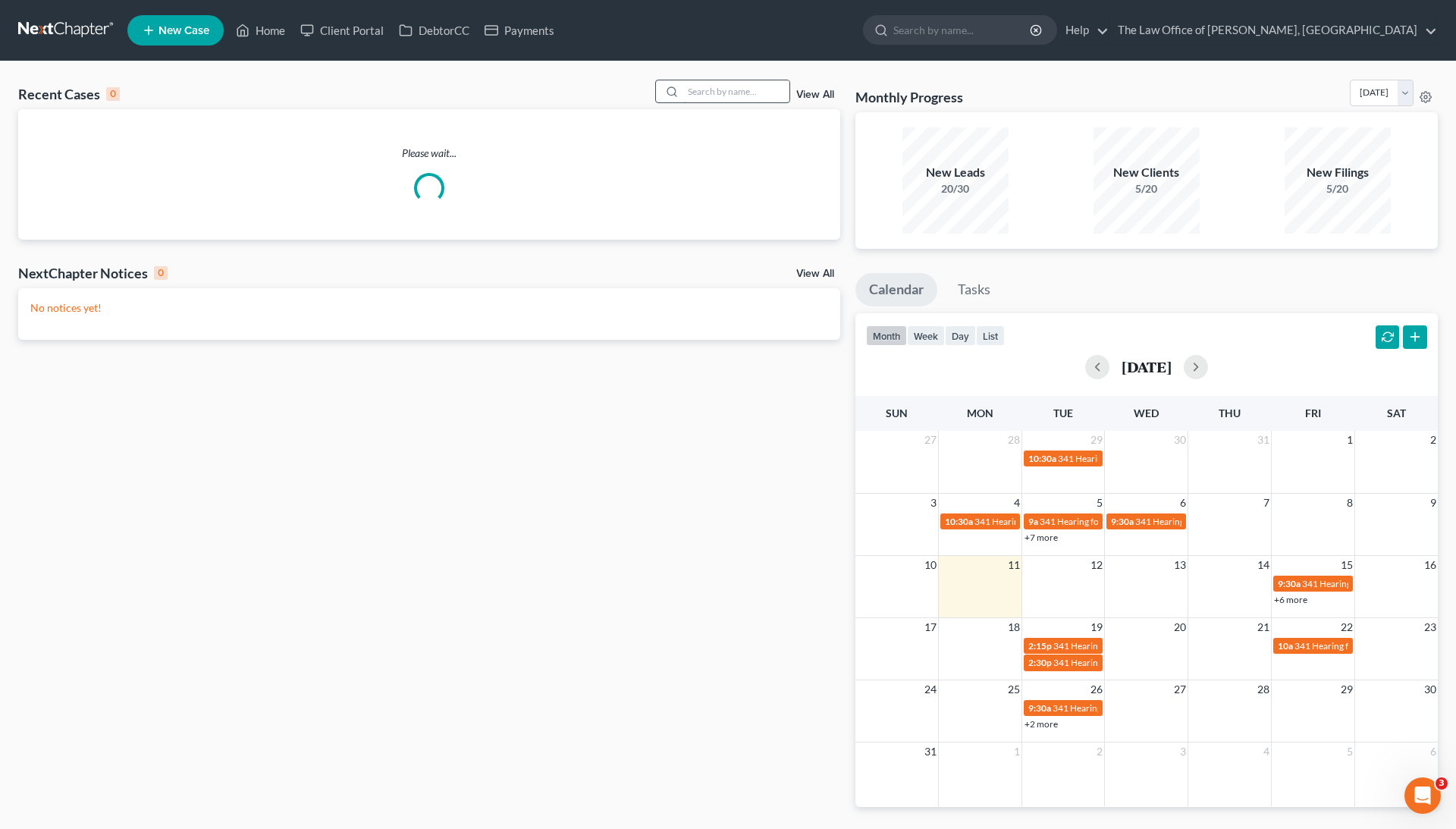
click at [729, 100] on input "search" at bounding box center [736, 92] width 106 height 22
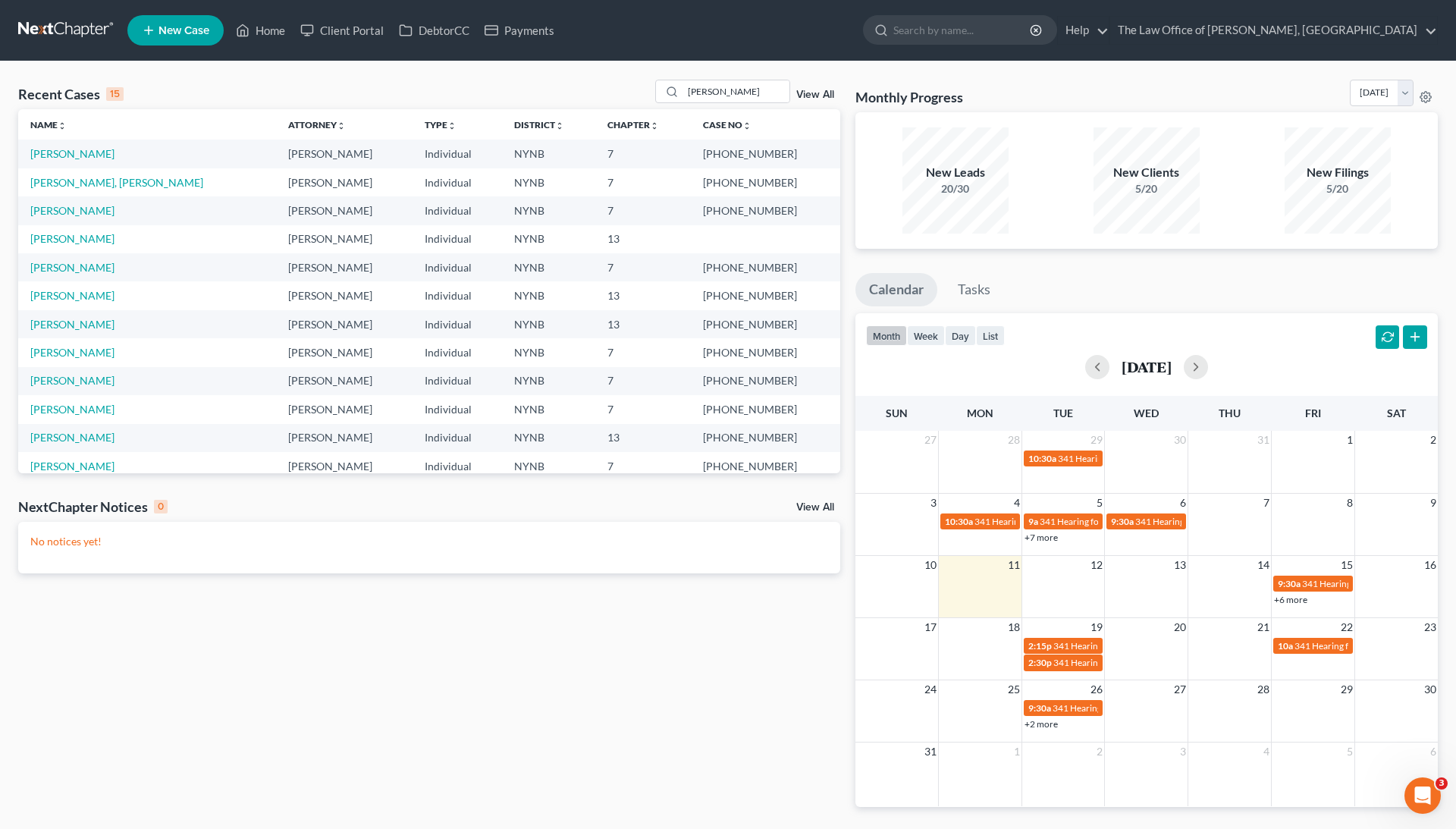
click at [596, 147] on td "NYNB" at bounding box center [549, 154] width 93 height 28
click at [738, 86] on input "[PERSON_NAME]" at bounding box center [736, 92] width 106 height 22
type input "l"
type input "[PERSON_NAME]"
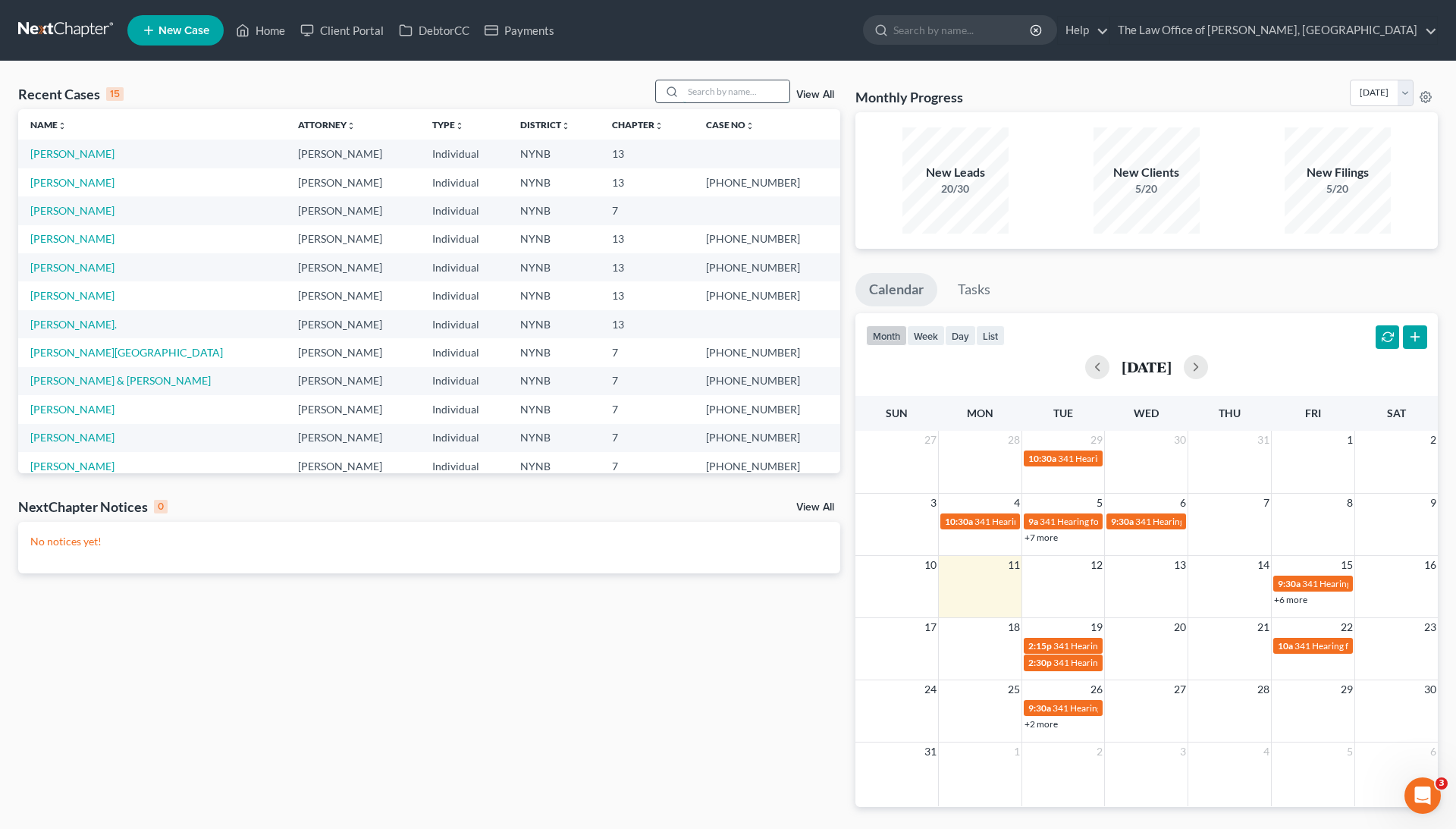
click at [732, 83] on input "search" at bounding box center [736, 92] width 106 height 22
type input "l"
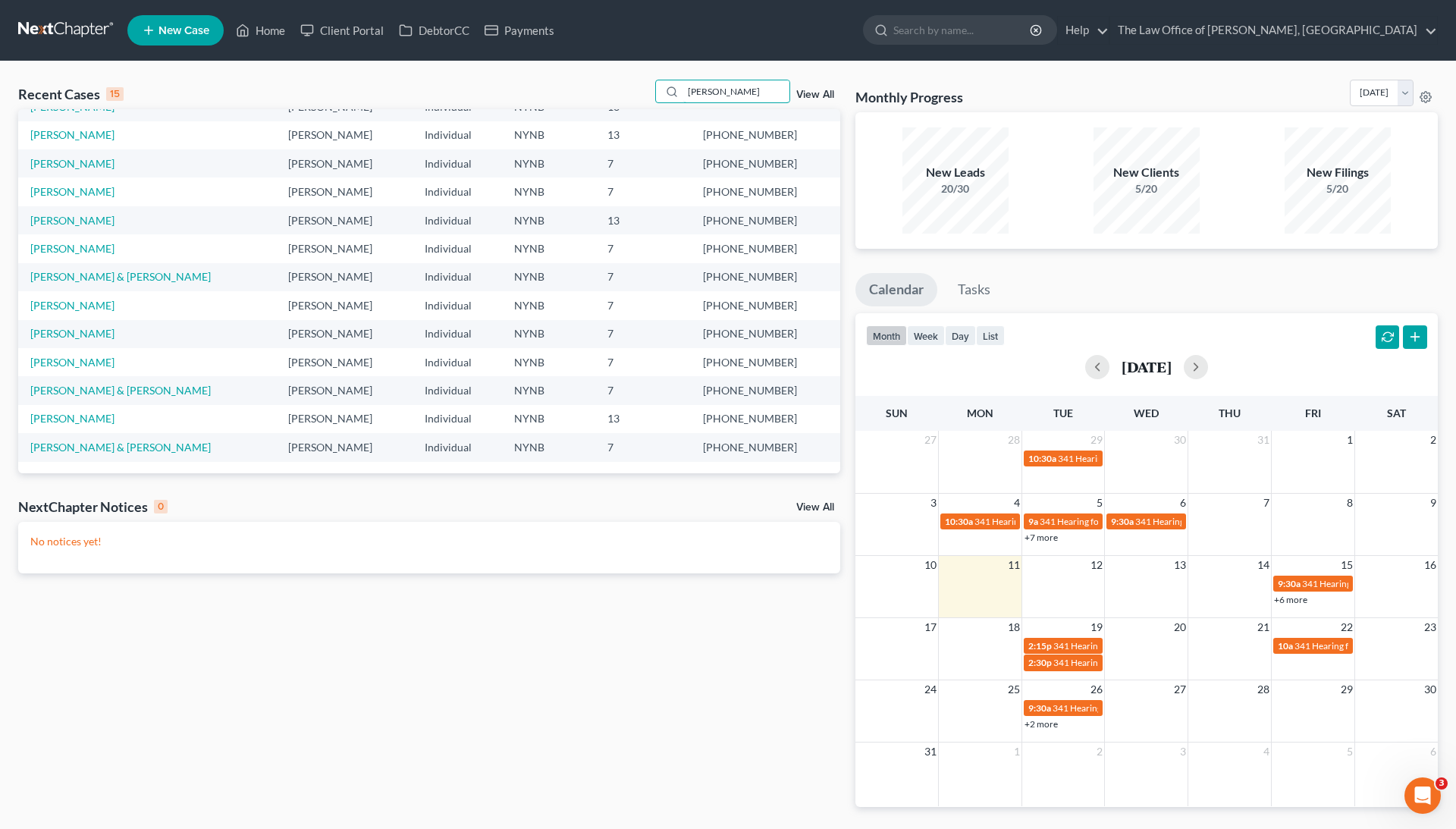
scroll to position [104, 0]
type input "[PERSON_NAME]"
click at [281, 35] on link "Home" at bounding box center [260, 30] width 64 height 27
click at [335, 28] on link "Client Portal" at bounding box center [342, 30] width 99 height 27
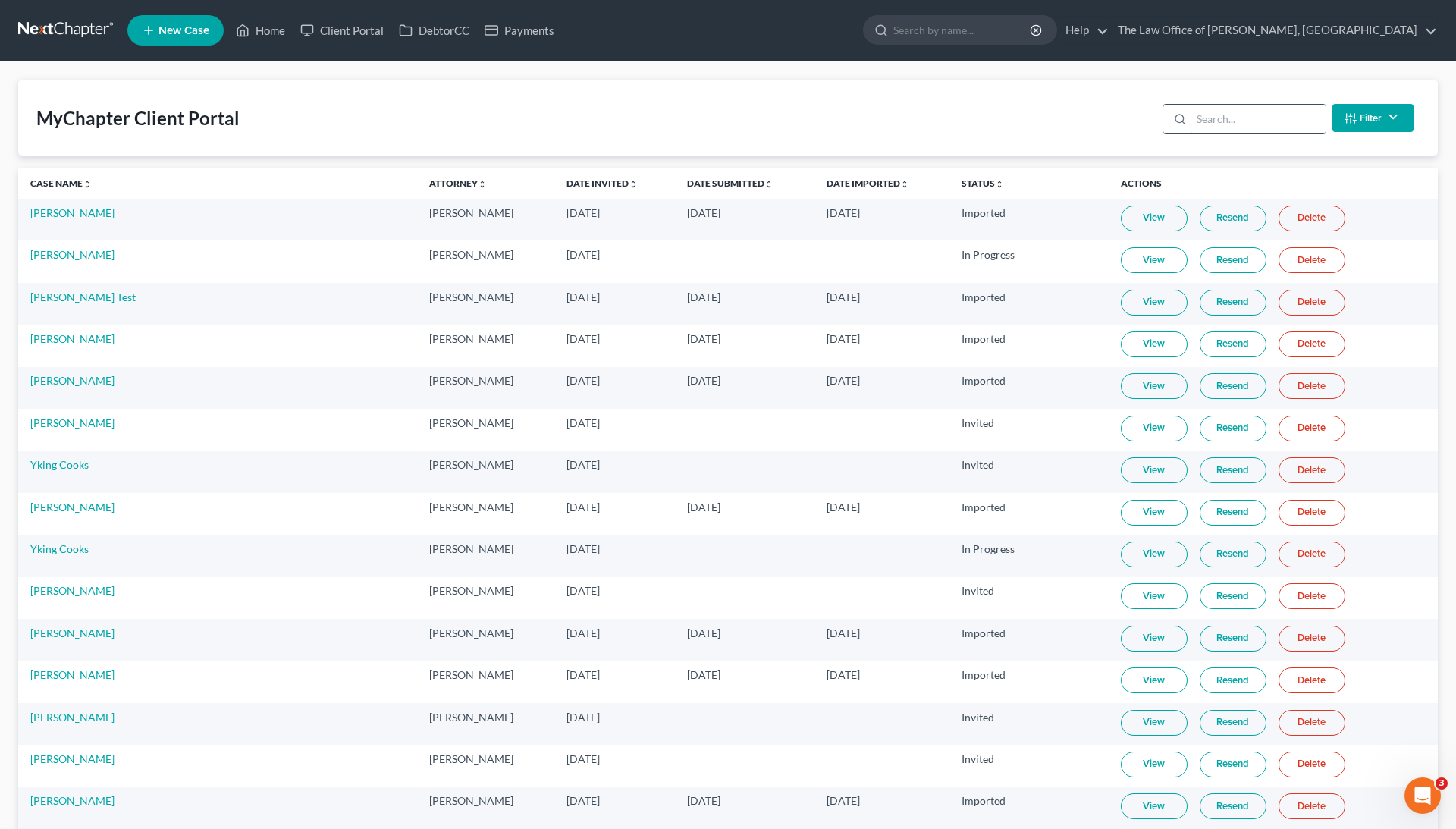
click at [1236, 117] on input "search" at bounding box center [1258, 119] width 134 height 29
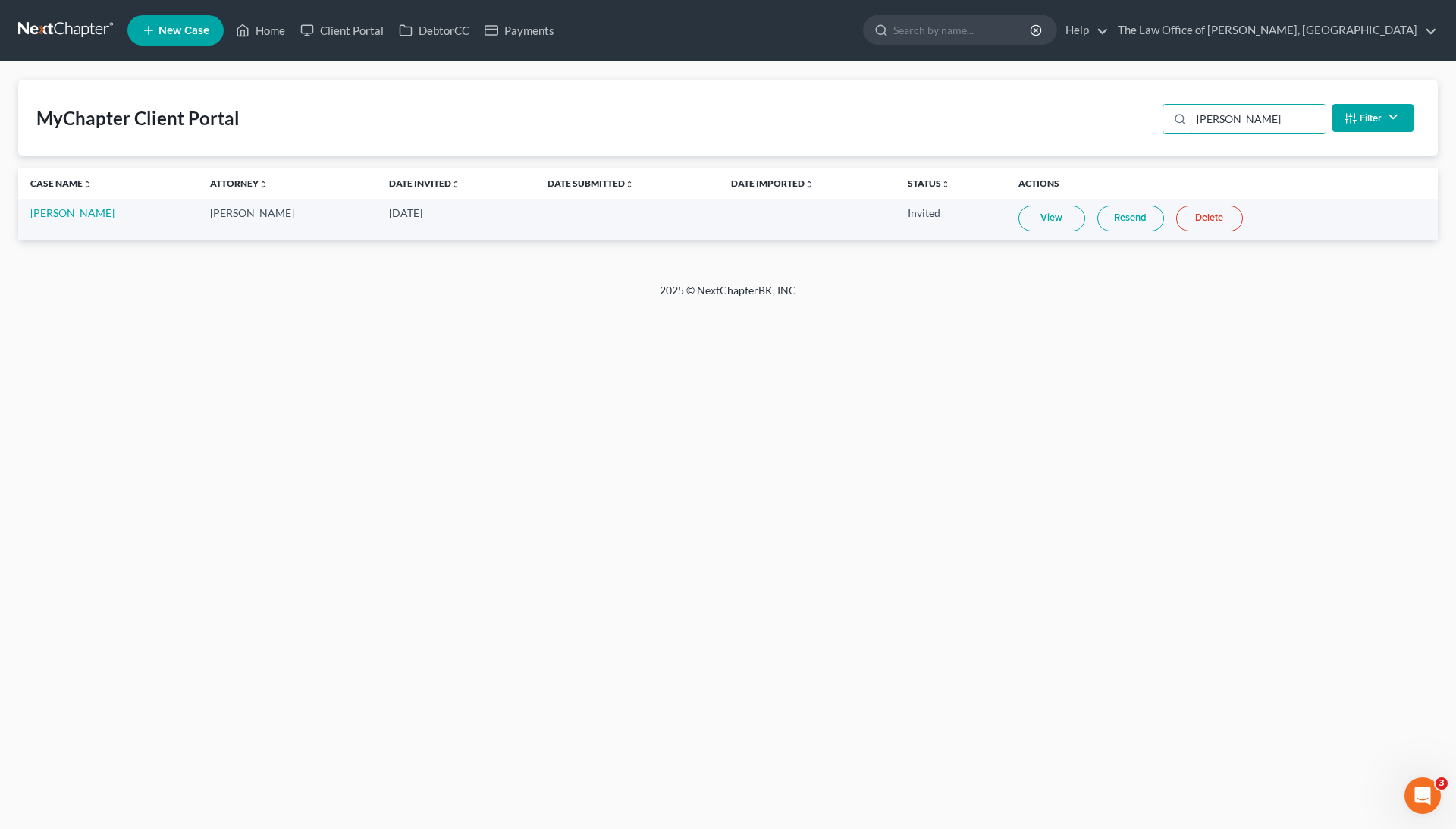
type input "[PERSON_NAME]"
click at [1059, 223] on link "View" at bounding box center [1052, 218] width 67 height 26
click at [1129, 223] on link "Resend" at bounding box center [1130, 218] width 67 height 26
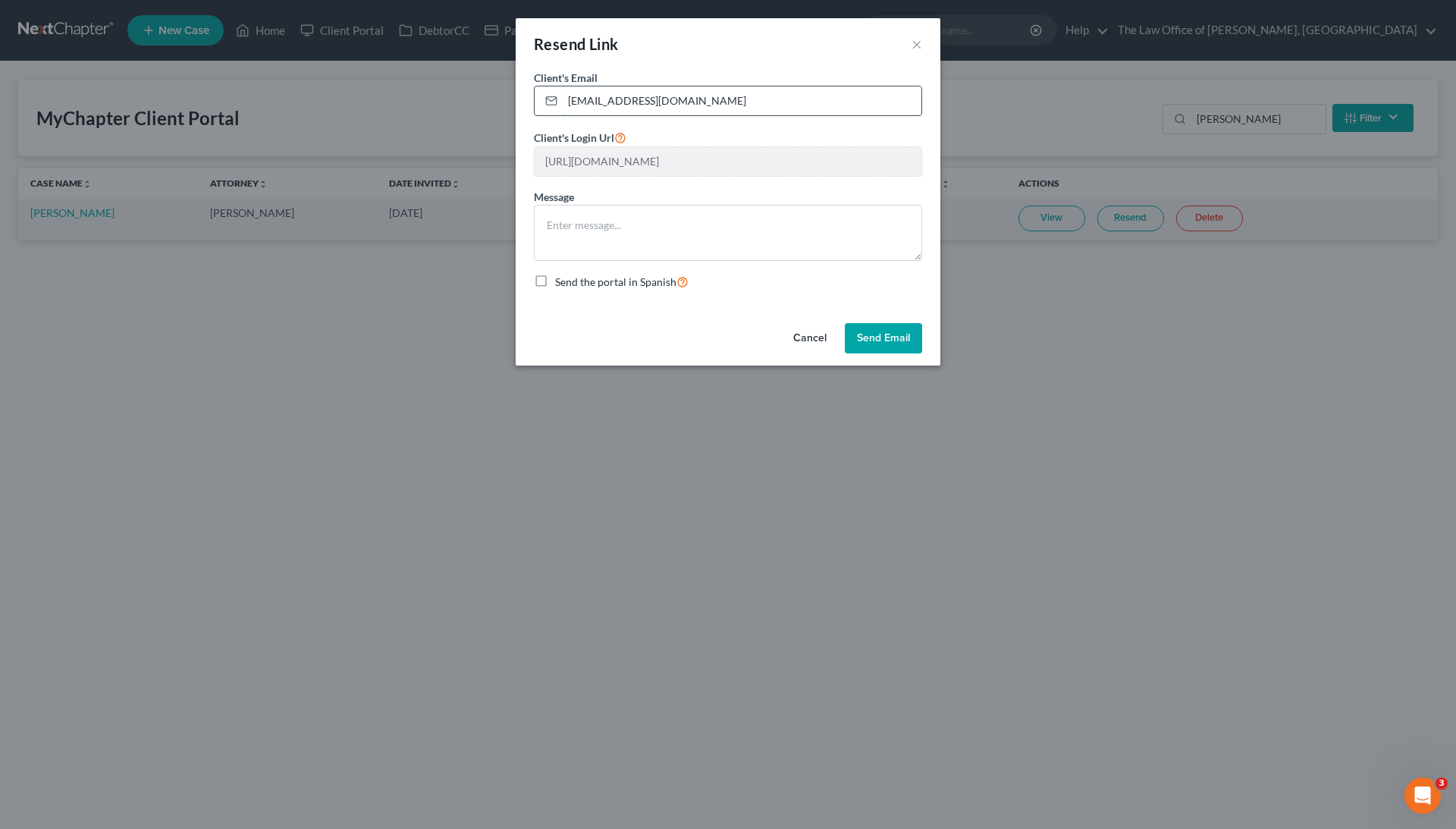
click at [626, 97] on input "lynnecoutant@yahoo.com" at bounding box center [742, 100] width 359 height 29
click at [628, 97] on input "lynnecoutant@yahoo.com" at bounding box center [742, 100] width 359 height 29
click at [892, 341] on button "Send Email" at bounding box center [883, 338] width 78 height 31
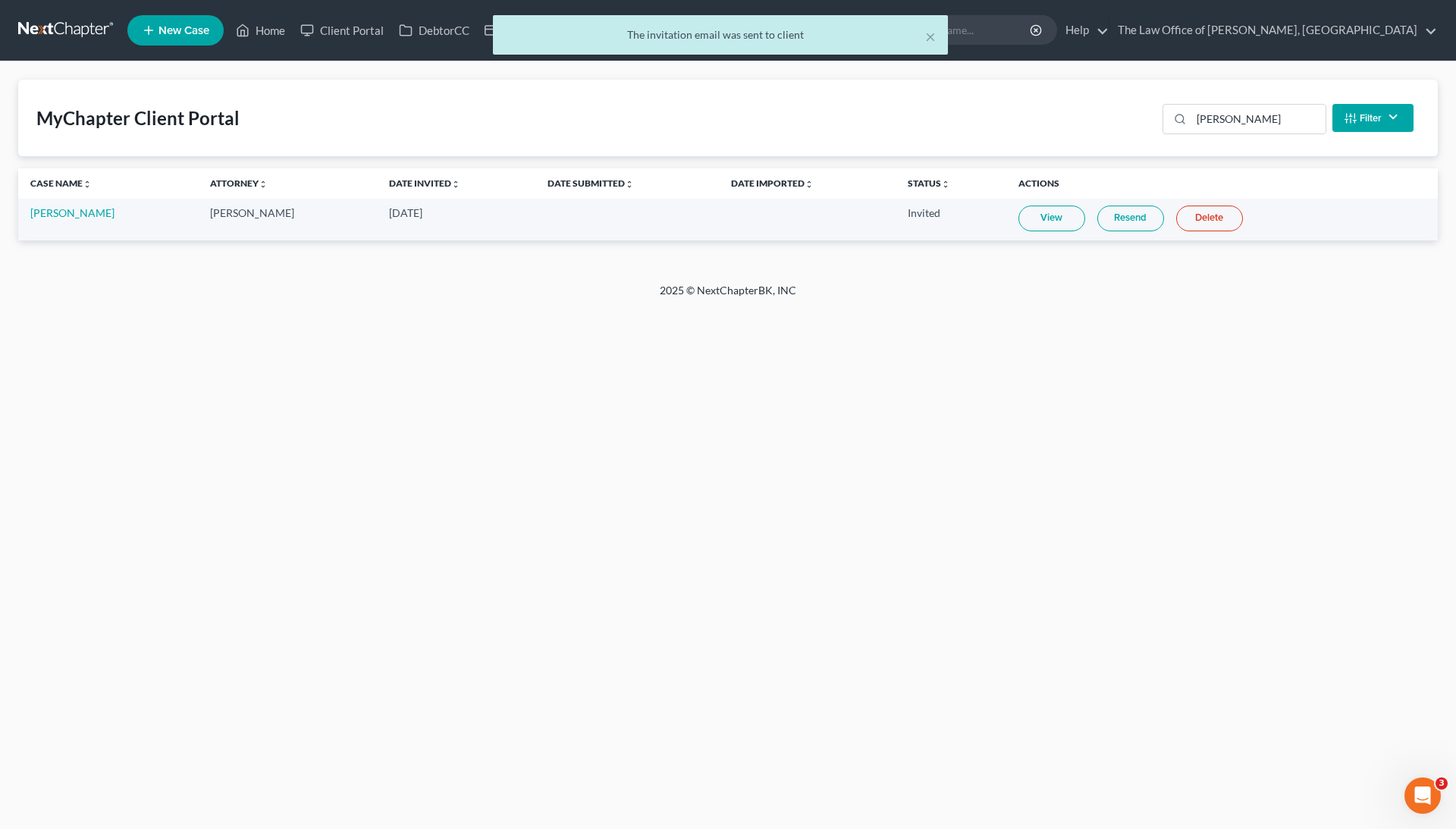
click at [74, 219] on td "[PERSON_NAME]" at bounding box center [107, 219] width 179 height 42
click at [76, 219] on td "[PERSON_NAME]" at bounding box center [107, 219] width 179 height 42
click at [85, 210] on link "[PERSON_NAME]" at bounding box center [72, 212] width 84 height 13
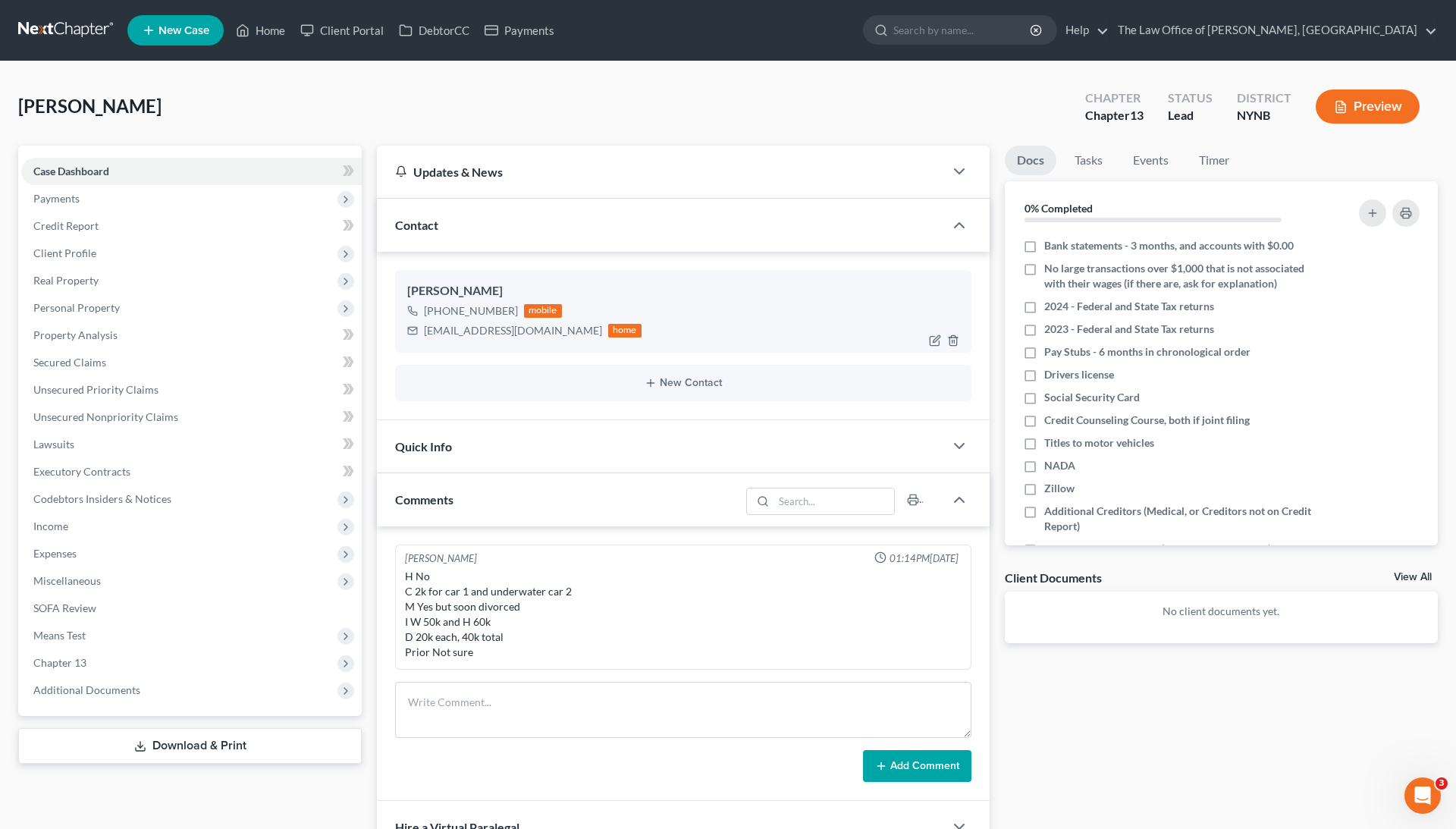
click at [480, 328] on div "lynnecoutant@yahoo.com" at bounding box center [512, 330] width 178 height 15
copy div "lynnecoutant@yahoo.com"
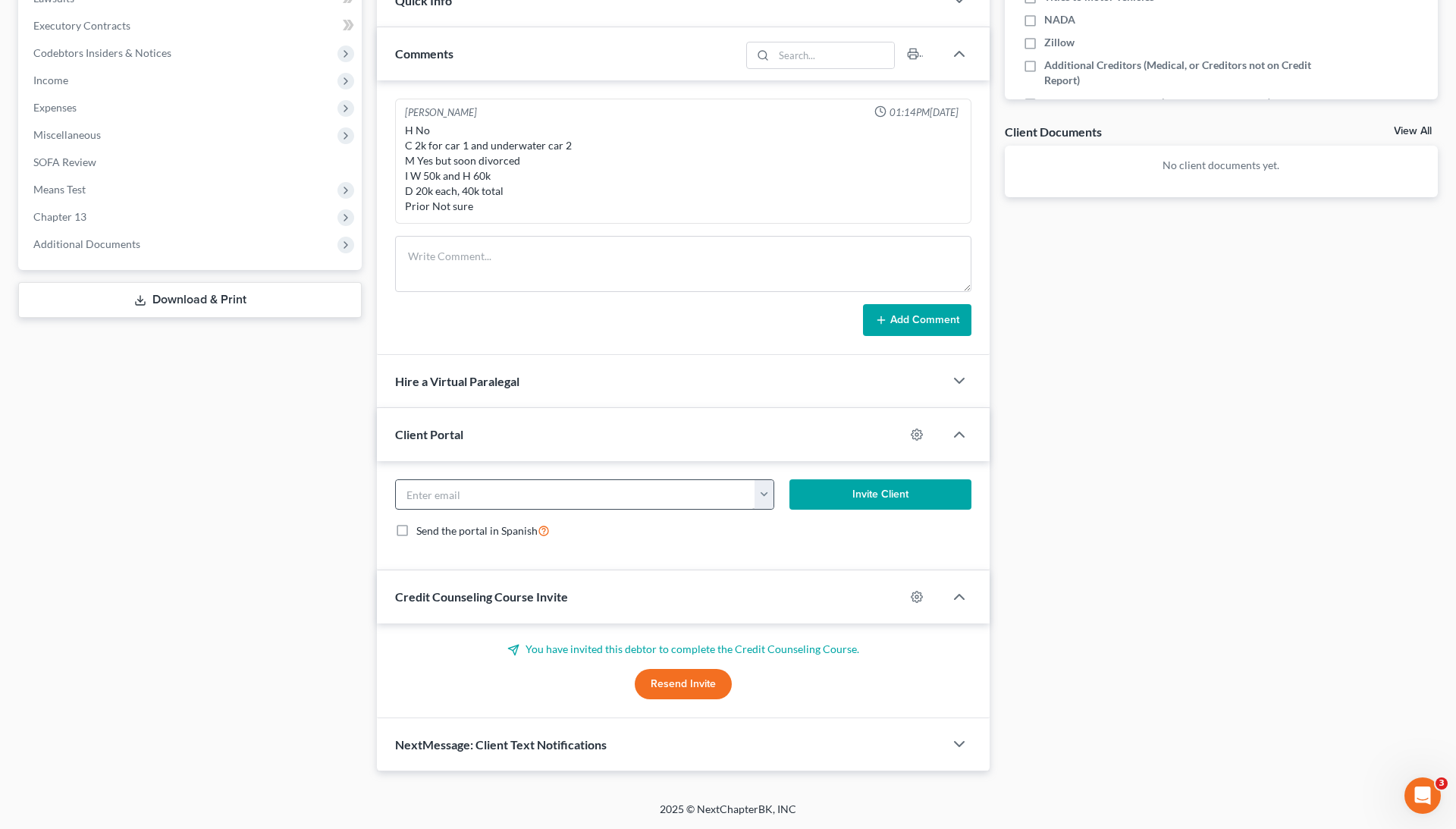
scroll to position [446, 0]
click at [494, 498] on input "email" at bounding box center [575, 494] width 360 height 29
paste input "lynnecoutant@yahoo.com"
type input "lynnecoutant@yahoo.com"
click at [902, 502] on button "Invite Client" at bounding box center [880, 494] width 182 height 31
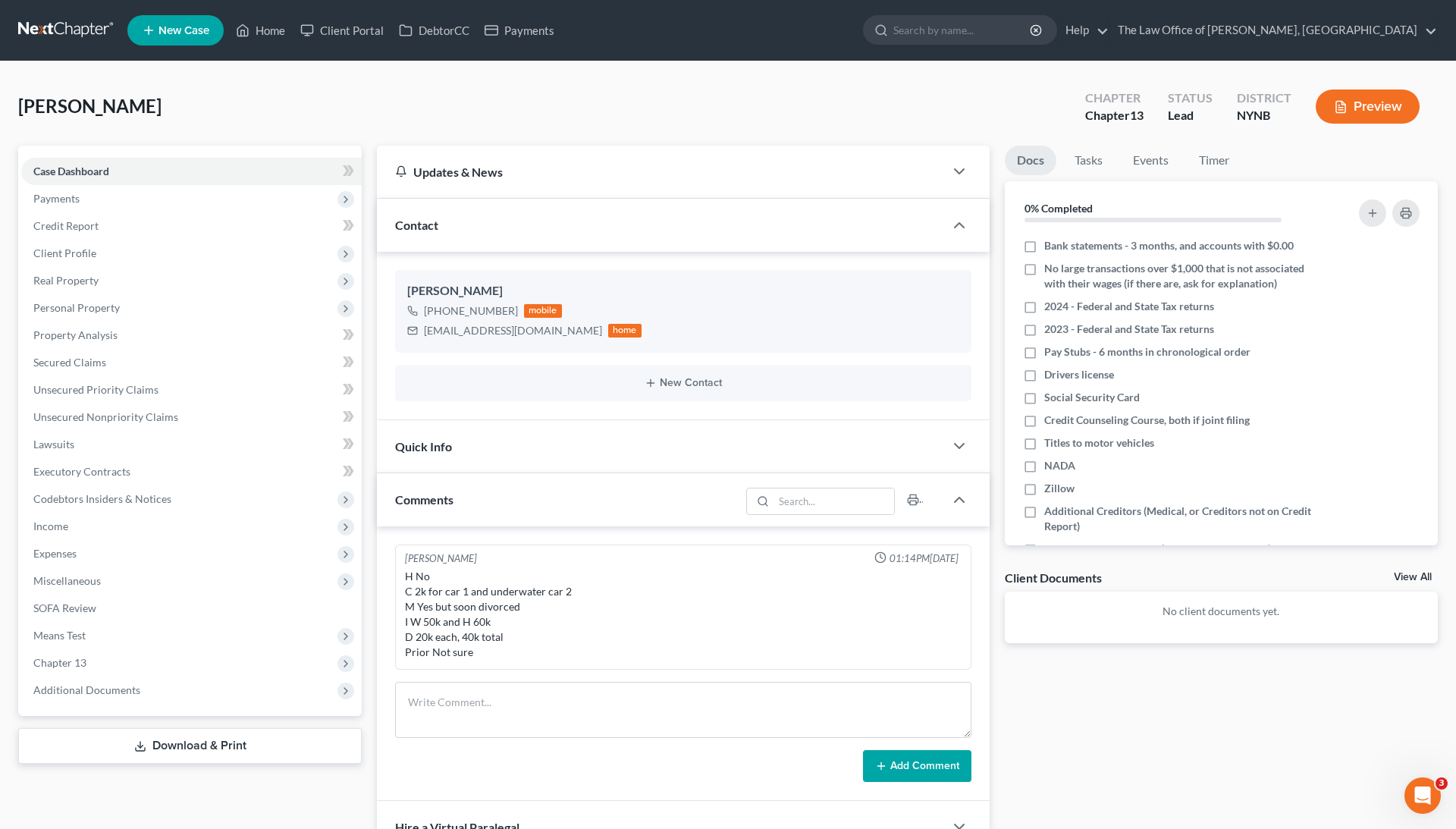
scroll to position [0, 0]
click at [248, 29] on icon at bounding box center [242, 30] width 13 height 18
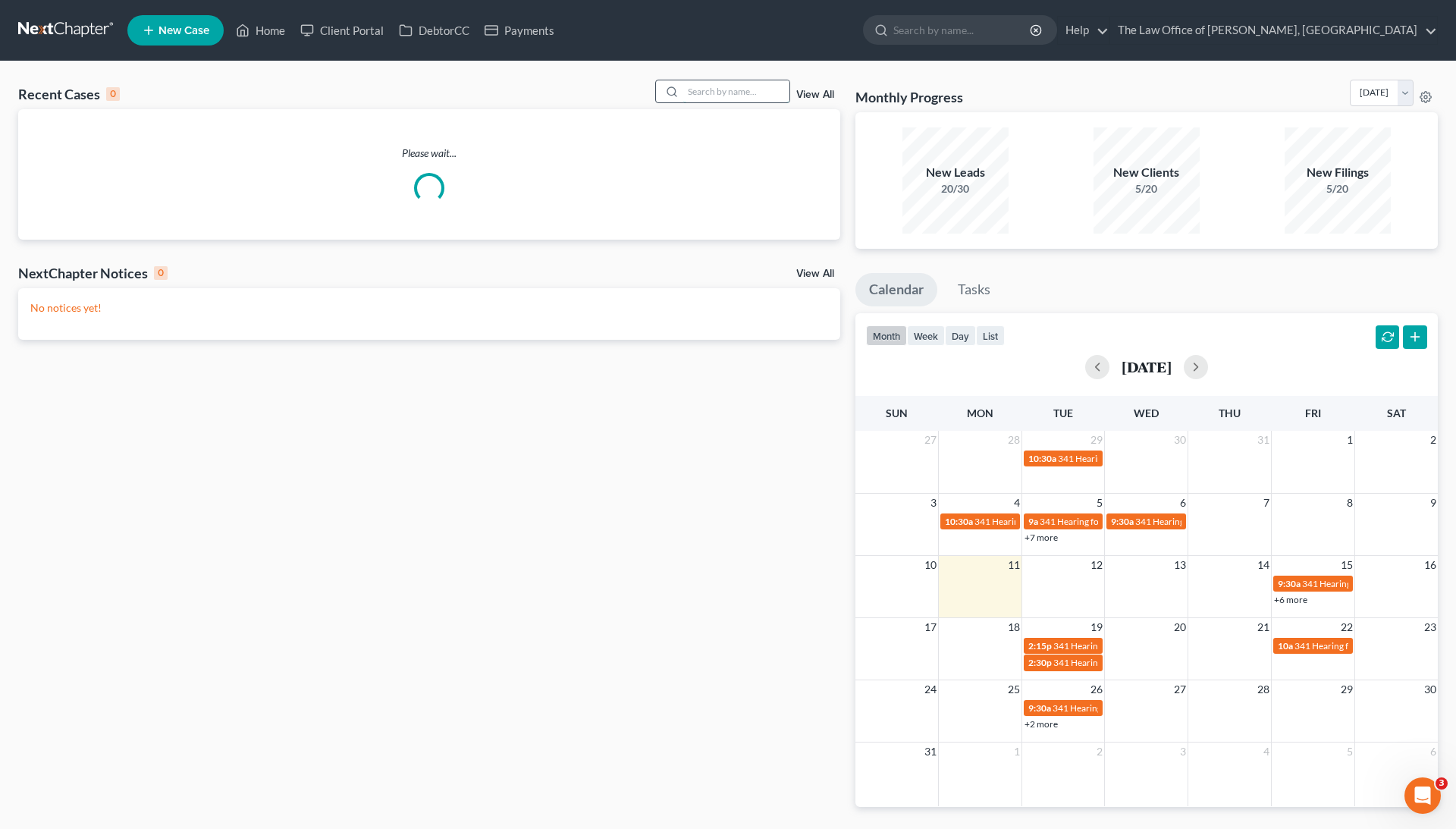
click at [701, 92] on input "search" at bounding box center [736, 92] width 106 height 22
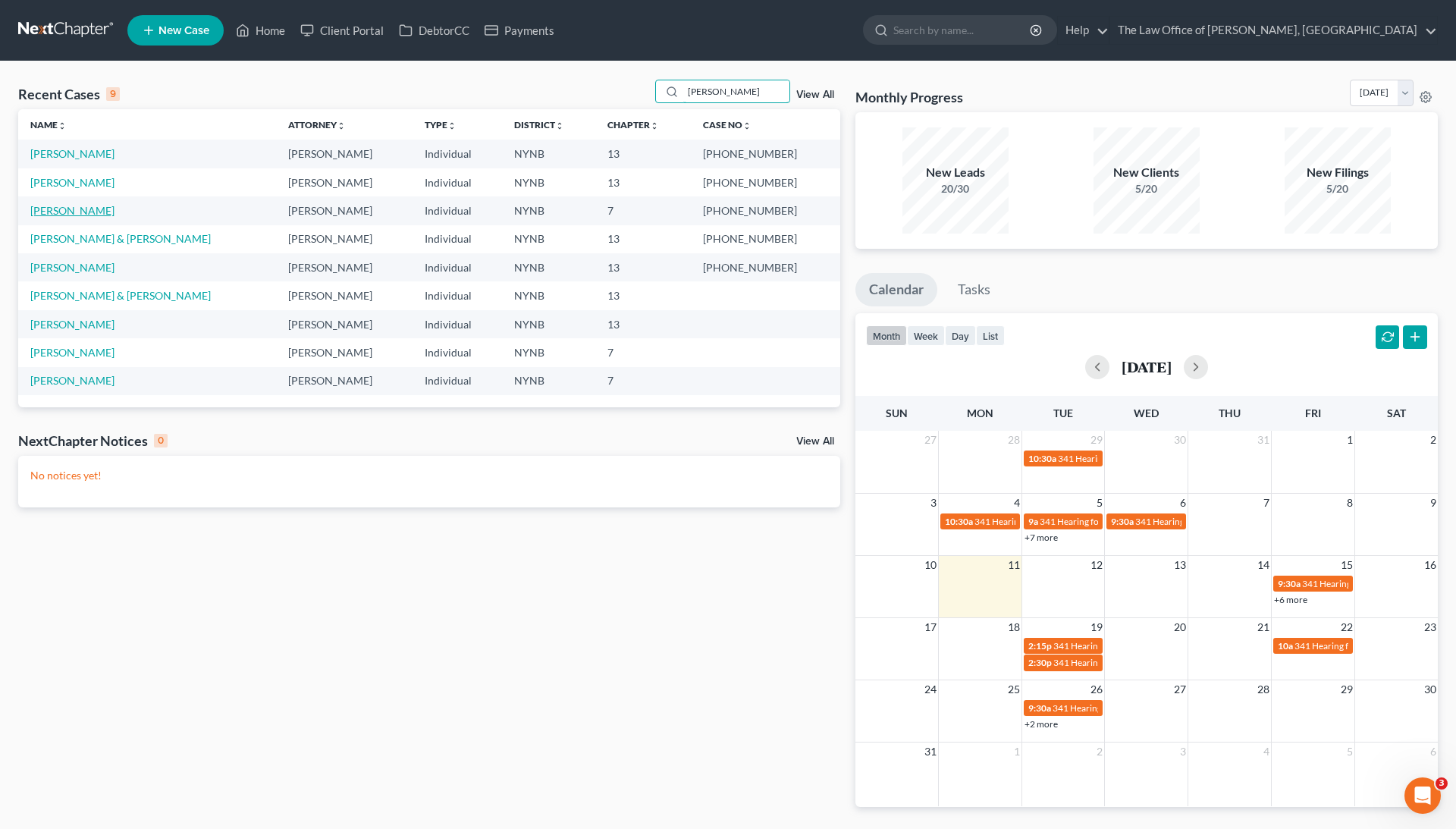
type input "donna"
click at [89, 207] on link "Rossetti , Donna" at bounding box center [72, 210] width 84 height 13
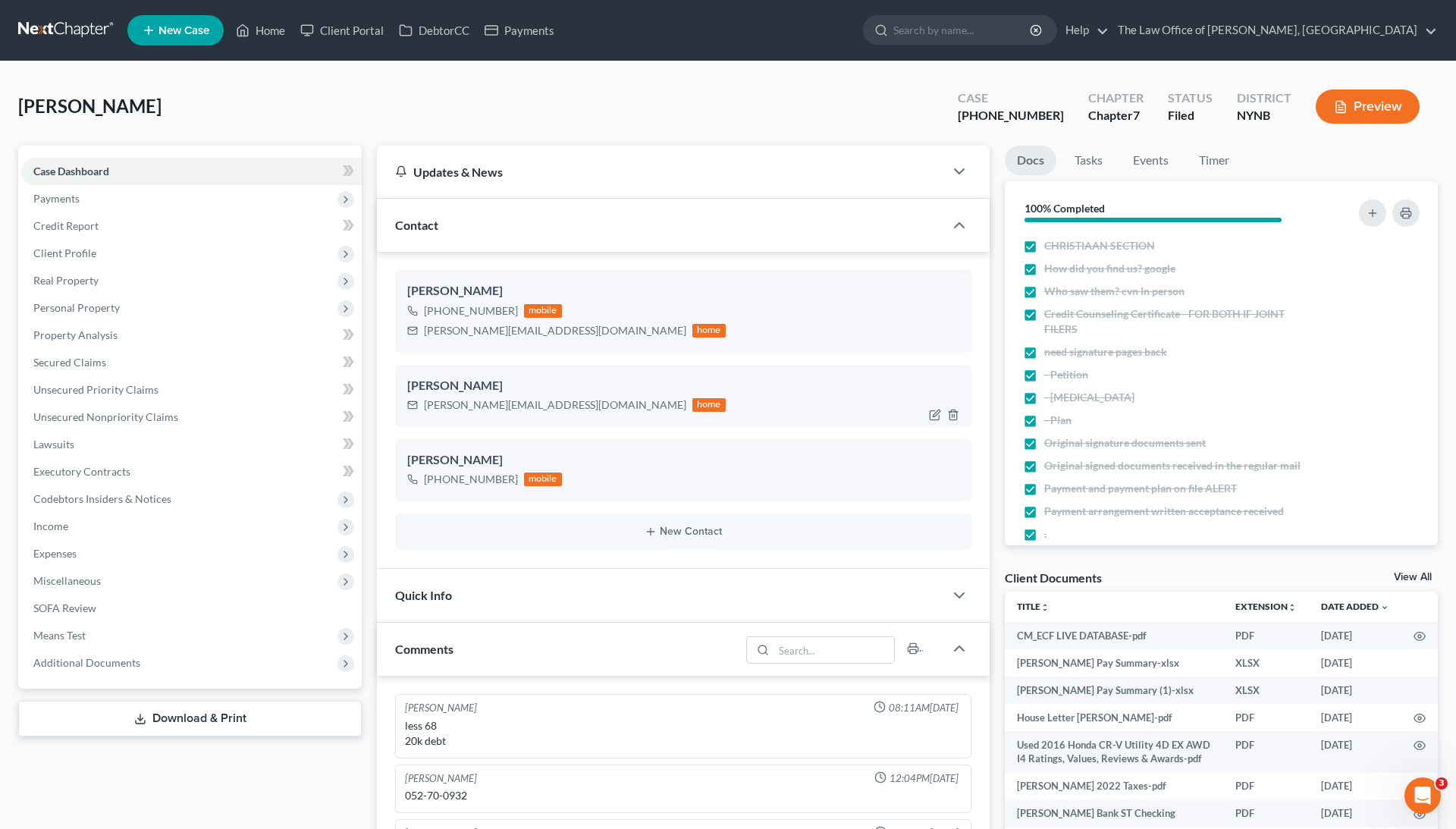
scroll to position [222, 0]
drag, startPoint x: 152, startPoint y: 109, endPoint x: 16, endPoint y: 116, distance: 136.2
click at [16, 116] on div "Rossetti , Donna Upgraded Case 24-10923-1 Chapter Chapter 7 Status Filed Distri…" at bounding box center [728, 766] width 1456 height 1409
click at [201, 96] on div "Rossetti , Donna Upgraded Case 24-10923-1 Chapter Chapter 7 Status Filed Distri…" at bounding box center [727, 113] width 1419 height 66
drag, startPoint x: 1052, startPoint y: 115, endPoint x: 947, endPoint y: 115, distance: 105.0
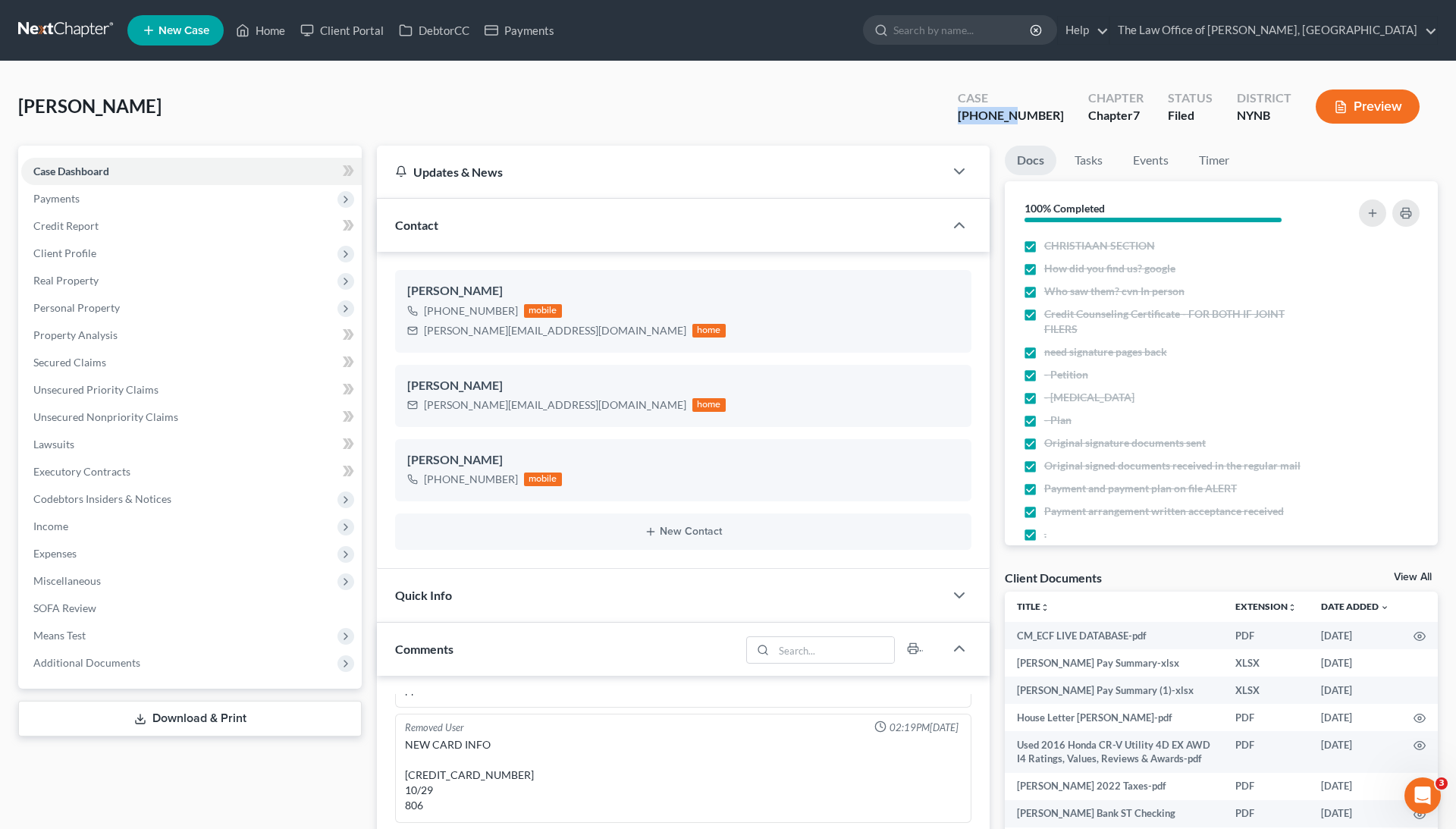
click at [947, 115] on div "Rossetti , Donna Upgraded Case 24-10923-1 Chapter Chapter 7 Status Filed Distri…" at bounding box center [727, 113] width 1419 height 66
copy div "24-10923"
